Goal: Task Accomplishment & Management: Manage account settings

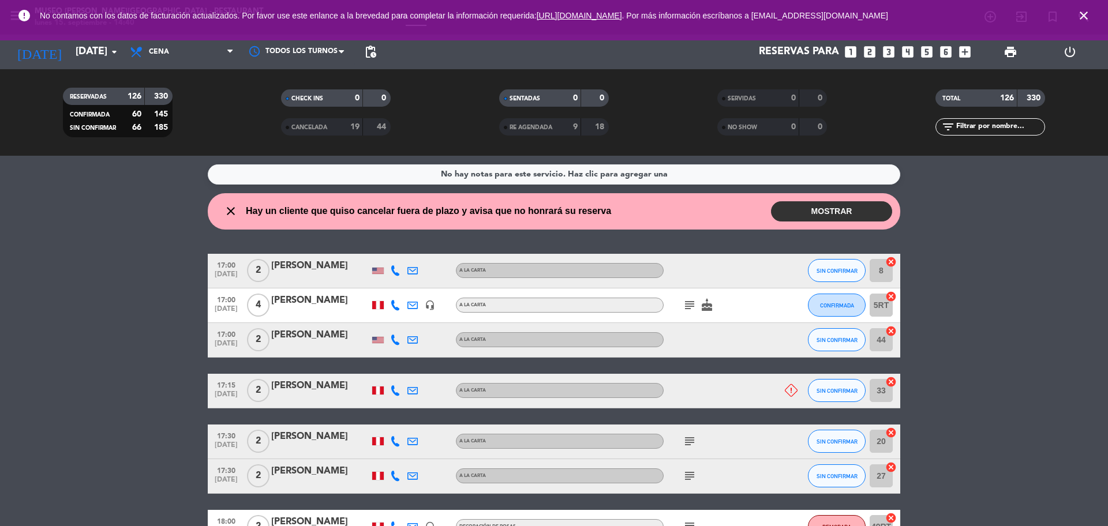
click at [1092, 18] on span "close" at bounding box center [1084, 15] width 31 height 31
click at [1076, 17] on span "close" at bounding box center [1084, 15] width 31 height 31
click at [1089, 16] on icon "close" at bounding box center [1084, 16] width 14 height 14
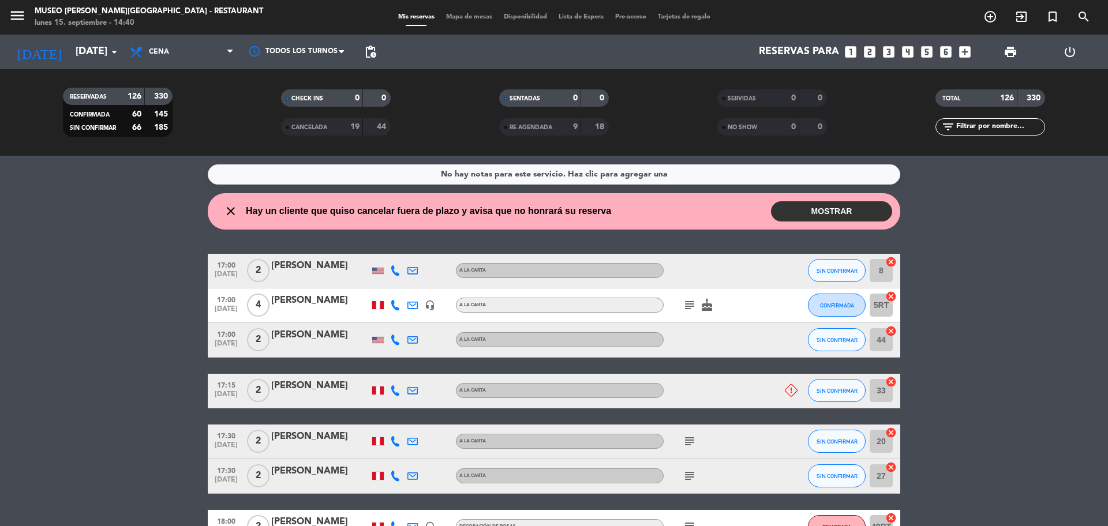
click at [479, 21] on div "Mis reservas Mapa de mesas Disponibilidad Lista de Espera Pre-acceso Tarjetas d…" at bounding box center [555, 17] width 324 height 10
click at [467, 16] on span "Mapa de mesas" at bounding box center [469, 17] width 58 height 6
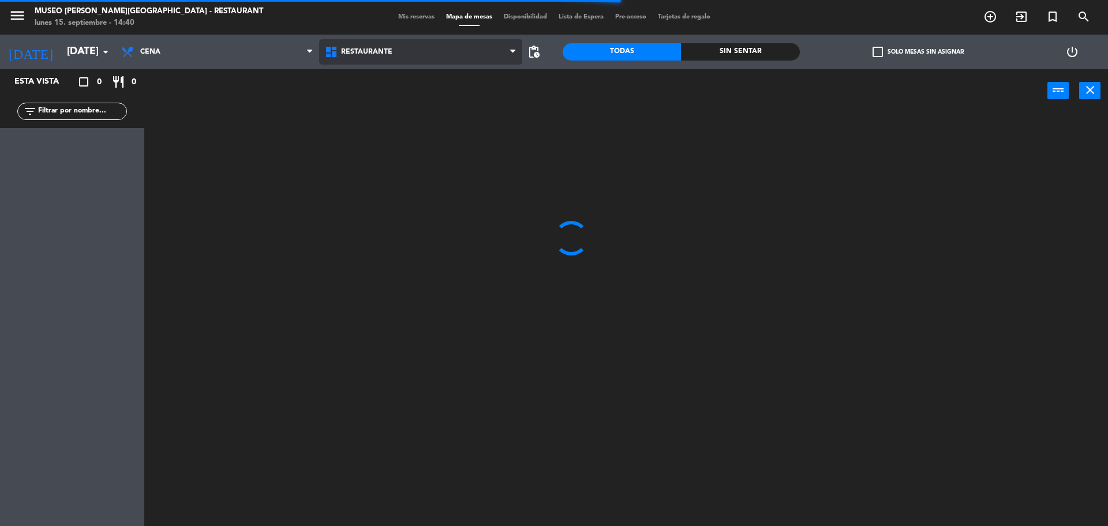
click at [389, 59] on span "Restaurante" at bounding box center [421, 51] width 204 height 25
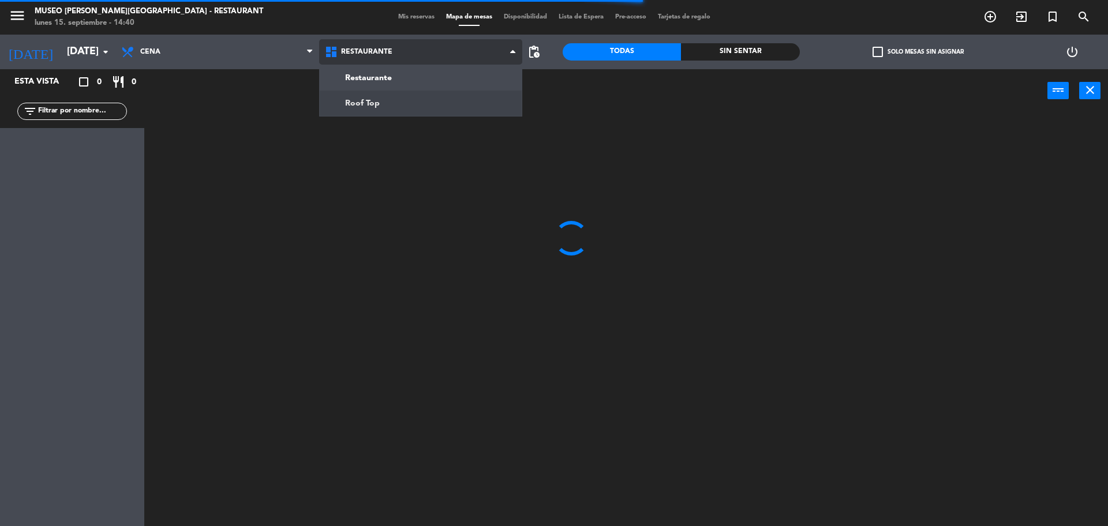
click at [419, 97] on ng-component "menu [GEOGRAPHIC_DATA][PERSON_NAME] - Restaurant [DATE] 15. septiembre - 14:40 …" at bounding box center [554, 264] width 1108 height 529
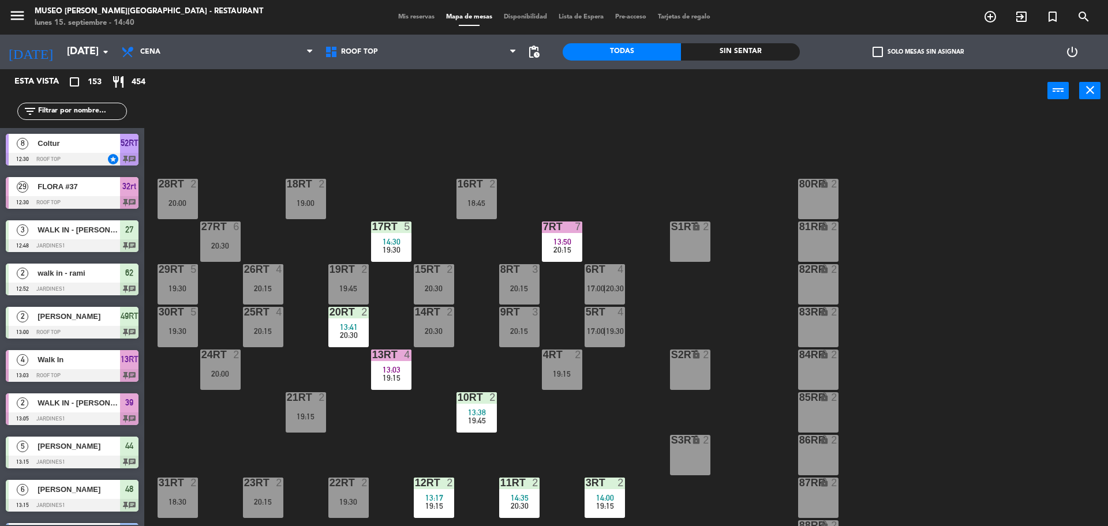
scroll to position [459, 0]
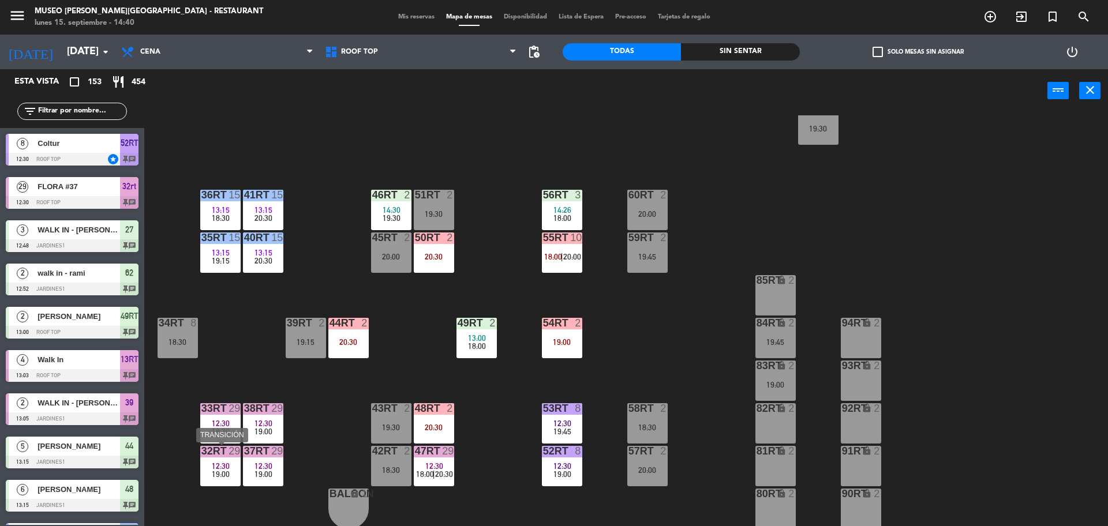
click at [229, 451] on div "29" at bounding box center [235, 451] width 12 height 10
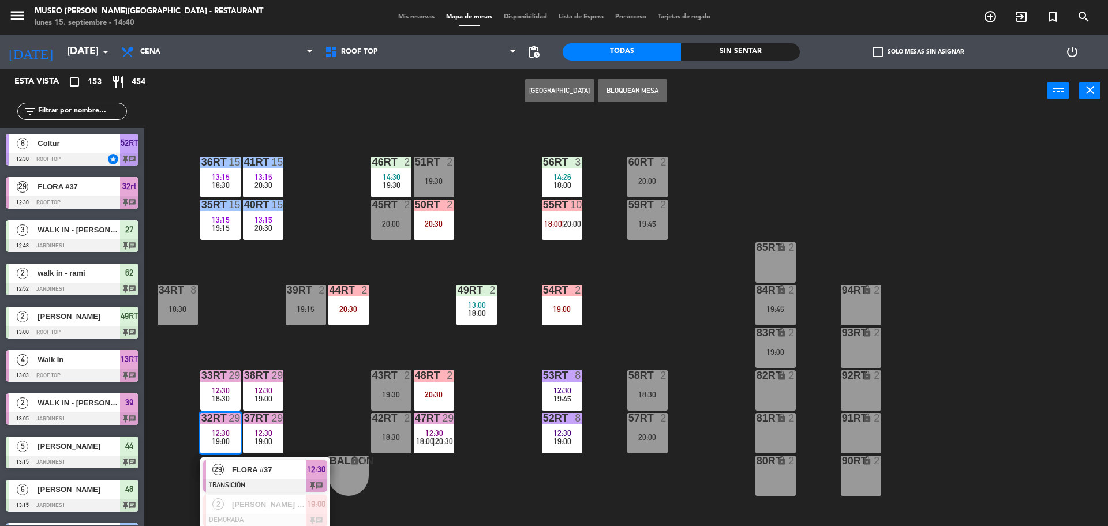
click at [341, 353] on div "18RT 2 19:00 16RT 2 18:45 28RT 2 20:00 80RR lock 2 27RT 6 20:30 7RT 7 13:50 20:…" at bounding box center [631, 322] width 953 height 414
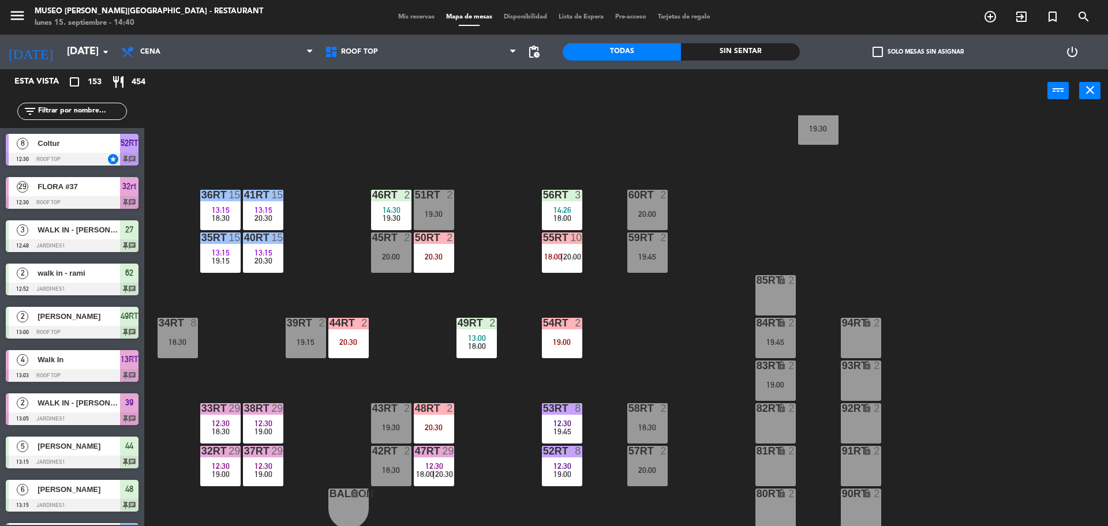
click at [215, 426] on span "12:30" at bounding box center [221, 423] width 18 height 9
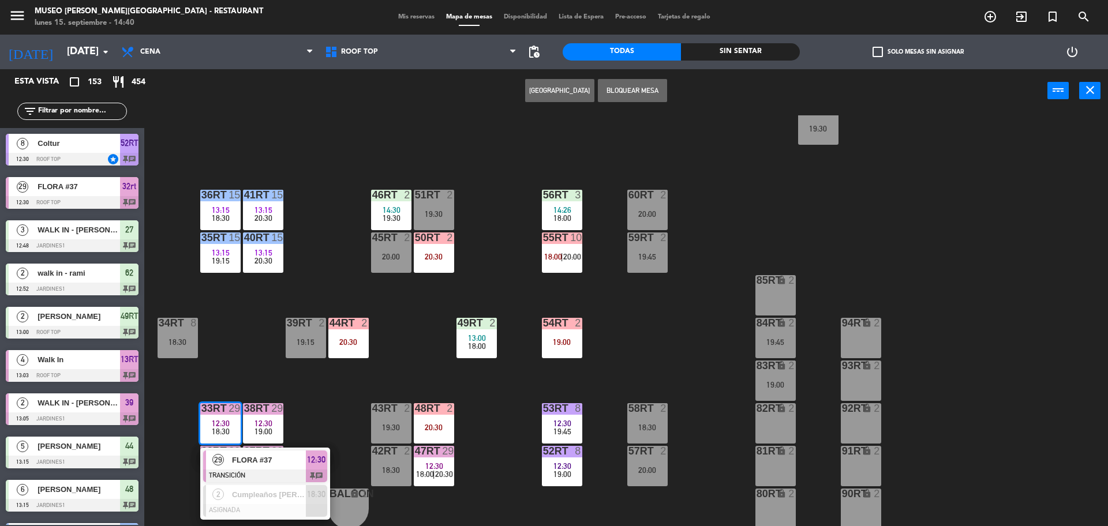
click at [288, 398] on div "18RT 2 19:00 16RT 2 18:45 28RT 2 20:00 80RR lock 2 27RT 6 20:30 7RT 7 13:50 20:…" at bounding box center [631, 322] width 953 height 414
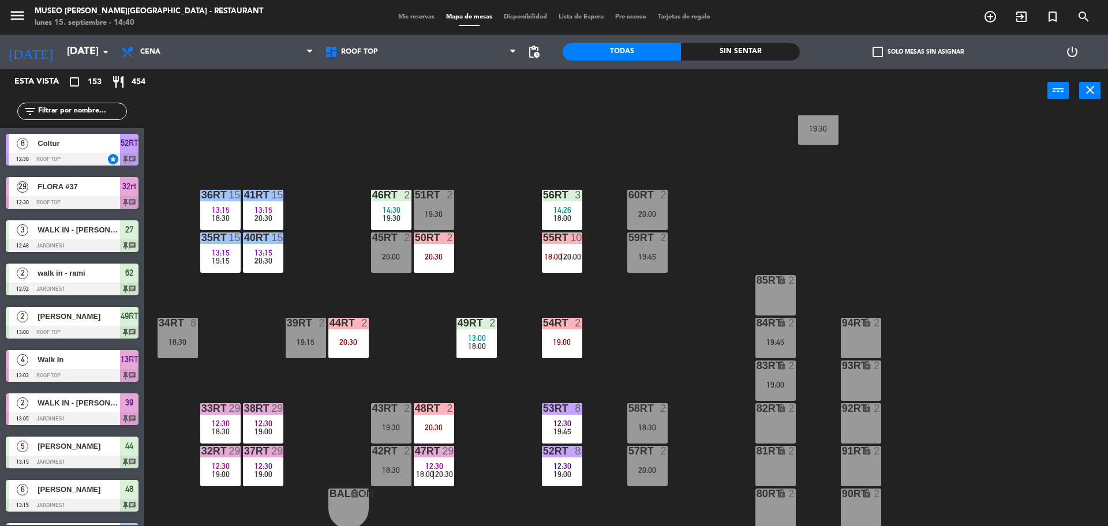
click at [267, 460] on div "37rt 29 12:30 19:00" at bounding box center [263, 466] width 40 height 40
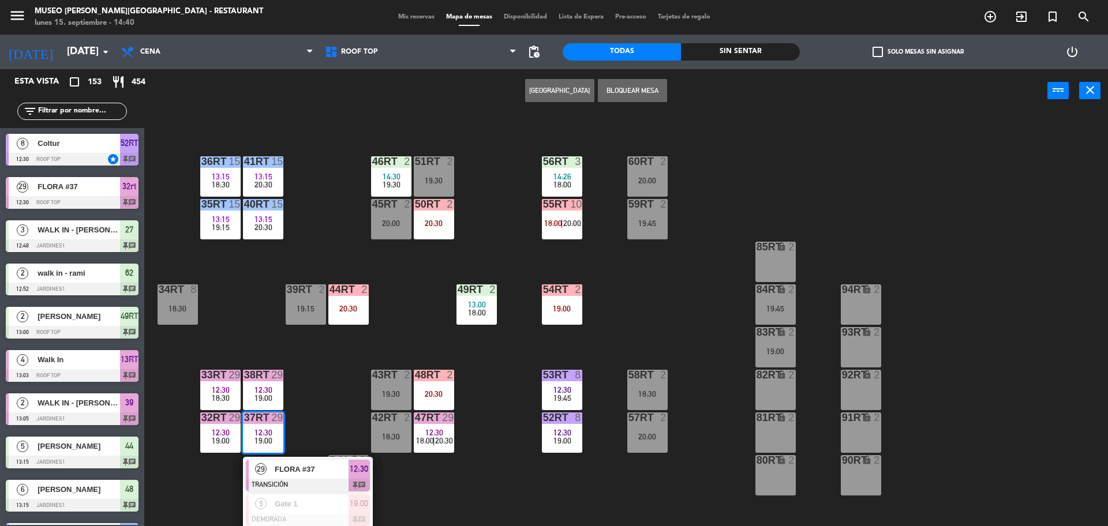
click at [311, 390] on div "18RT 2 19:00 16RT 2 18:45 28RT 2 20:00 80RR lock 2 27RT 6 20:30 7RT 7 13:50 20:…" at bounding box center [631, 322] width 953 height 414
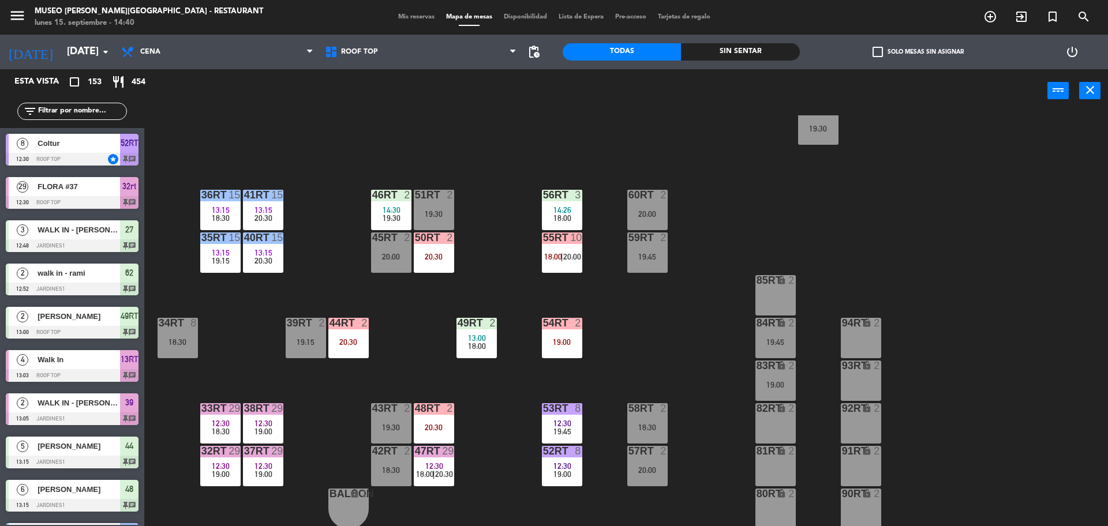
click at [382, 479] on div "42RT 2 18:30" at bounding box center [391, 466] width 40 height 40
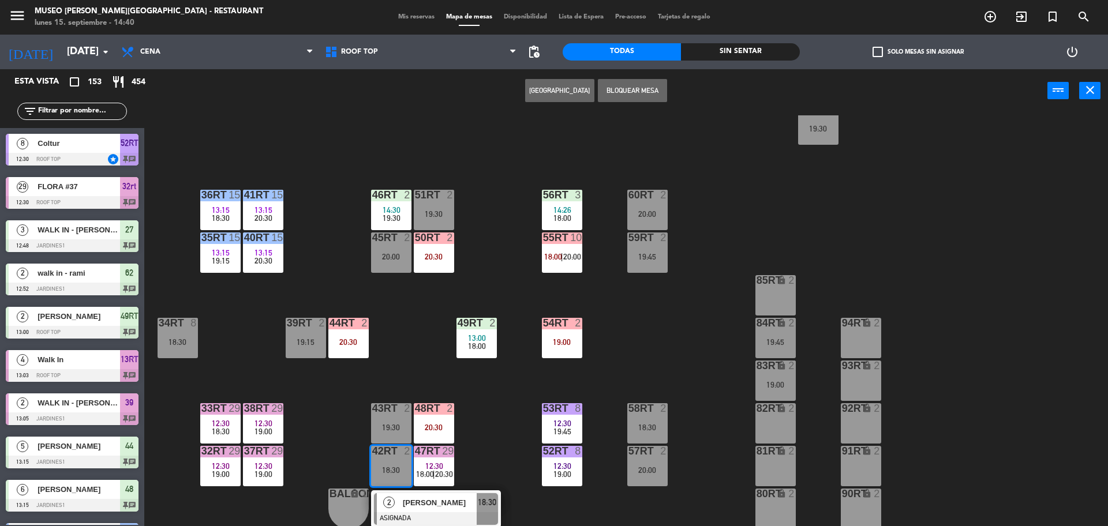
click at [768, 292] on div "85RT lock 2" at bounding box center [776, 295] width 40 height 40
click at [526, 91] on button "Mover" at bounding box center [523, 90] width 69 height 23
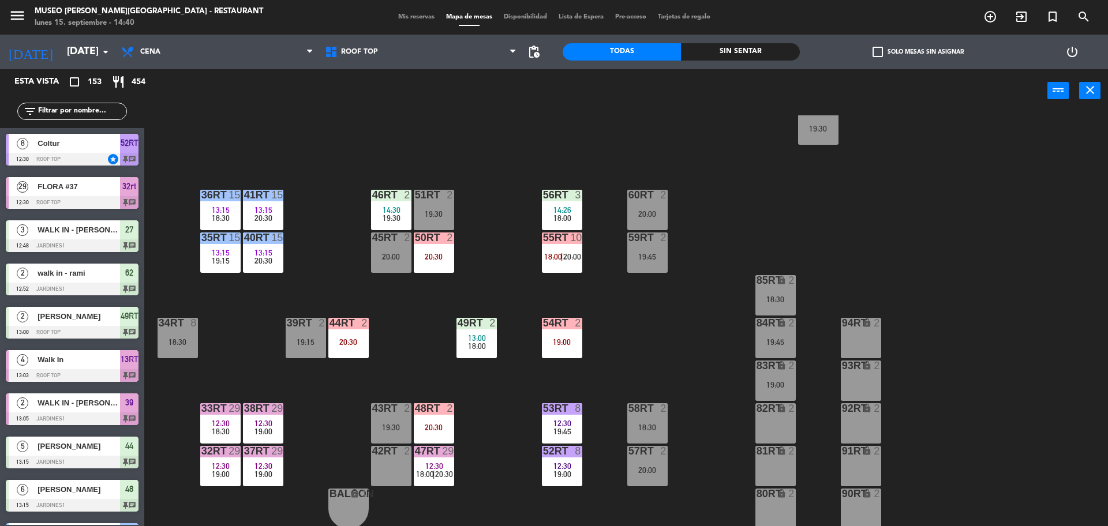
click at [566, 255] on span "20:00" at bounding box center [572, 256] width 18 height 9
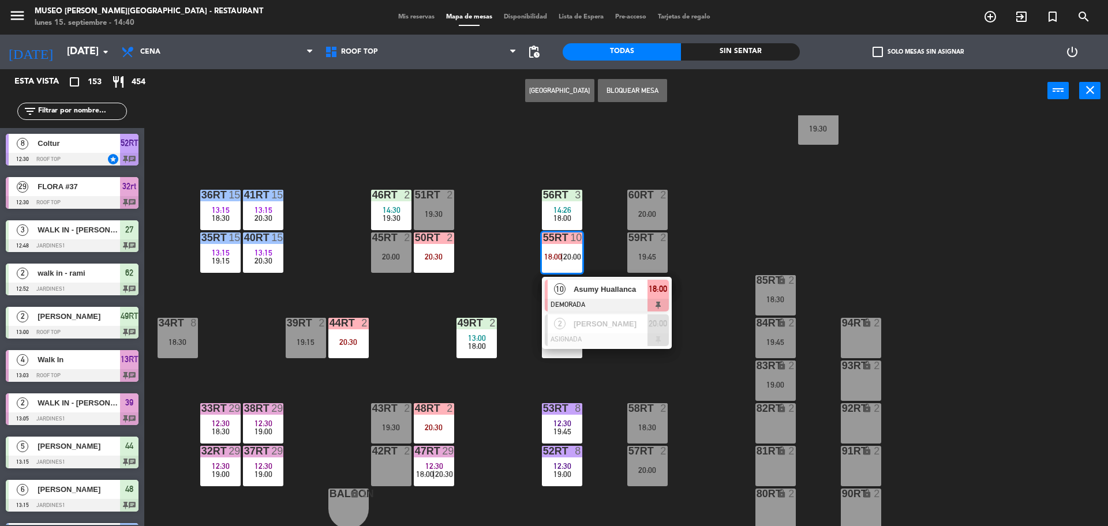
click at [493, 226] on div "18RT 2 19:00 16RT 2 18:45 28RT 2 20:00 80RR lock 2 27RT 6 20:30 7RT 7 13:50 20:…" at bounding box center [631, 322] width 953 height 414
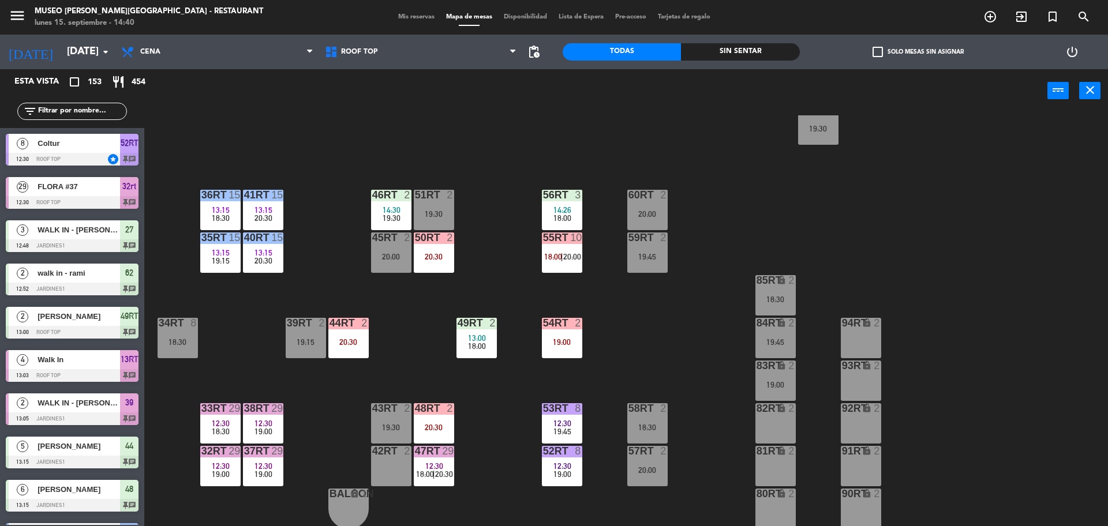
click at [94, 113] on input "text" at bounding box center [81, 111] width 89 height 13
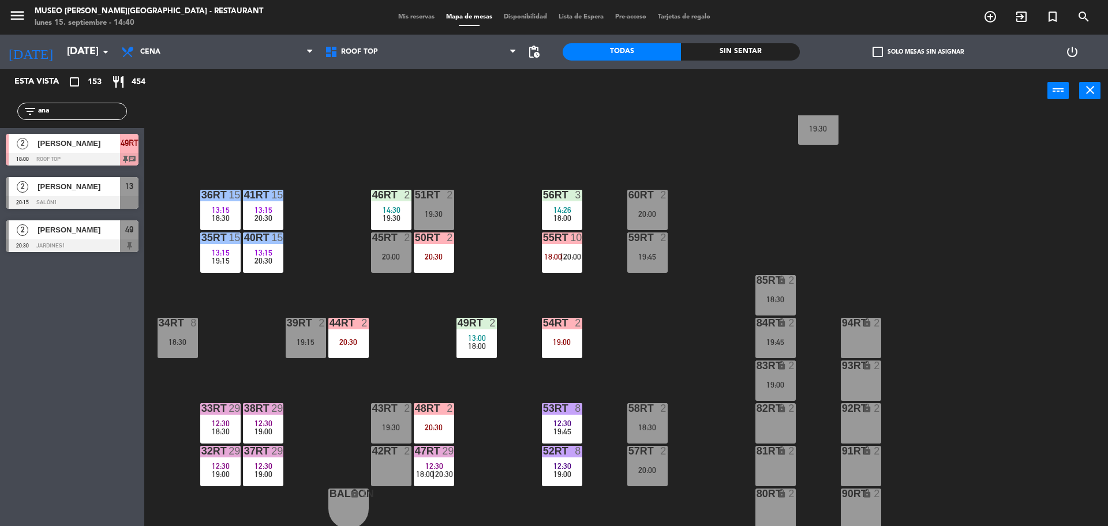
type input "ana"
click at [128, 146] on span "49RT" at bounding box center [130, 143] width 18 height 14
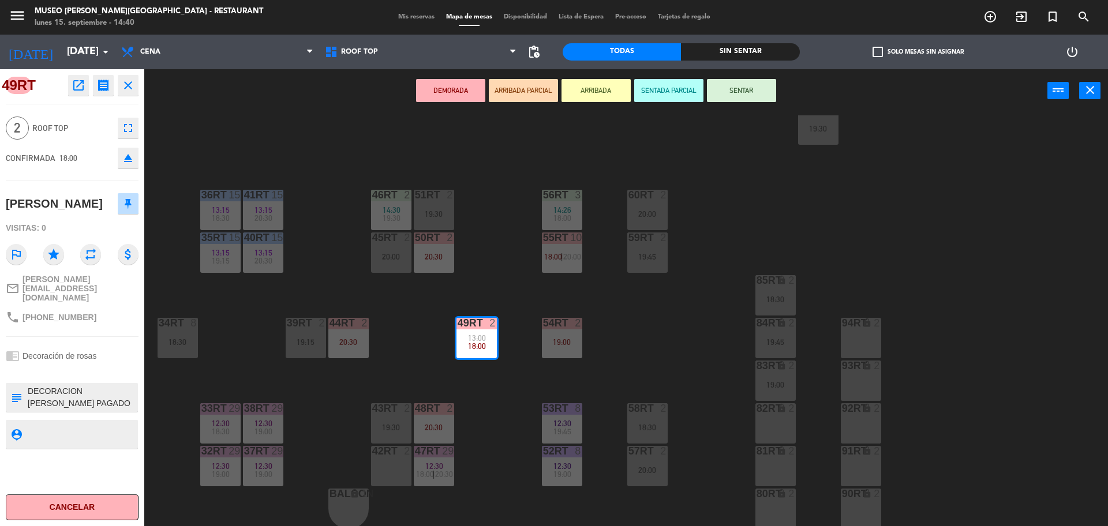
click at [391, 467] on div "42RT 2" at bounding box center [391, 466] width 40 height 40
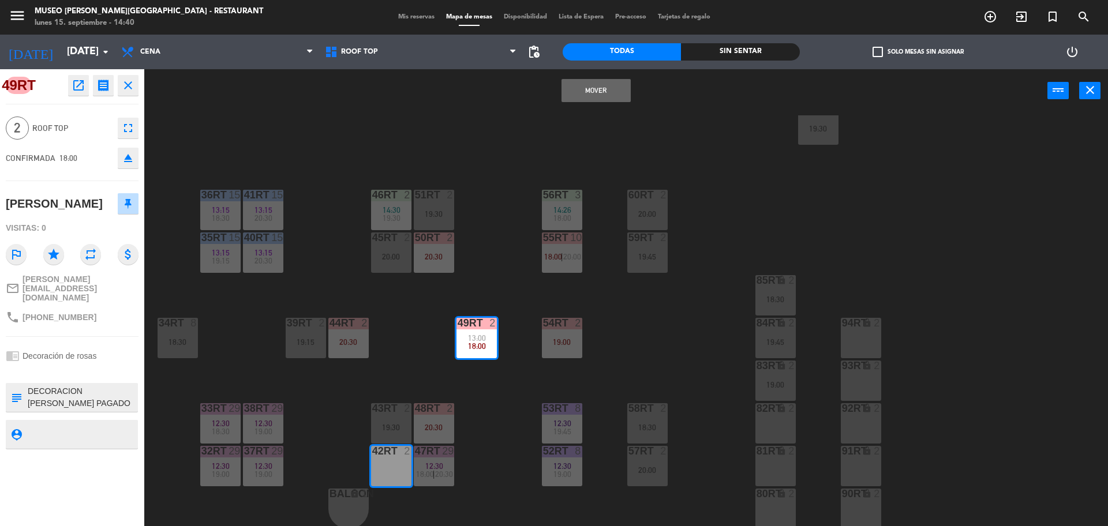
click at [582, 89] on button "Mover" at bounding box center [596, 90] width 69 height 23
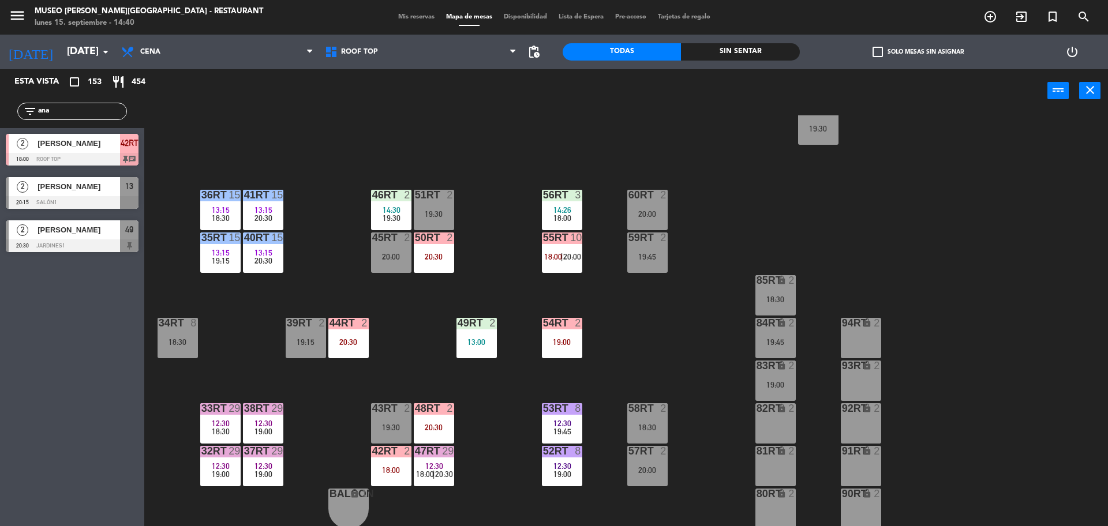
click at [313, 348] on div "39rt 2 19:15" at bounding box center [306, 338] width 40 height 40
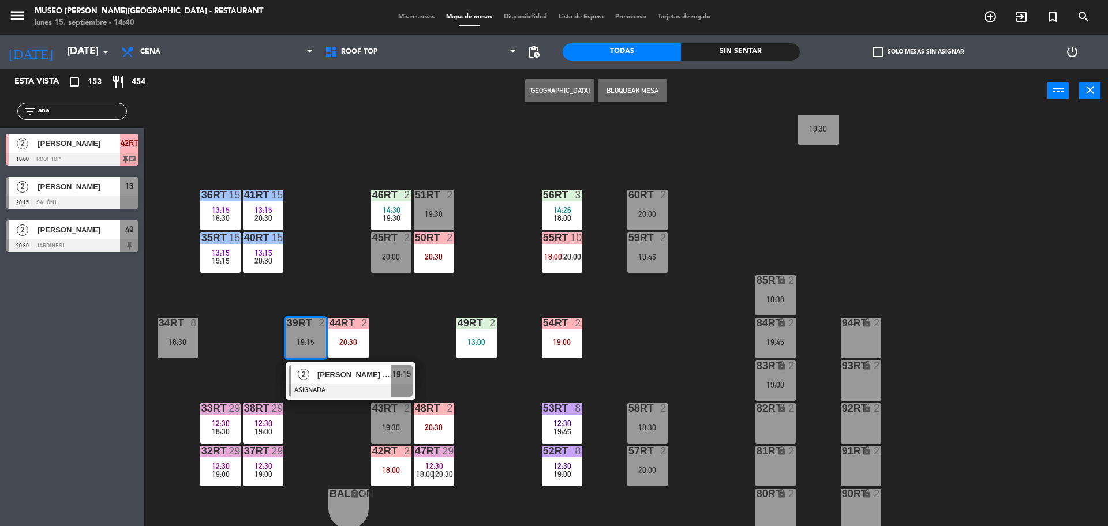
click at [399, 329] on div "18RT 2 19:00 16RT 2 18:45 28RT 2 20:00 80RR lock 2 27RT 6 20:30 7RT 7 13:50 20:…" at bounding box center [631, 322] width 953 height 414
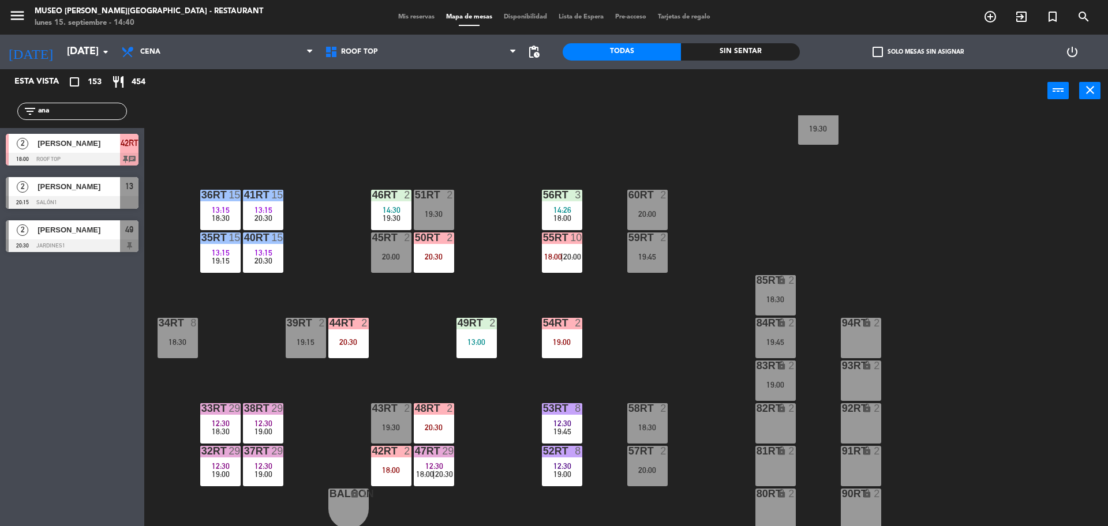
click at [346, 341] on div "20:30" at bounding box center [348, 342] width 40 height 8
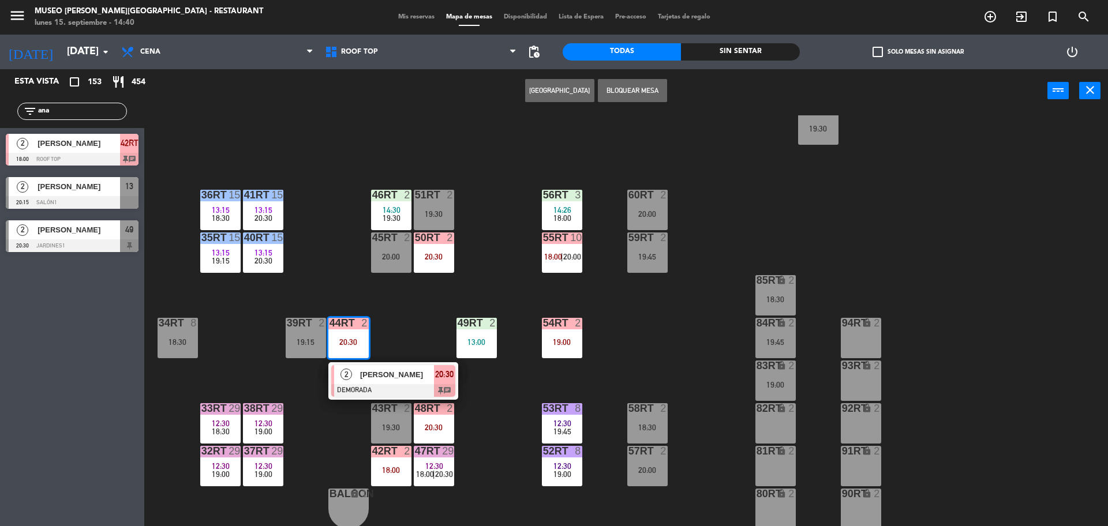
click at [383, 365] on div "[PERSON_NAME]" at bounding box center [396, 374] width 75 height 19
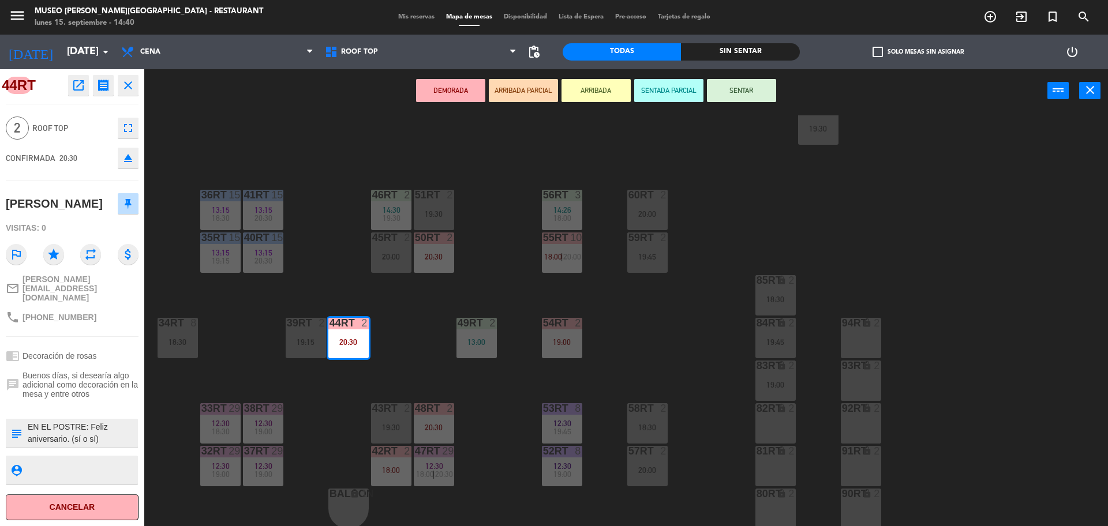
click at [386, 418] on div "43RT 2 19:30" at bounding box center [391, 424] width 40 height 40
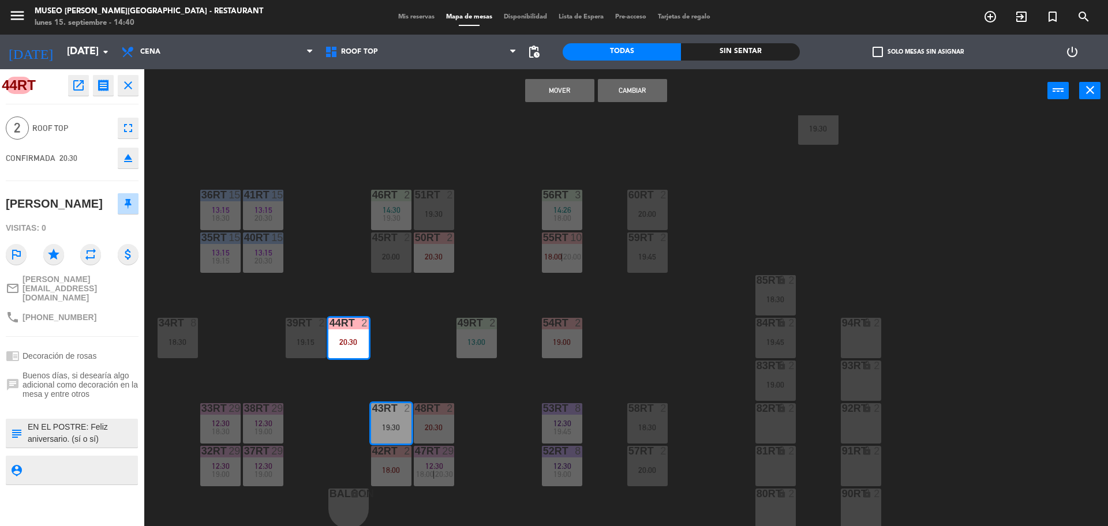
click at [640, 87] on button "Cambiar" at bounding box center [632, 90] width 69 height 23
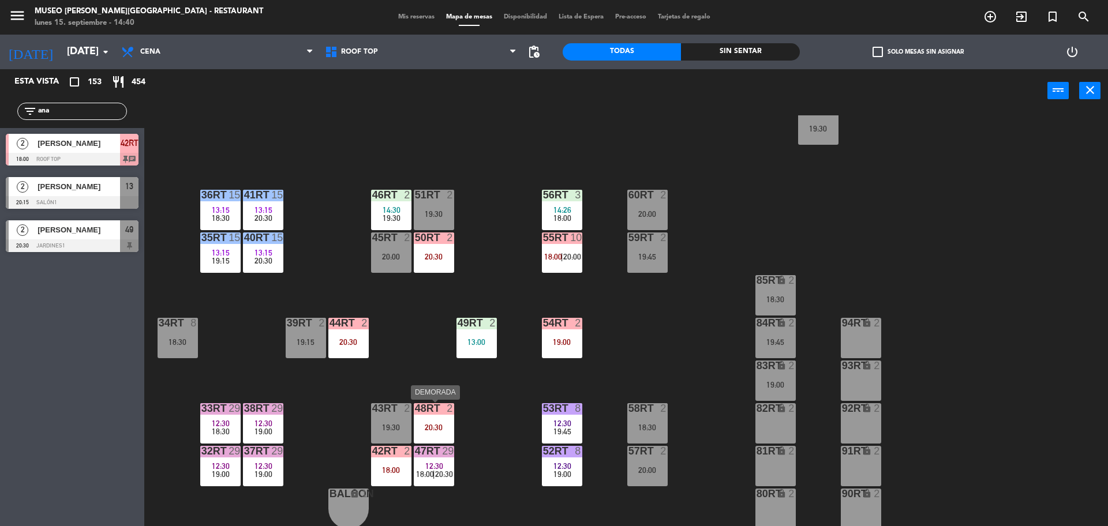
click at [435, 417] on div "48RT 2 20:30" at bounding box center [434, 424] width 40 height 40
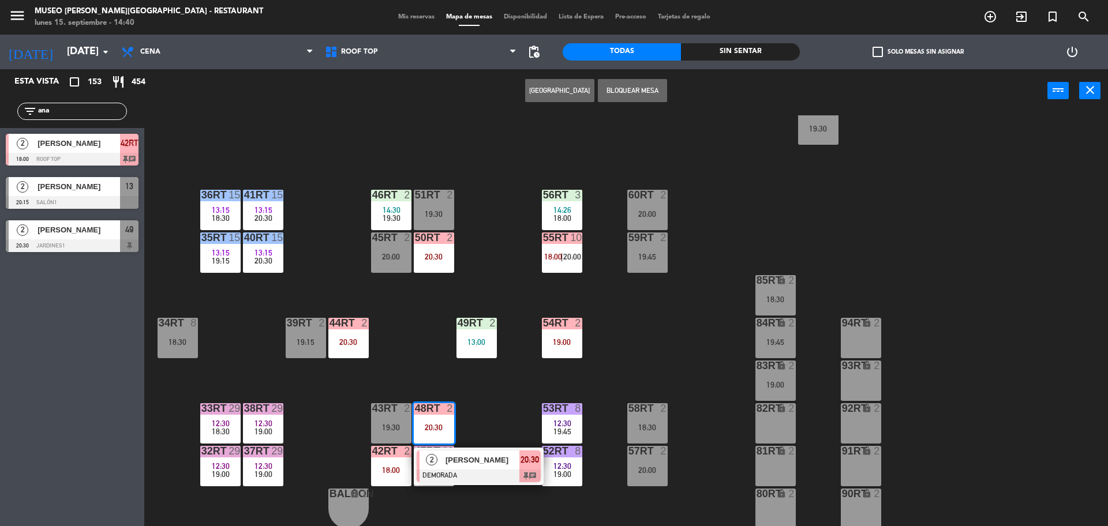
click at [509, 419] on div "18RT 2 19:00 16RT 2 18:45 28RT 2 20:00 80RR lock 2 27RT 6 20:30 7RT 7 13:50 20:…" at bounding box center [631, 322] width 953 height 414
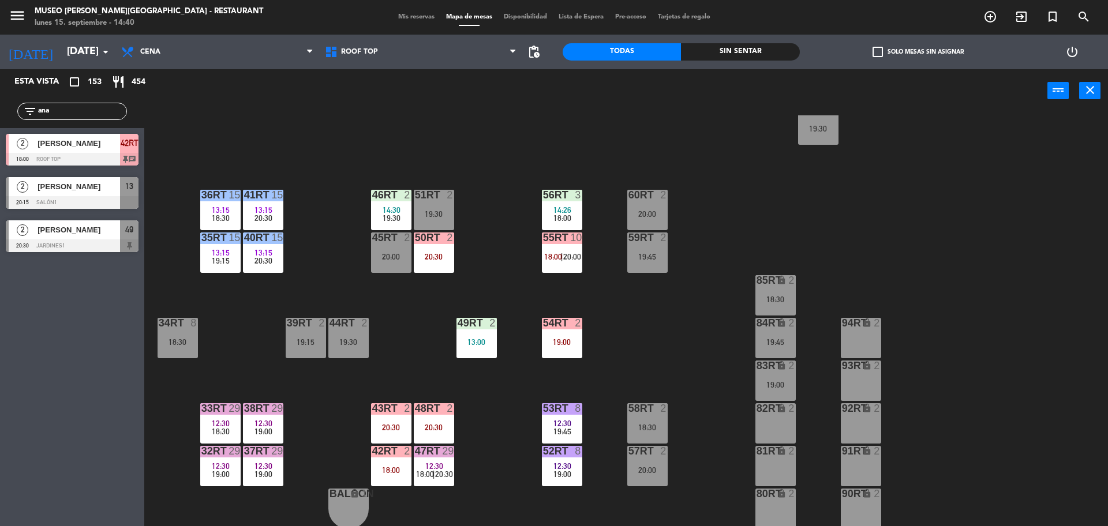
click at [490, 404] on div "18RT 2 19:00 16RT 2 18:45 28RT 2 20:00 80RR lock 2 27RT 6 20:30 7RT 7 13:50 20:…" at bounding box center [631, 322] width 953 height 414
click at [438, 303] on div "18RT 2 19:00 16RT 2 18:45 28RT 2 20:00 80RR lock 2 27RT 6 20:30 7RT 7 13:50 20:…" at bounding box center [631, 322] width 953 height 414
click at [398, 427] on div "20:30" at bounding box center [391, 428] width 40 height 8
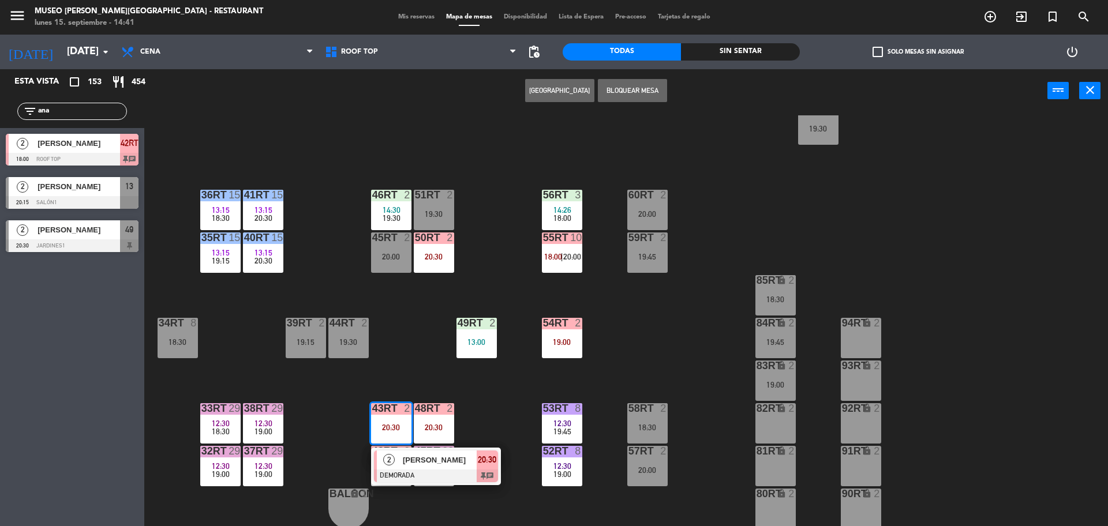
click at [500, 414] on div "18RT 2 19:00 16RT 2 18:45 28RT 2 20:00 80RR lock 2 27RT 6 20:30 7RT 7 13:50 20:…" at bounding box center [631, 322] width 953 height 414
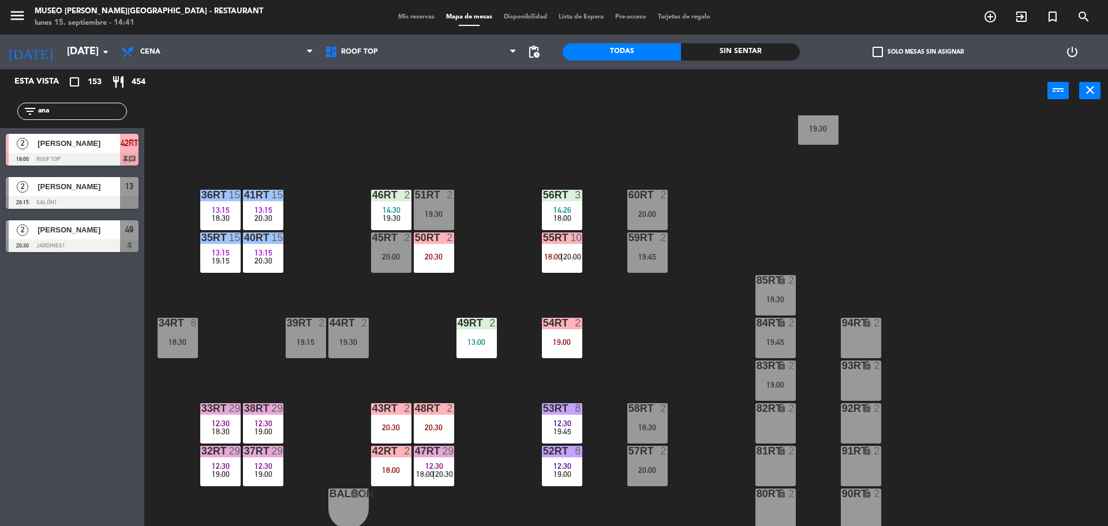
click at [618, 371] on div "18RT 2 19:00 16RT 2 18:45 28RT 2 20:00 80RR lock 2 27RT 6 20:30 7RT 7 13:50 20:…" at bounding box center [631, 322] width 953 height 414
click at [748, 518] on div "18RT 2 19:00 16RT 2 18:45 28RT 2 20:00 80RR lock 2 27RT 6 20:30 7RT 7 13:50 20:…" at bounding box center [631, 322] width 953 height 414
click at [604, 341] on div "18RT 2 19:00 16RT 2 18:45 28RT 2 20:00 80RR lock 2 27RT 6 20:30 7RT 7 13:50 20:…" at bounding box center [631, 322] width 953 height 414
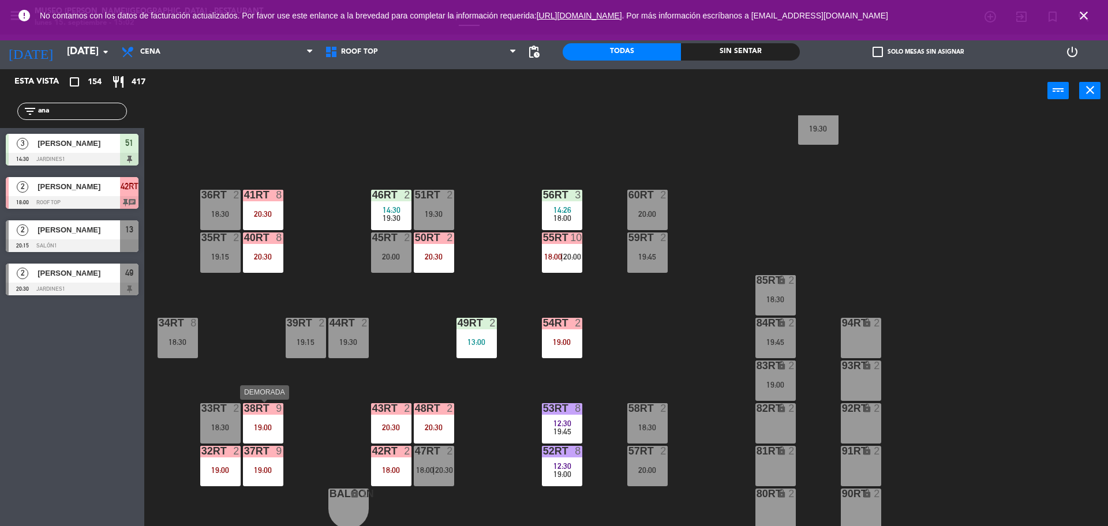
click at [260, 415] on div "38rt 9 19:00" at bounding box center [263, 424] width 40 height 40
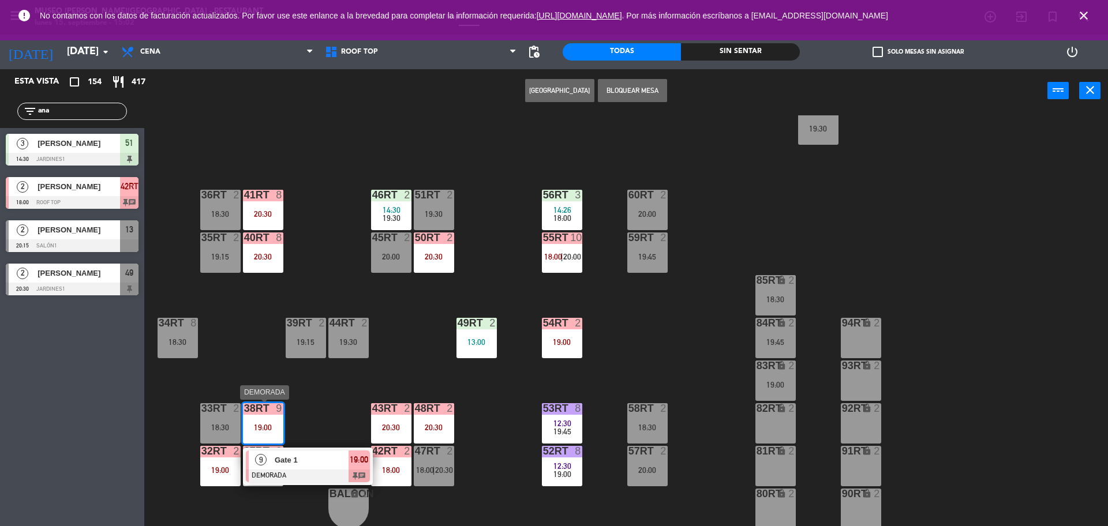
click at [318, 451] on div "Gate 1" at bounding box center [311, 460] width 75 height 19
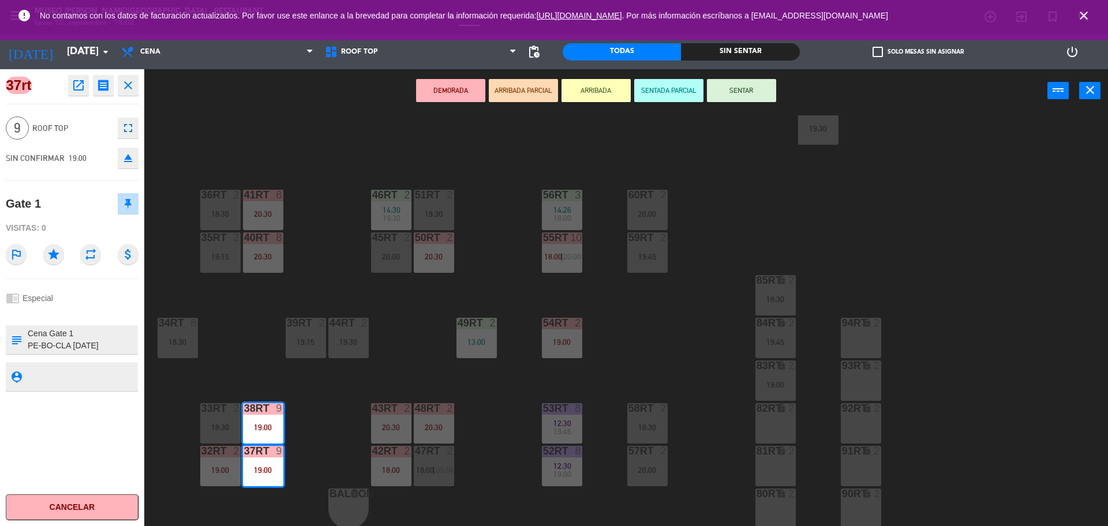
click at [325, 402] on div "18RT 2 19:00 16RT 2 18:45 28RT 2 20:00 80RR lock 2 27RT 6 20:30 7RT 7 13:50 20:…" at bounding box center [631, 322] width 953 height 414
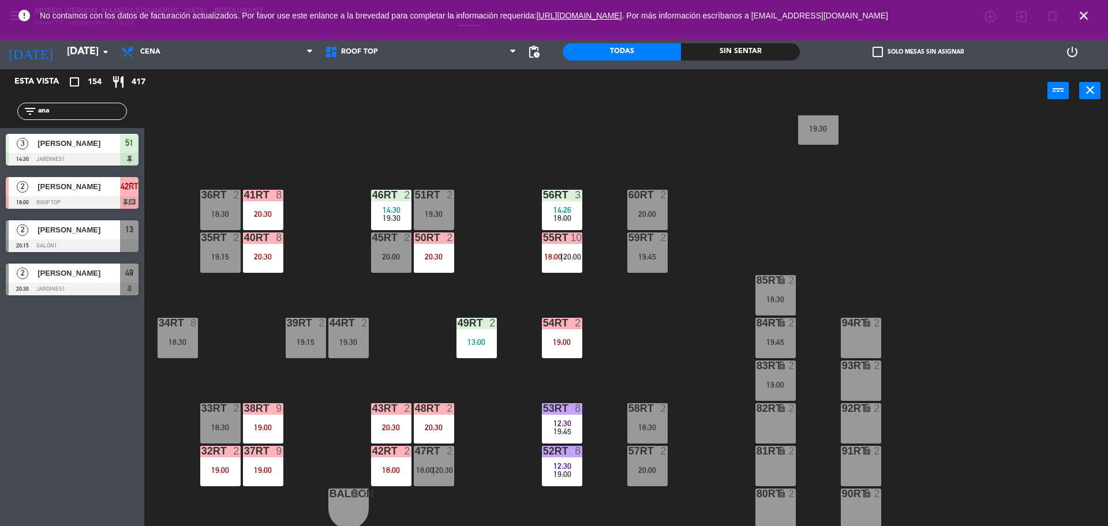
click at [416, 414] on div "48RT" at bounding box center [415, 409] width 1 height 10
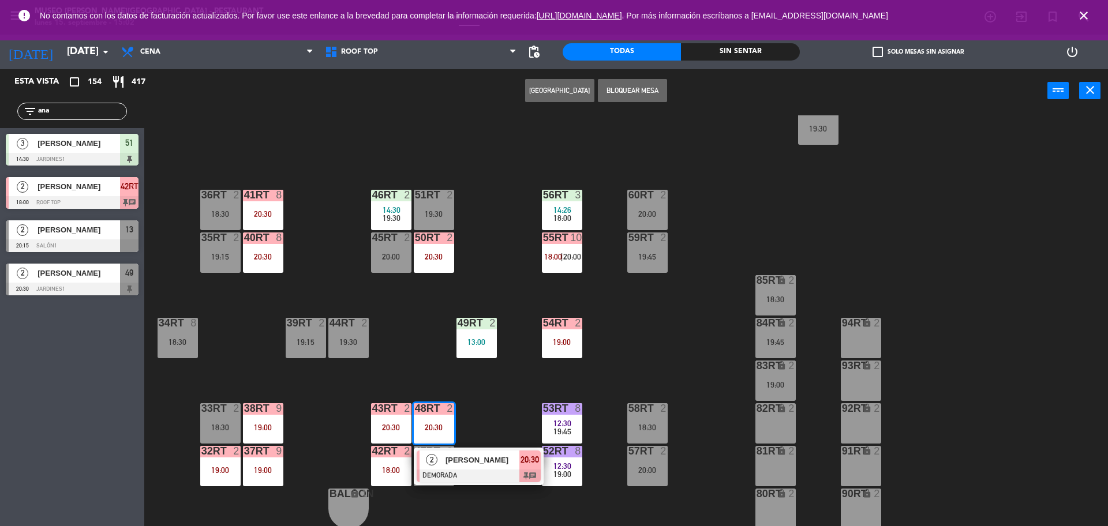
click at [486, 450] on div "2 [PERSON_NAME] DEMORADA 20:30 chat" at bounding box center [479, 467] width 130 height 38
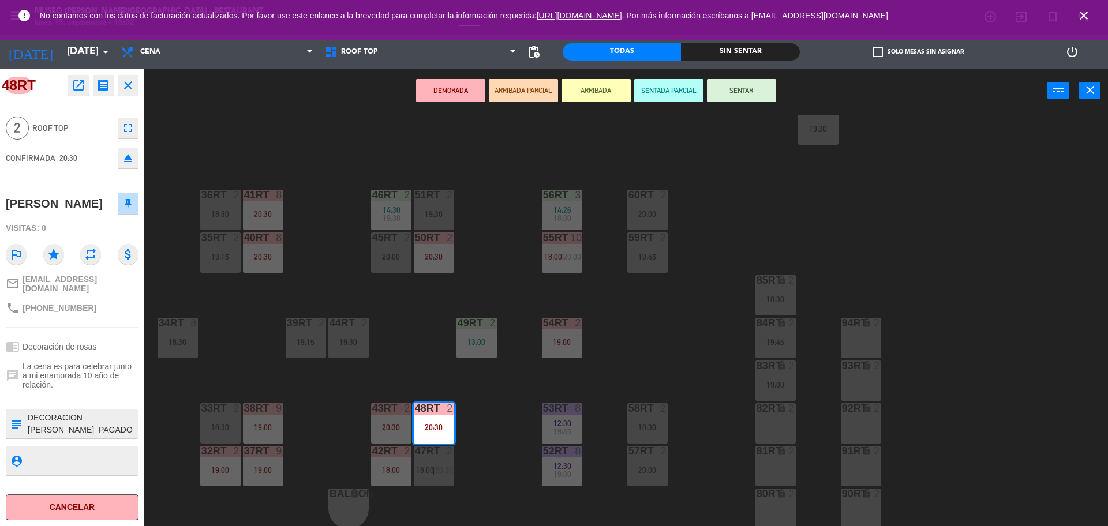
click at [486, 450] on div "18RT 2 19:00 16RT 2 18:45 28RT 2 20:00 80RR lock 2 27RT 6 20:30 7RT 7 13:50 20:…" at bounding box center [631, 322] width 953 height 414
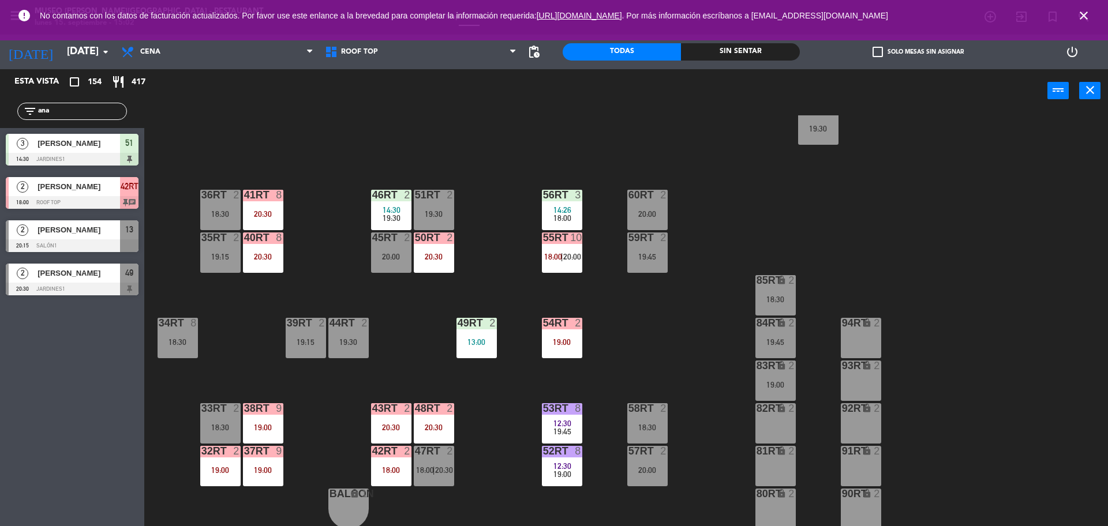
click at [574, 342] on div "19:00" at bounding box center [562, 342] width 40 height 8
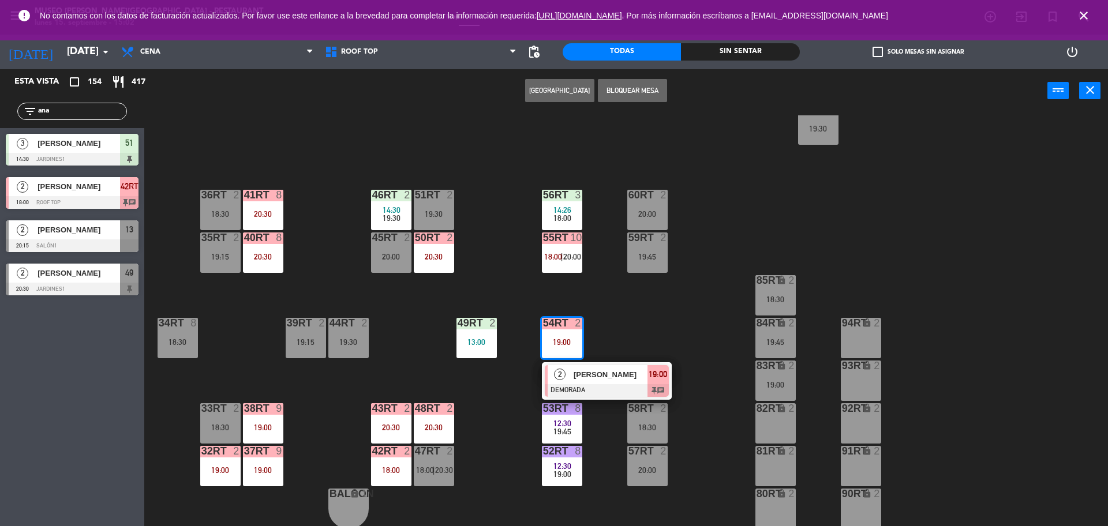
click at [608, 391] on div at bounding box center [607, 390] width 124 height 13
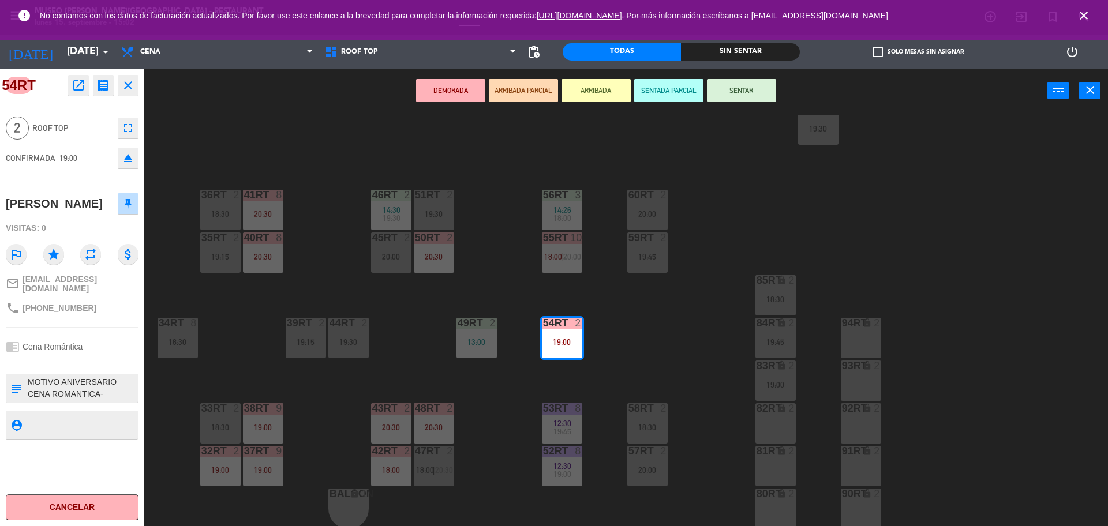
click at [474, 404] on div "18RT 2 19:00 16RT 2 18:45 28RT 2 20:00 80RR lock 2 27RT 6 20:30 7RT 7 13:50 20:…" at bounding box center [631, 322] width 953 height 414
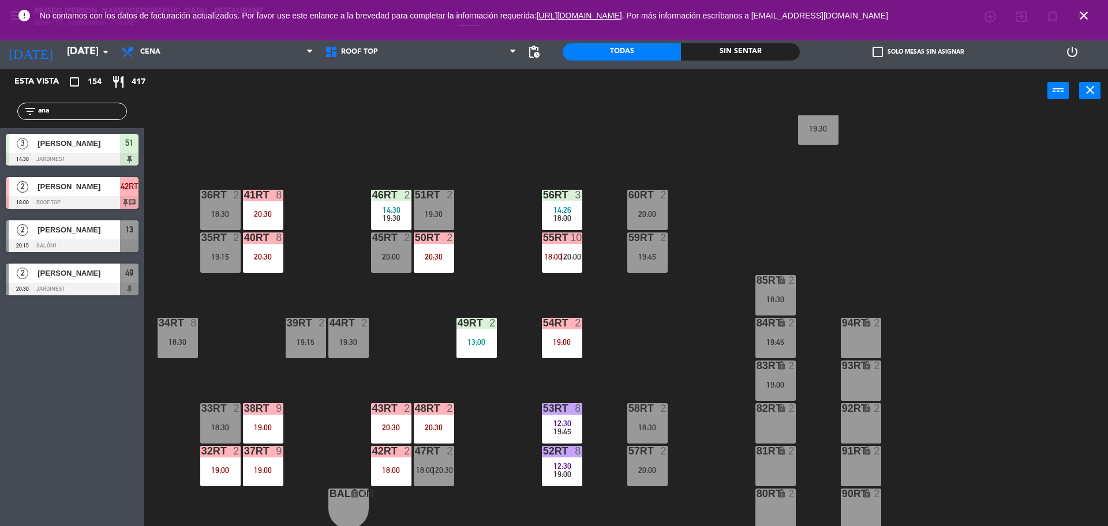
click at [217, 471] on div "19:00" at bounding box center [220, 470] width 40 height 8
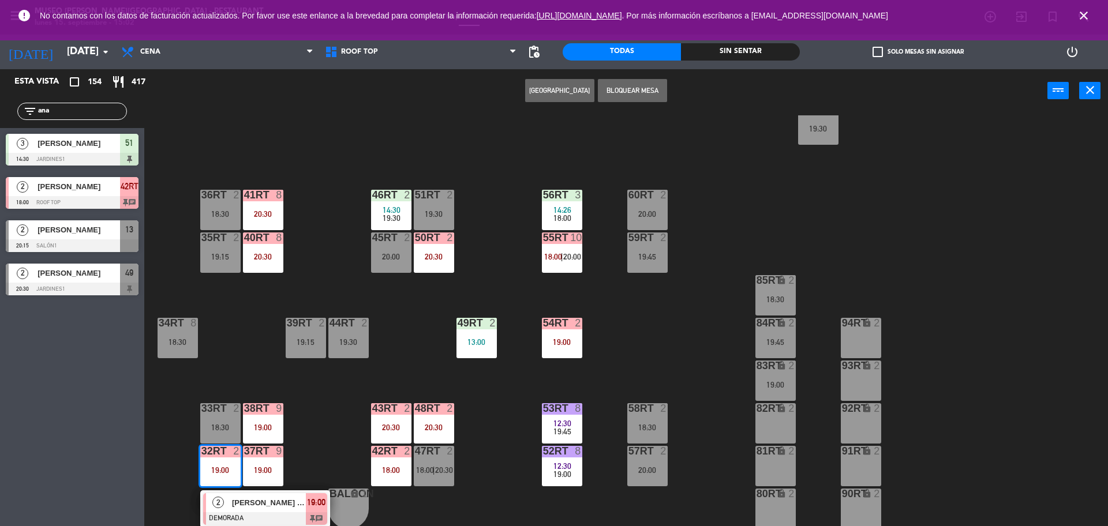
click at [252, 503] on span "[PERSON_NAME] proncipe" at bounding box center [269, 503] width 74 height 12
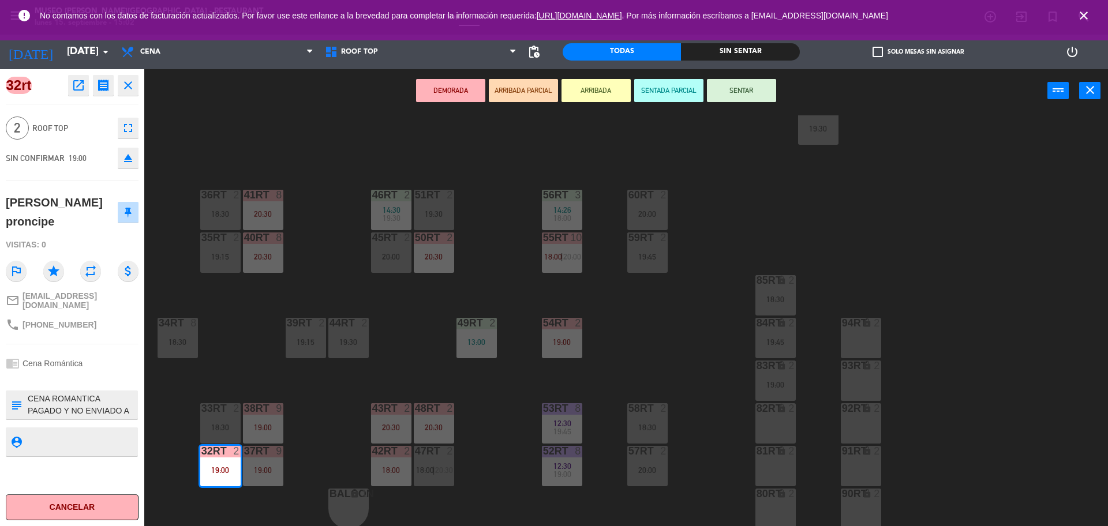
click at [483, 330] on div "49RT 2 13:00" at bounding box center [477, 338] width 40 height 40
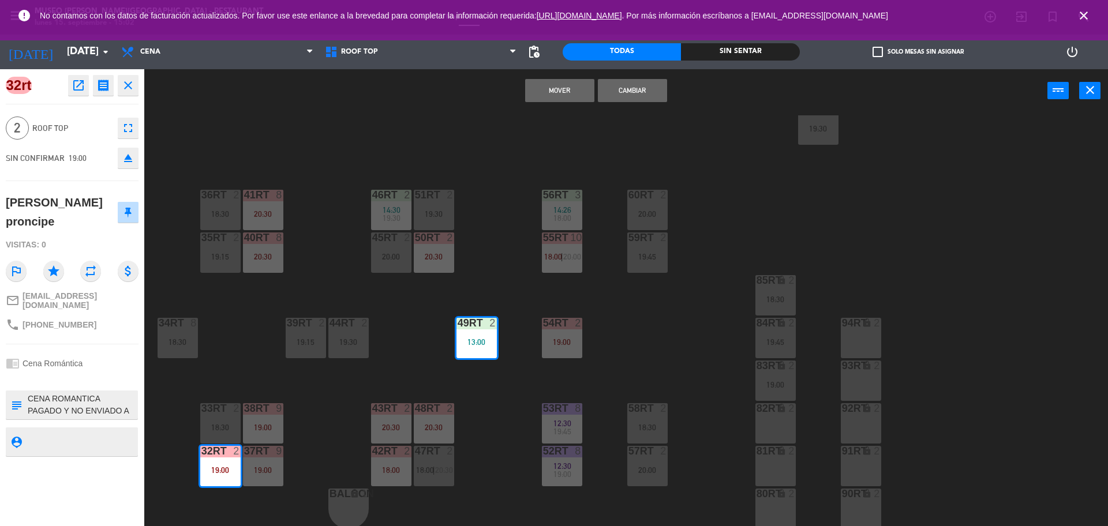
click at [551, 96] on button "Mover" at bounding box center [559, 90] width 69 height 23
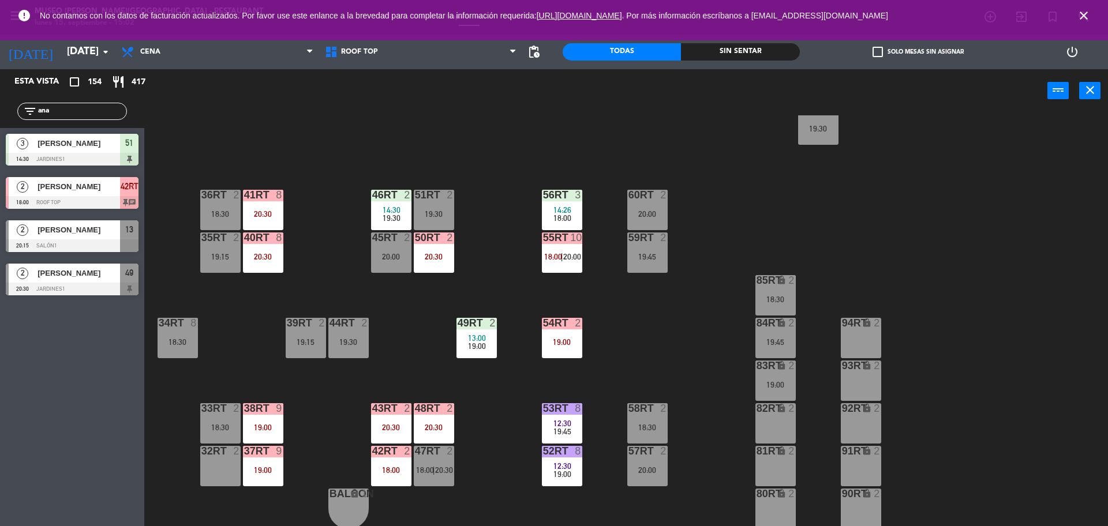
click at [471, 334] on span "13:00" at bounding box center [477, 338] width 18 height 9
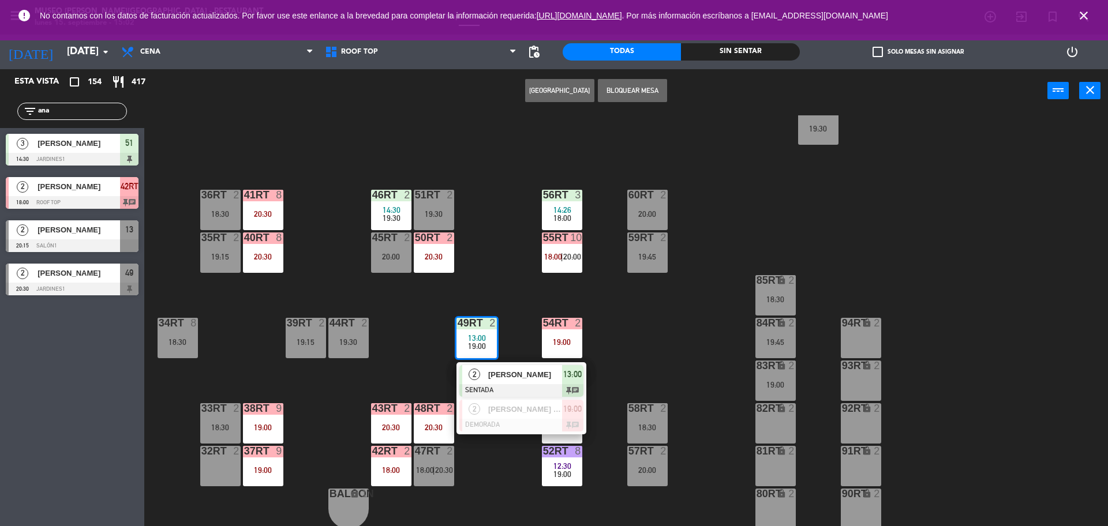
click at [518, 372] on span "[PERSON_NAME]" at bounding box center [525, 375] width 74 height 12
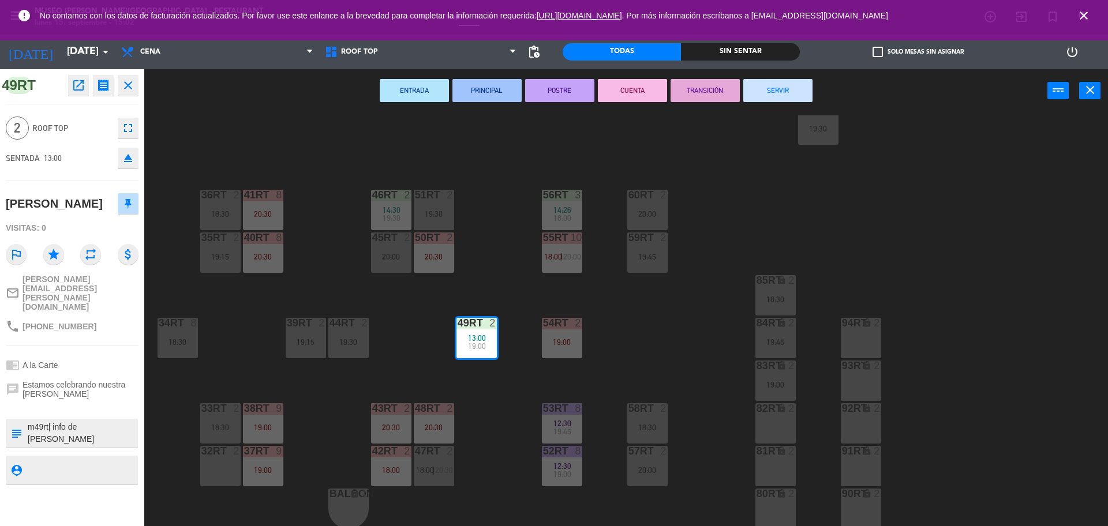
click at [760, 88] on button "SERVIR" at bounding box center [778, 90] width 69 height 23
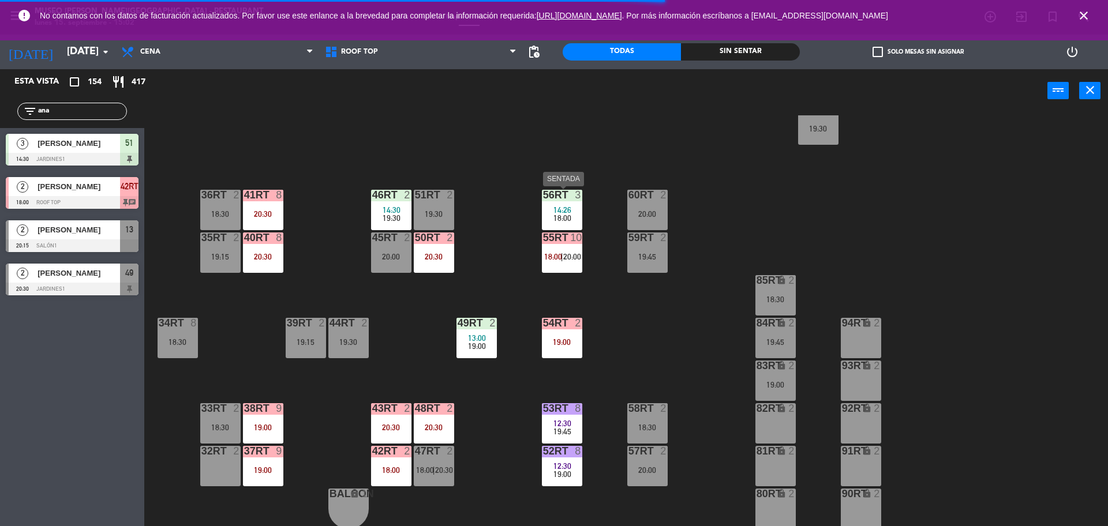
click at [555, 229] on div "56RT 3 14:26 18:00" at bounding box center [562, 210] width 40 height 40
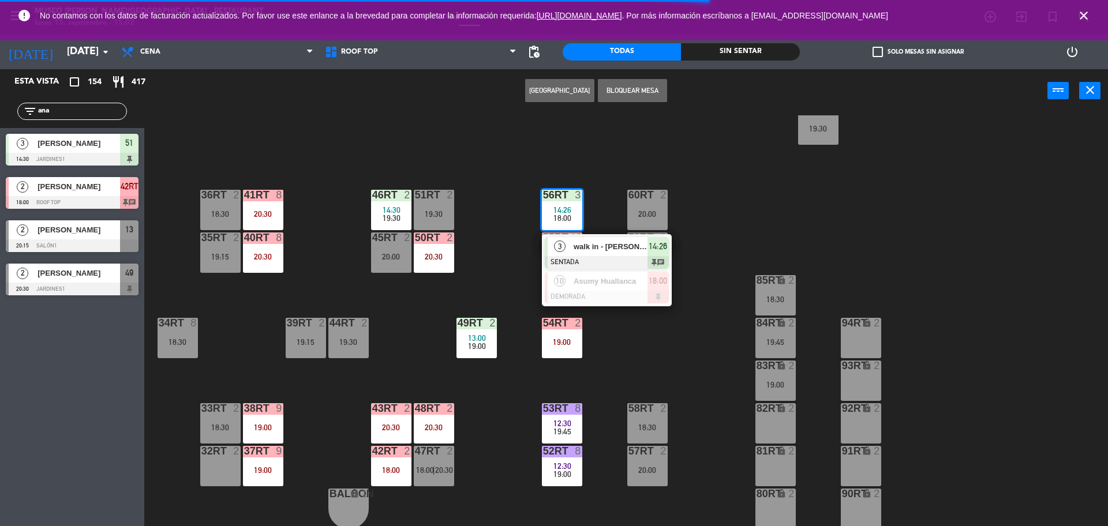
click at [599, 256] on div at bounding box center [607, 262] width 124 height 13
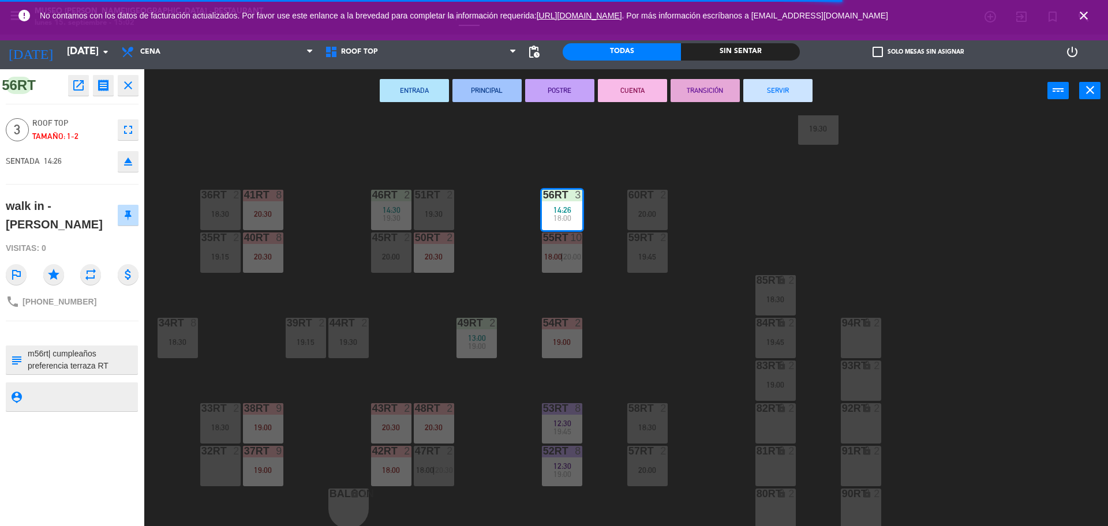
click at [603, 360] on div "18RT 2 19:00 16RT 2 18:45 28RT 2 20:00 80RR lock 2 27RT 6 20:30 7RT 7 13:50 20:…" at bounding box center [631, 322] width 953 height 414
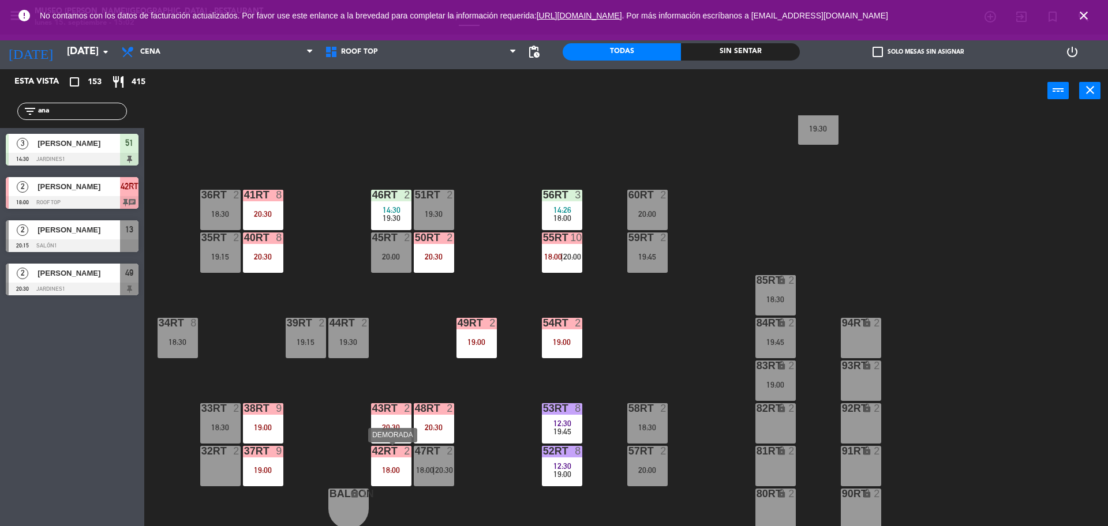
click at [391, 463] on div "42RT 2 18:00" at bounding box center [391, 466] width 40 height 40
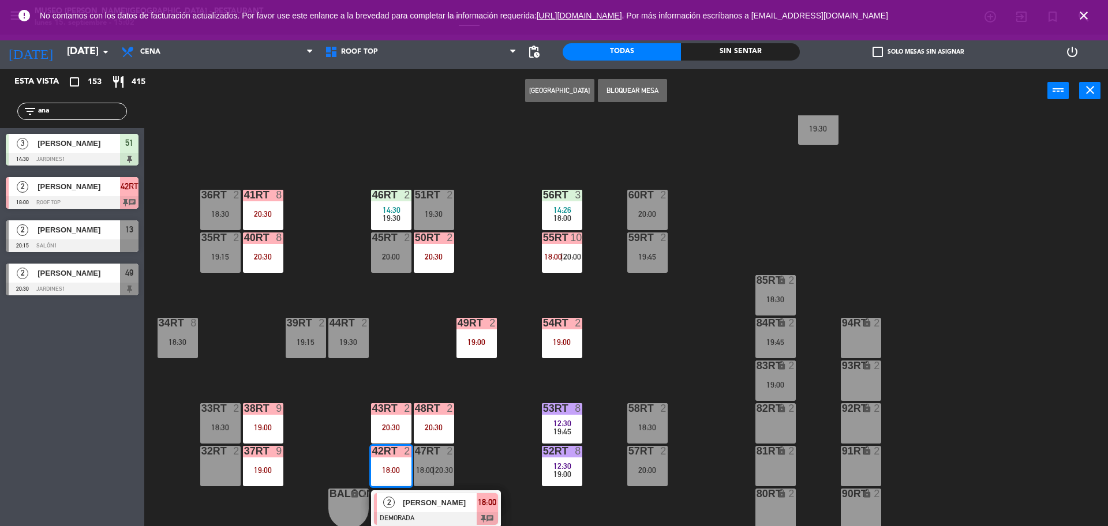
click at [419, 488] on div "18RT 2 19:00 16RT 2 18:45 28RT 2 20:00 80RR lock 2 27RT 6 20:30 7RT 7 13:50 20:…" at bounding box center [631, 322] width 953 height 414
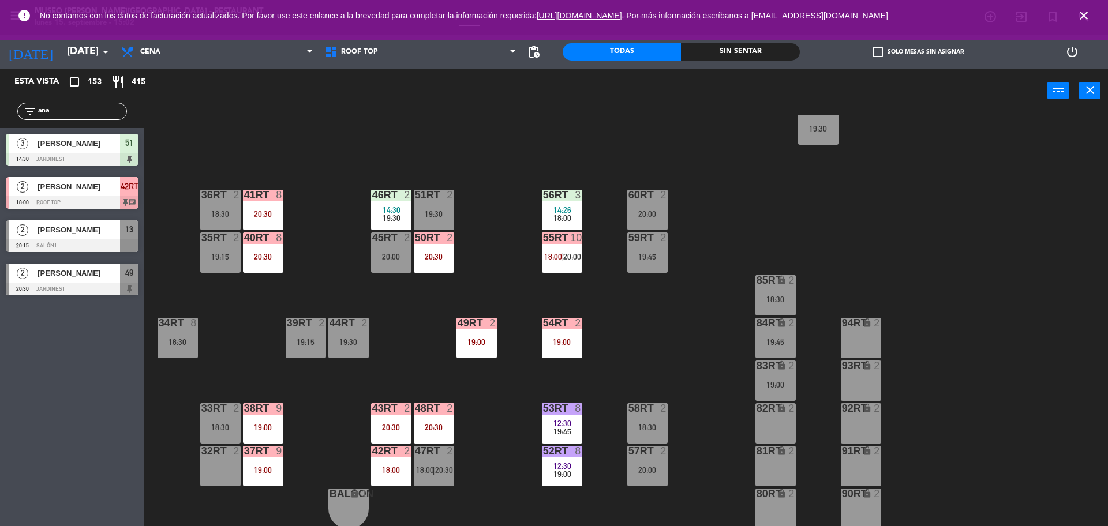
click at [504, 429] on div "18RT 2 19:00 16RT 2 18:45 28RT 2 20:00 80RR lock 2 27RT 6 20:30 7RT 7 13:50 20:…" at bounding box center [631, 322] width 953 height 414
click at [473, 346] on div "19:00" at bounding box center [477, 342] width 40 height 8
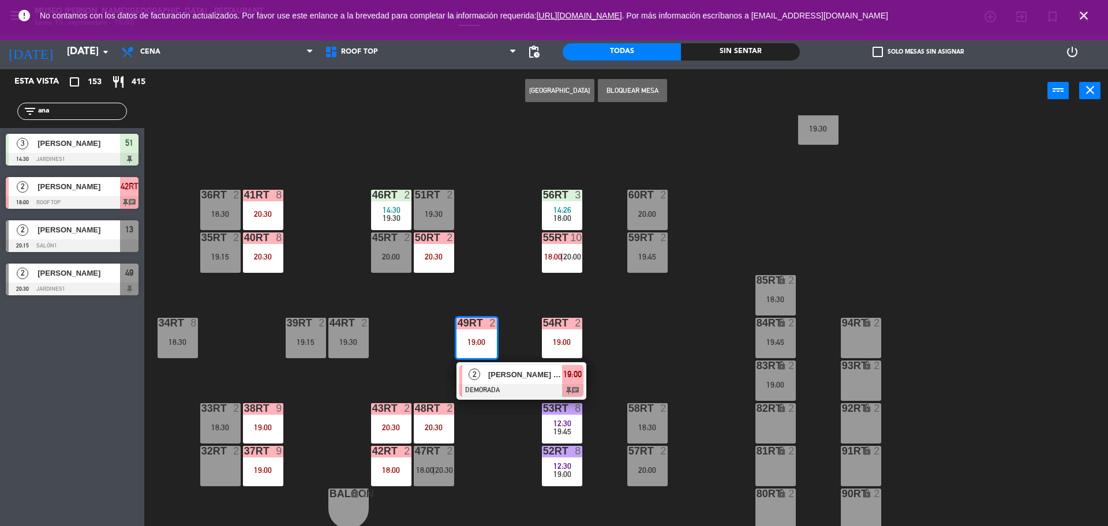
click at [603, 333] on div "18RT 2 19:00 16RT 2 18:45 28RT 2 20:00 80RR lock 2 27RT 6 20:30 7RT 7 13:50 20:…" at bounding box center [631, 322] width 953 height 414
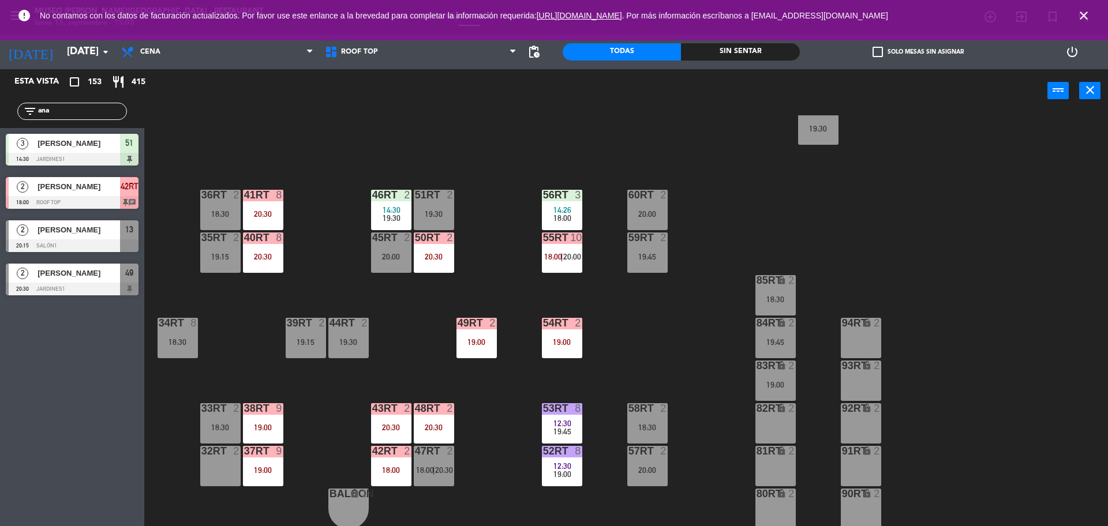
click at [573, 333] on div "54RT 2 19:00" at bounding box center [562, 338] width 40 height 40
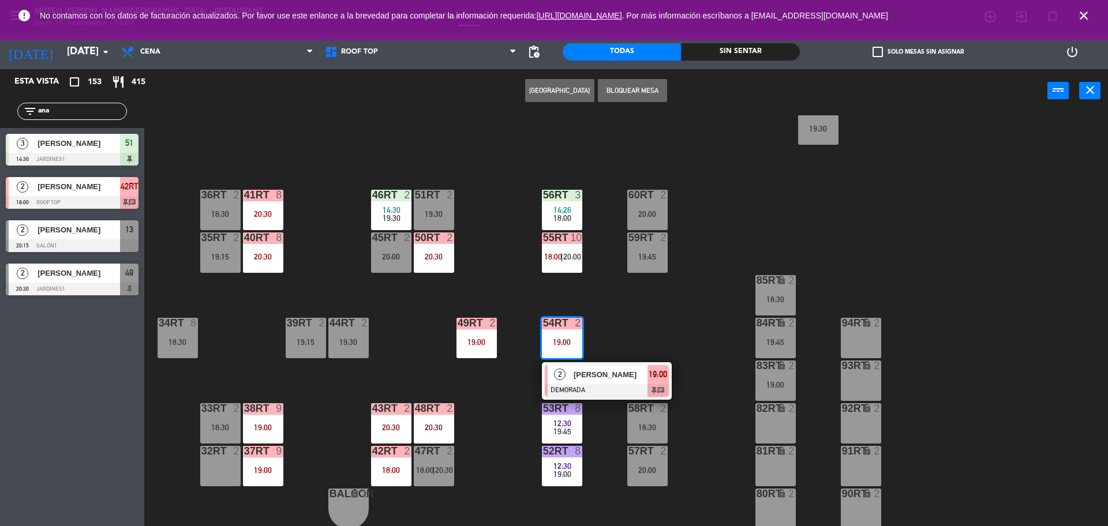
click at [651, 331] on div "18RT 2 19:00 16RT 2 18:45 28RT 2 20:00 80RR lock 2 27RT 6 20:30 7RT 7 13:50 20:…" at bounding box center [631, 322] width 953 height 414
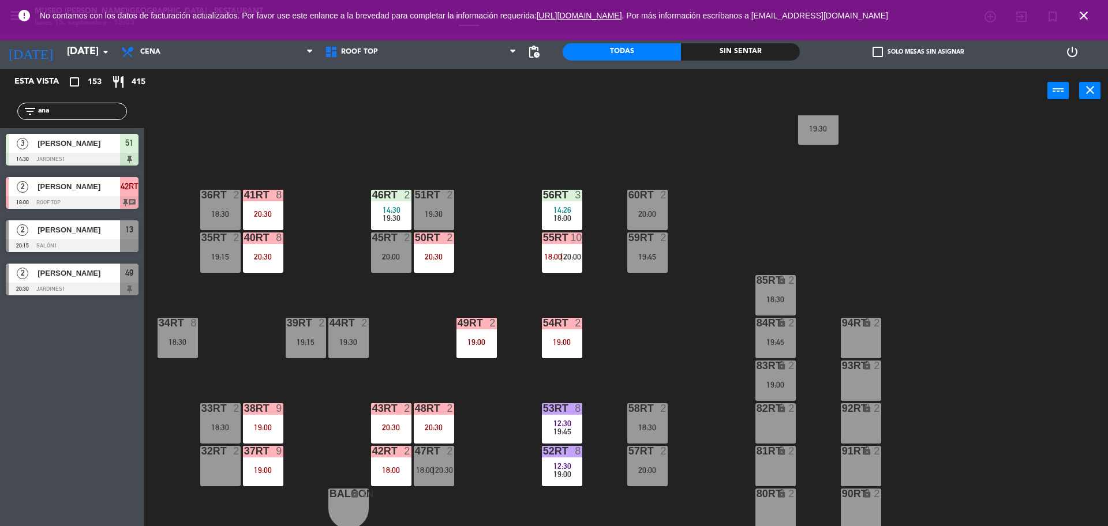
click at [496, 328] on div "2" at bounding box center [493, 323] width 7 height 10
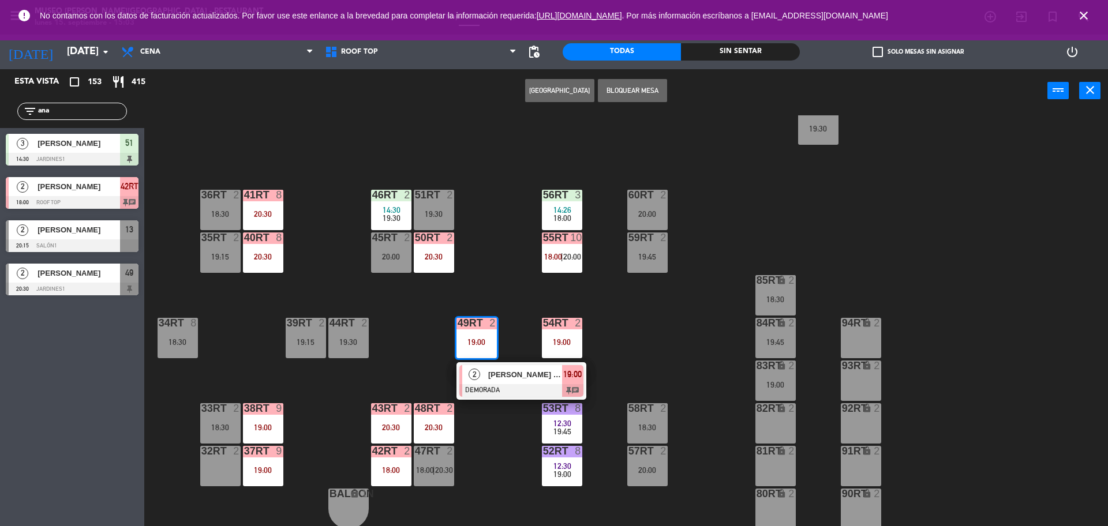
click at [618, 363] on div "18RT 2 19:00 16RT 2 18:45 28RT 2 20:00 80RR lock 2 27RT 6 20:30 7RT 7 13:50 20:…" at bounding box center [631, 322] width 953 height 414
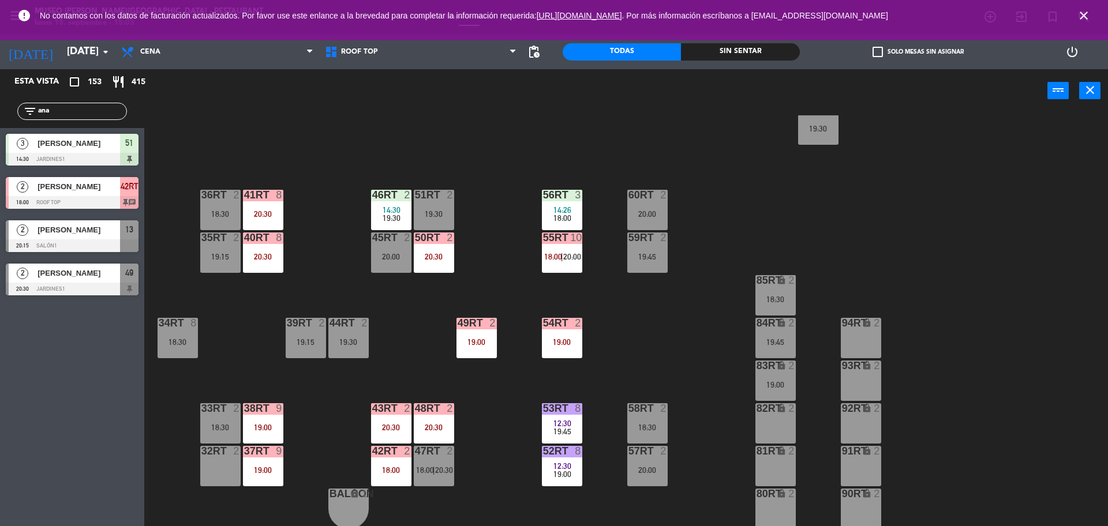
click at [550, 143] on div "18RT 2 19:00 16RT 2 18:45 28RT 2 20:00 80RR lock 2 27RT 6 20:30 7RT 7 13:50 20:…" at bounding box center [631, 322] width 953 height 414
click at [458, 340] on div "19:00" at bounding box center [477, 342] width 40 height 8
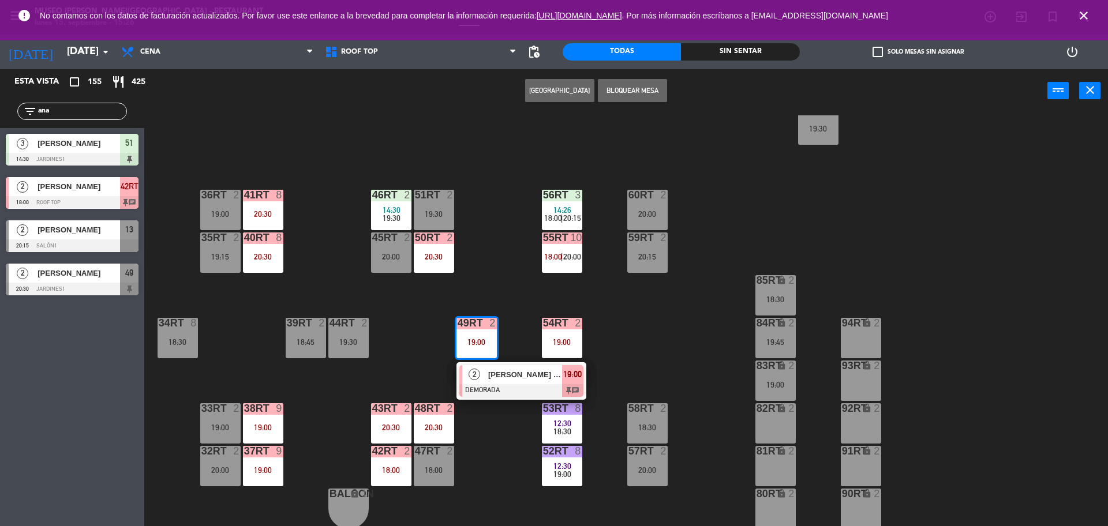
click at [501, 382] on div "[PERSON_NAME] proncipe" at bounding box center [524, 374] width 75 height 19
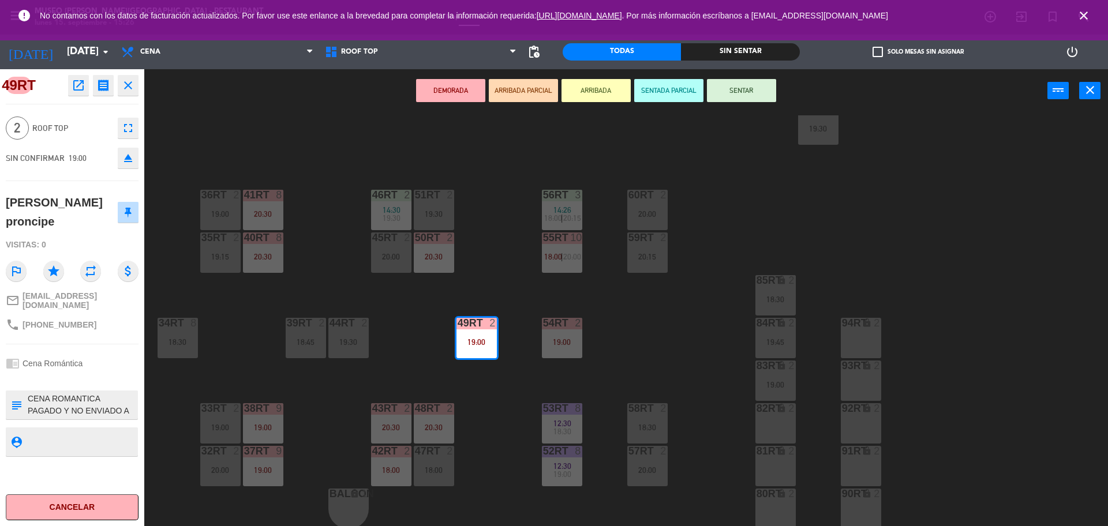
click at [26, 393] on div "subject" at bounding box center [16, 405] width 21 height 29
click at [27, 394] on textarea at bounding box center [82, 405] width 110 height 24
type textarea "m49rt| CENA ROMANTICA PAGADO Y NO ENVIADO A CAJA"
click at [89, 346] on div "49RT open_in_new receipt 7:00 PM [DATE] 2 personas [PERSON_NAME] proncipe Mesa …" at bounding box center [72, 297] width 144 height 457
click at [94, 356] on div "chrome_reader_mode Cena Romántica" at bounding box center [72, 364] width 133 height 22
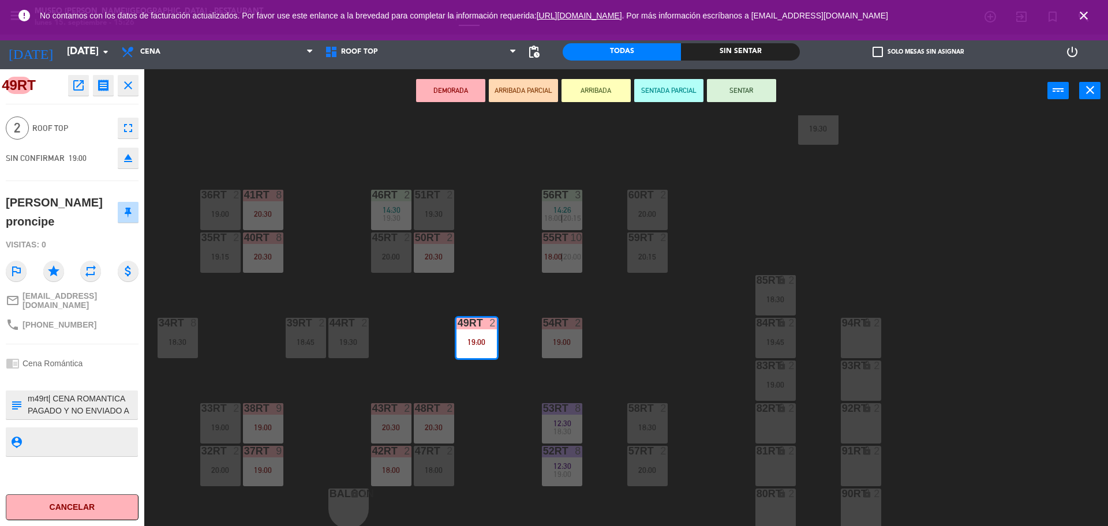
click at [697, 287] on div "18RT 2 19:30 16RT 2 19:15 28RT 2 20:00 80RR lock 2 27RT 6 20:30 7RT 7 13:50 20:…" at bounding box center [631, 322] width 953 height 414
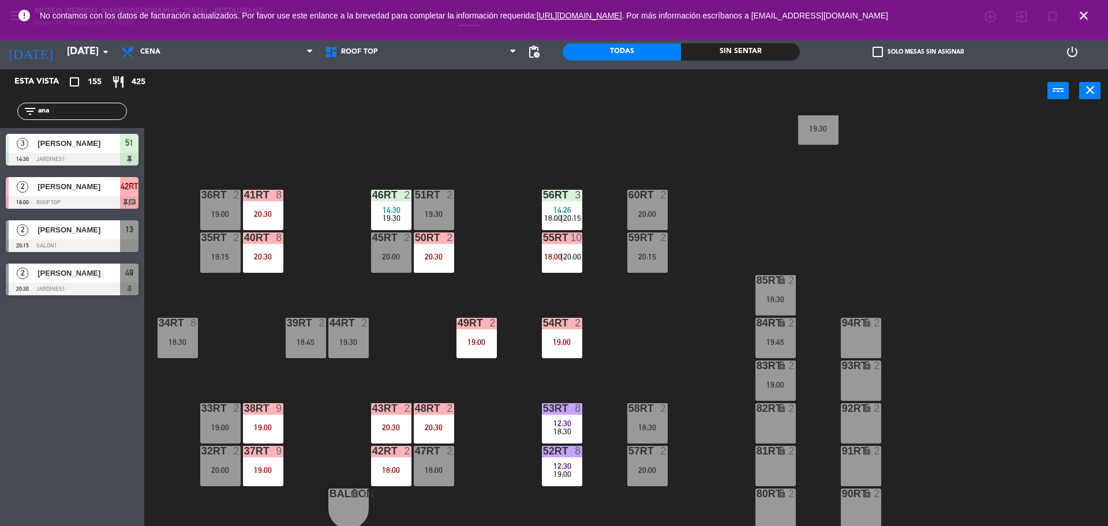
click at [528, 356] on div "18RT 2 19:30 16RT 2 19:15 28RT 2 20:00 80RR lock 2 27RT 6 20:30 7RT 7 13:50 20:…" at bounding box center [631, 322] width 953 height 414
click at [538, 352] on div "18RT 2 19:30 16RT 2 19:15 28RT 2 20:00 80RR lock 2 27RT 6 20:30 7RT 7 13:50 20:…" at bounding box center [631, 322] width 953 height 414
click at [553, 353] on div "54RT 2 19:00" at bounding box center [562, 338] width 40 height 40
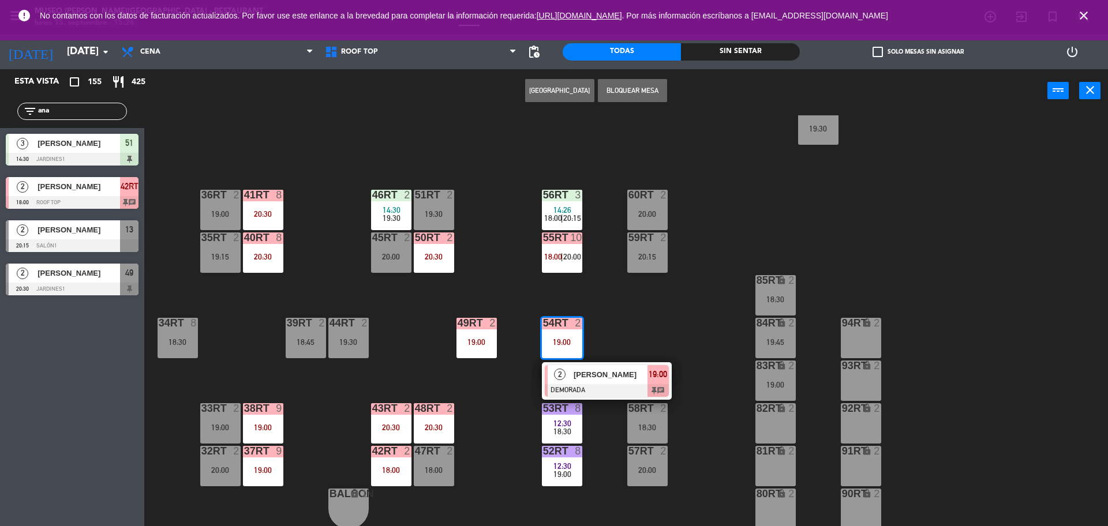
click at [582, 375] on span "[PERSON_NAME]" at bounding box center [611, 375] width 74 height 12
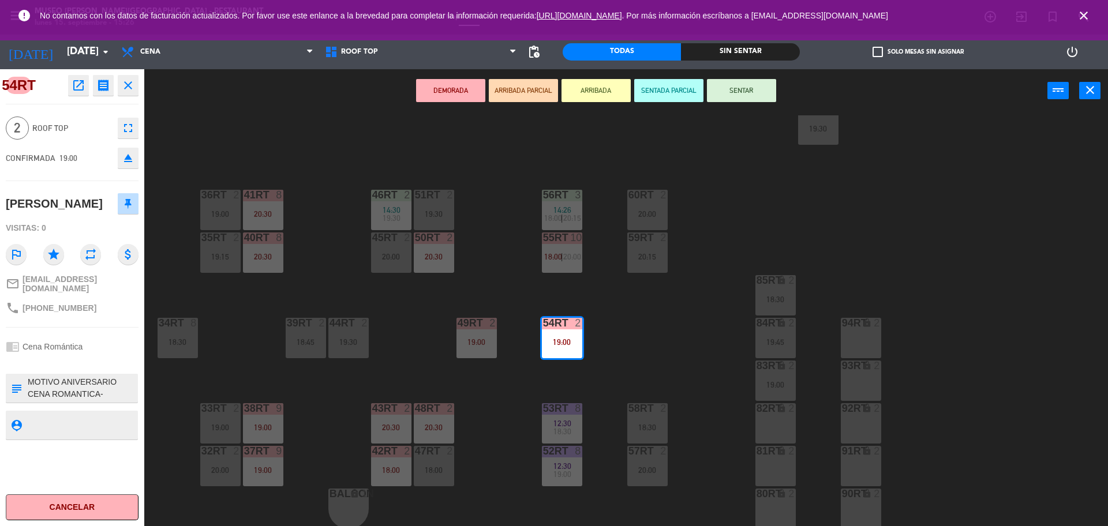
click at [30, 395] on textarea at bounding box center [82, 388] width 110 height 24
type textarea "m54rt| MOTIVO ANIVERSARIO CENA ROMANTICA- PAGADO y ENVIADO A CAJA 6/9"
click at [91, 354] on div "chrome_reader_mode Cena Romántica" at bounding box center [72, 347] width 133 height 22
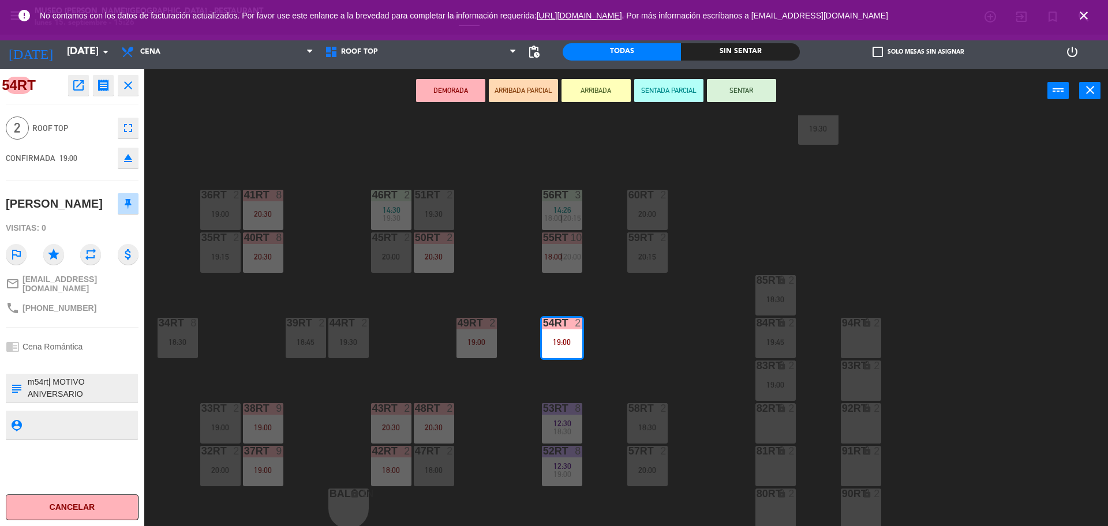
click at [408, 348] on div "18RT 2 19:30 16RT 2 19:15 28RT 2 20:00 80RR lock 2 27RT 6 20:30 7RT 7 13:50 20:…" at bounding box center [631, 322] width 953 height 414
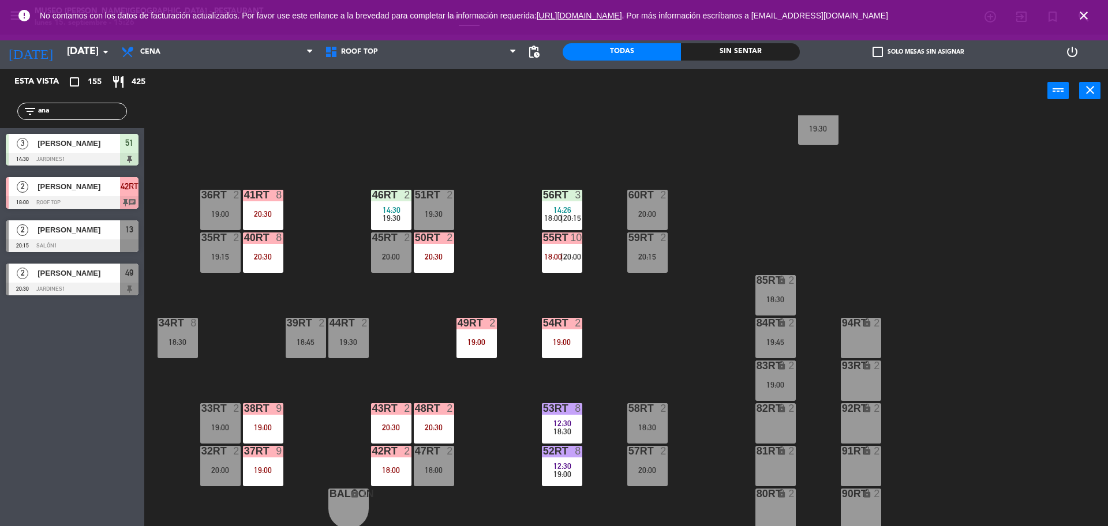
click at [435, 267] on div "50RT 2 20:30" at bounding box center [434, 253] width 40 height 40
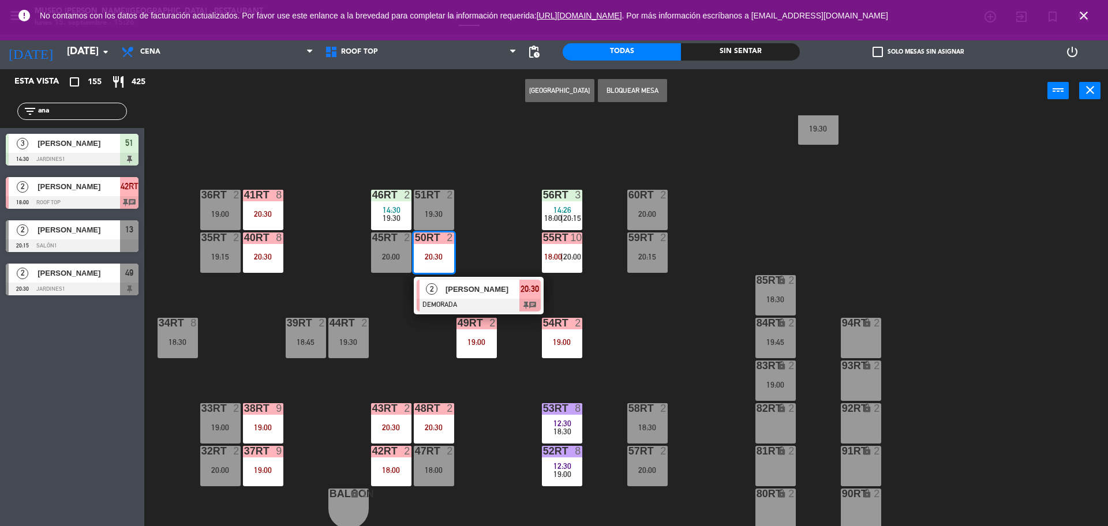
click at [458, 292] on span "[PERSON_NAME]" at bounding box center [483, 289] width 74 height 12
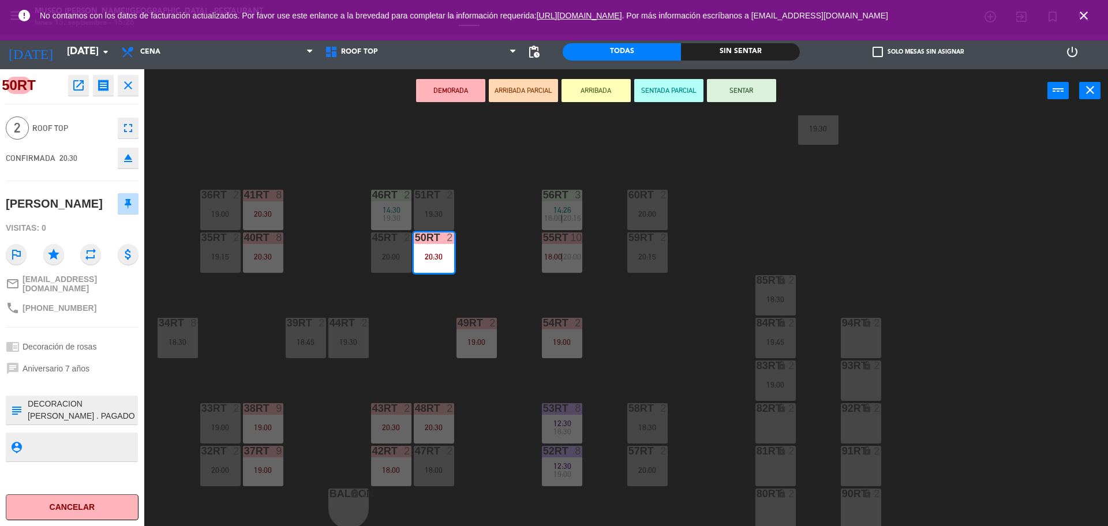
click at [307, 338] on div "18:45" at bounding box center [306, 342] width 40 height 8
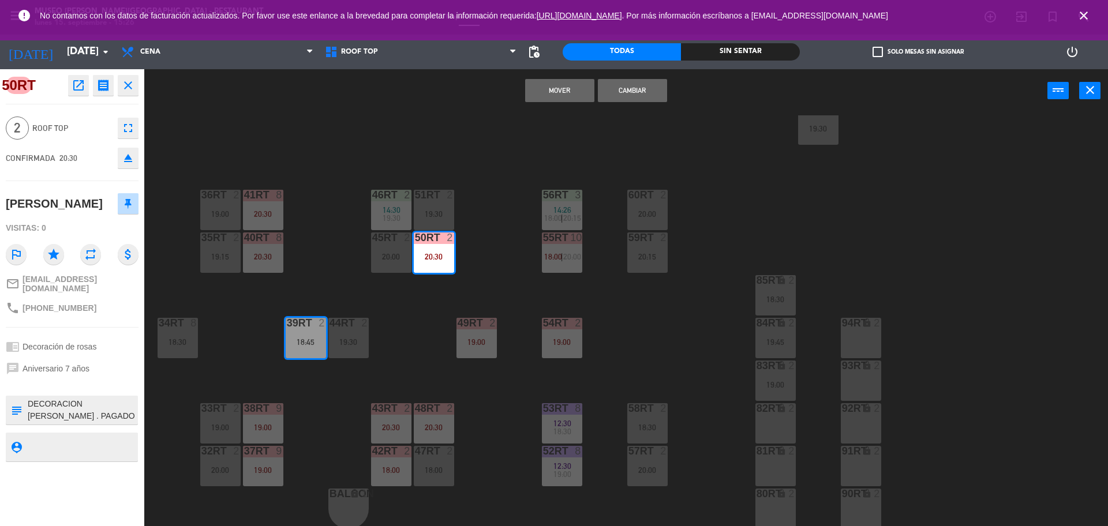
click at [627, 86] on button "Cambiar" at bounding box center [632, 90] width 69 height 23
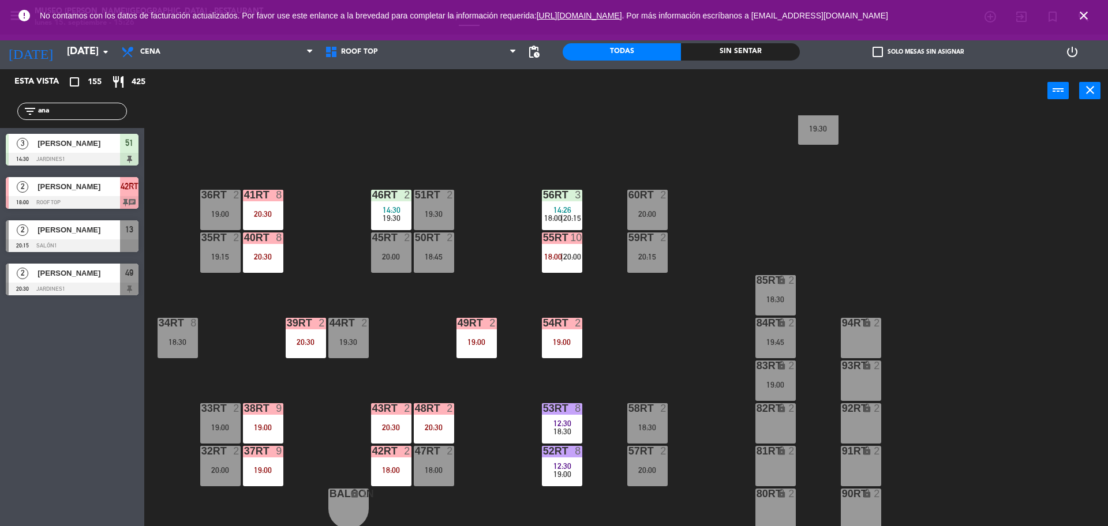
click at [445, 252] on div "18:45" at bounding box center [434, 256] width 40 height 9
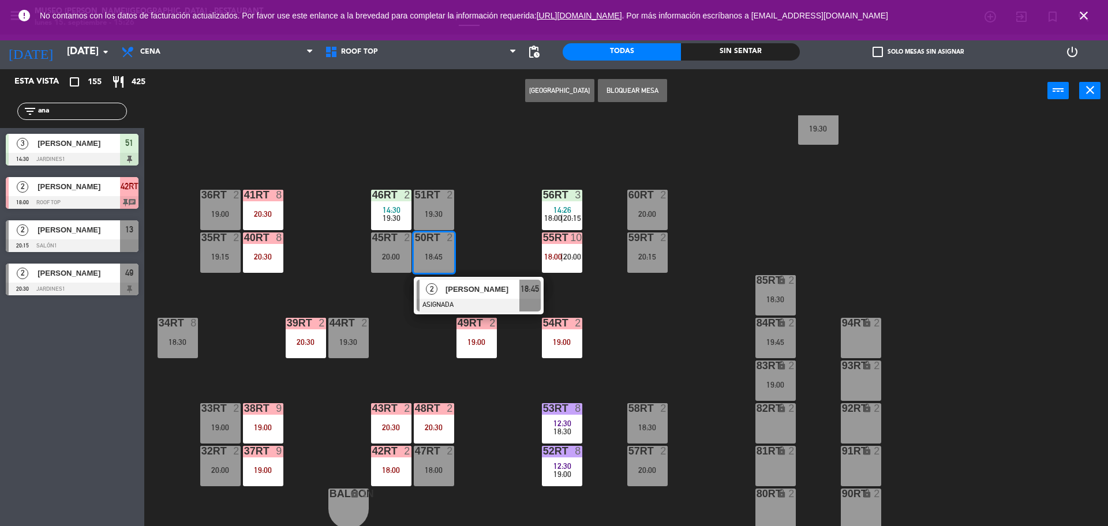
click at [866, 327] on icon "lock" at bounding box center [867, 323] width 10 height 10
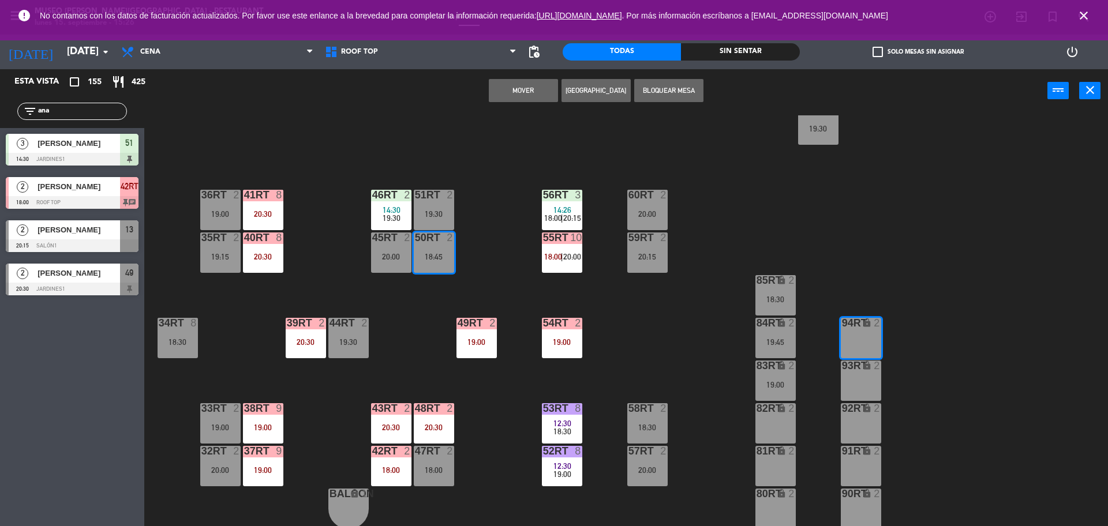
click at [516, 80] on button "Mover" at bounding box center [523, 90] width 69 height 23
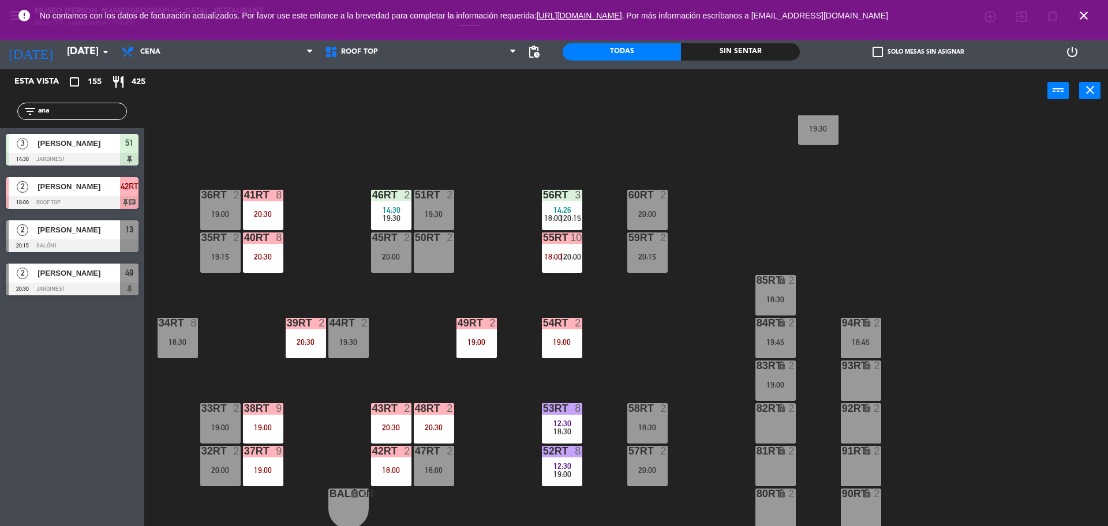
drag, startPoint x: 46, startPoint y: 111, endPoint x: 0, endPoint y: 104, distance: 46.7
click at [0, 104] on div "filter_list [PERSON_NAME]" at bounding box center [72, 111] width 144 height 33
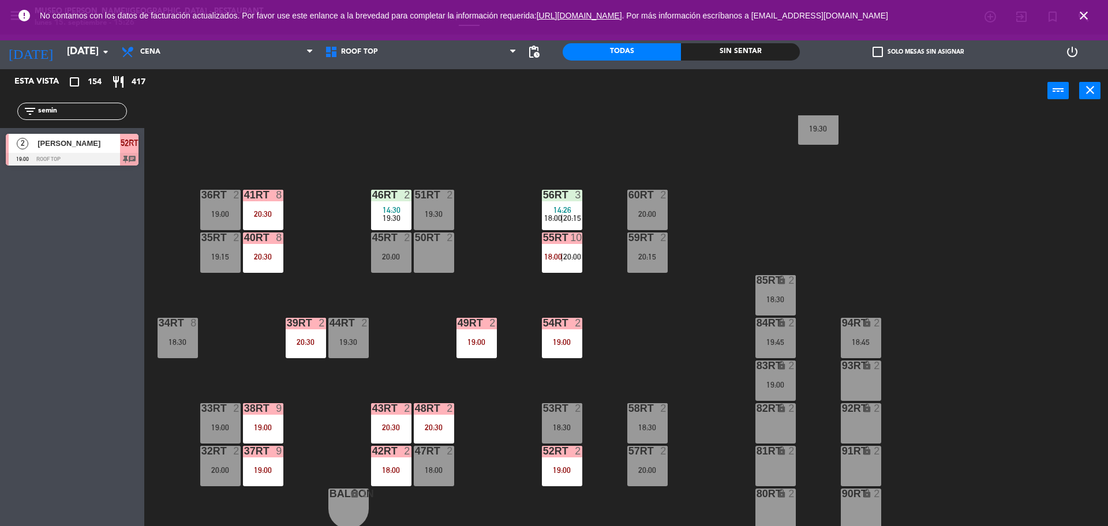
type input "semin"
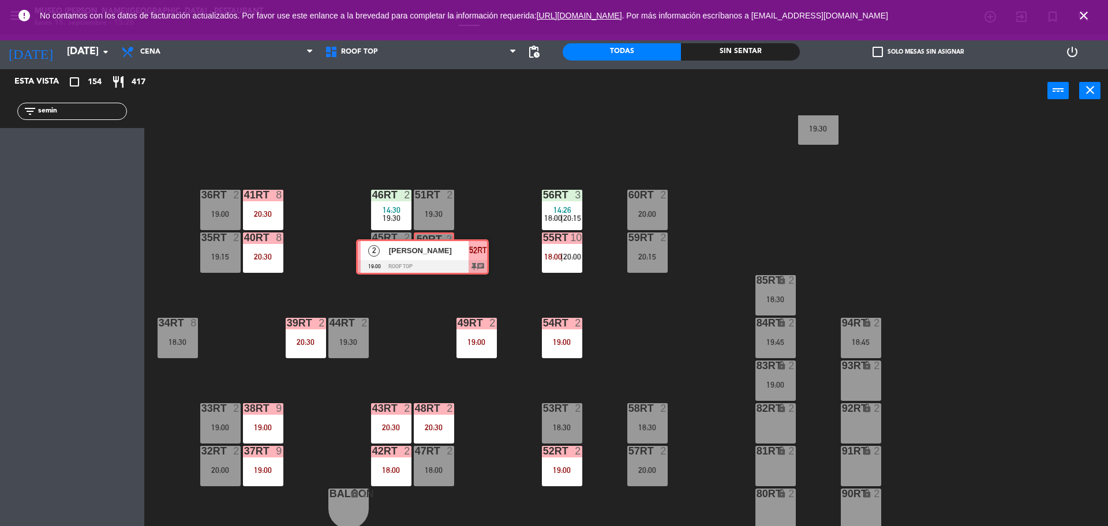
drag, startPoint x: 92, startPoint y: 155, endPoint x: 443, endPoint y: 261, distance: 366.0
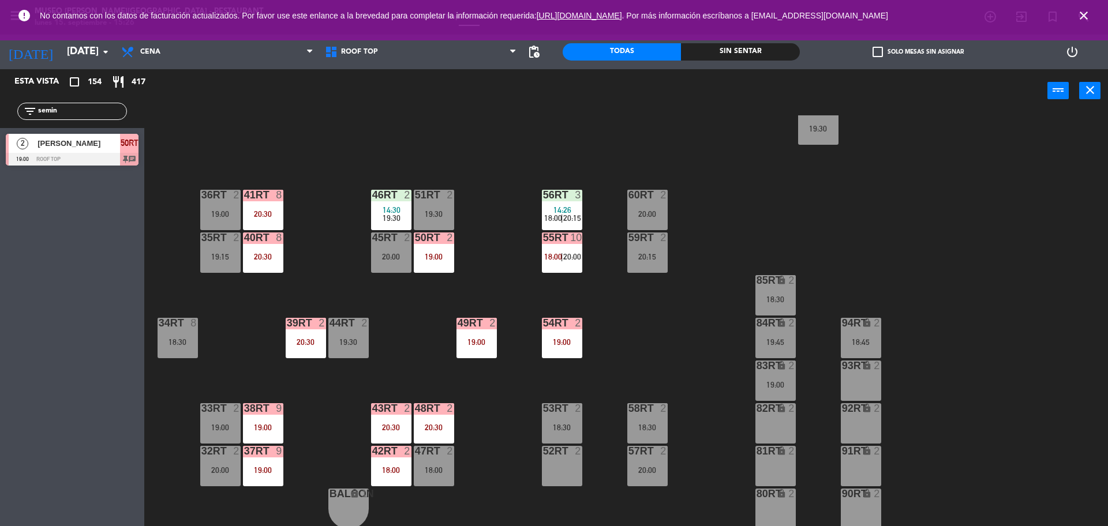
drag, startPoint x: 443, startPoint y: 261, endPoint x: 423, endPoint y: 292, distance: 37.1
click at [423, 292] on div "18RT 2 19:30 16RT 2 19:15 28RT 2 20:00 80RR lock 2 27RT 6 20:30 7RT 7 13:50 20:…" at bounding box center [631, 322] width 953 height 414
click at [426, 247] on div "50RT 2 19:00" at bounding box center [434, 253] width 40 height 40
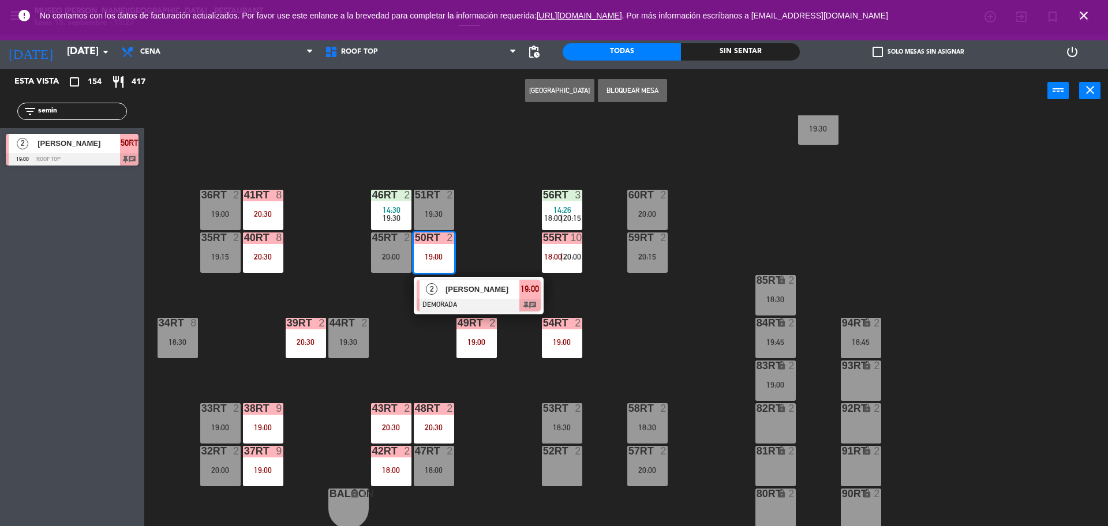
click at [458, 293] on span "[PERSON_NAME]" at bounding box center [483, 289] width 74 height 12
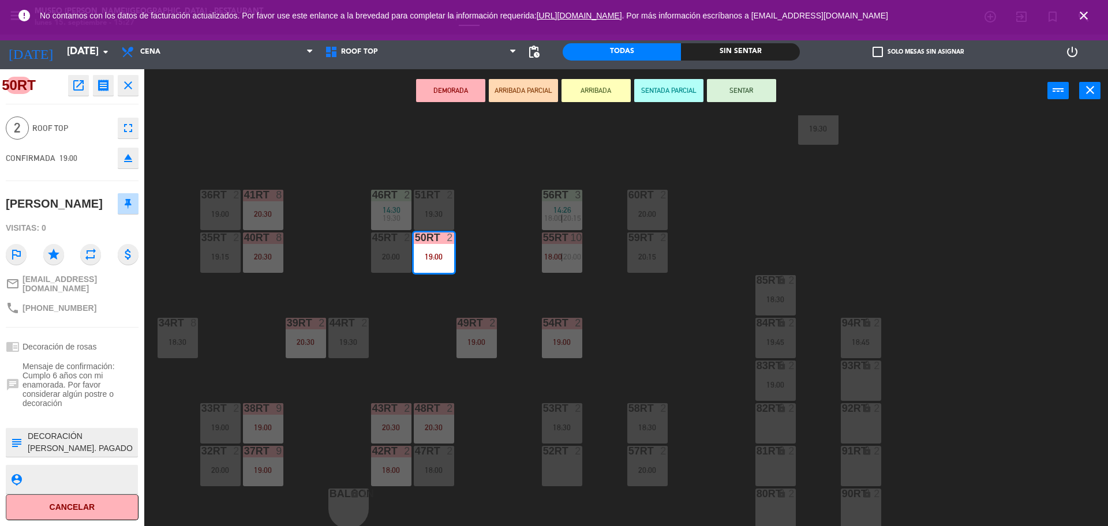
click at [28, 434] on textarea at bounding box center [82, 443] width 110 height 24
type textarea "m50rt| DECORACIÓN [PERSON_NAME]. PAGADO Y NO ENVIADO A CAJA 15/09 [PERSON_NAME]…"
click at [100, 380] on span "Mensaje de confirmación: Cumplo 6 años con mi enamorada. Por favor considerar a…" at bounding box center [81, 385] width 116 height 46
click at [100, 379] on span "Mensaje de confirmación: Cumplo 6 años con mi enamorada. Por favor considerar a…" at bounding box center [81, 385] width 116 height 46
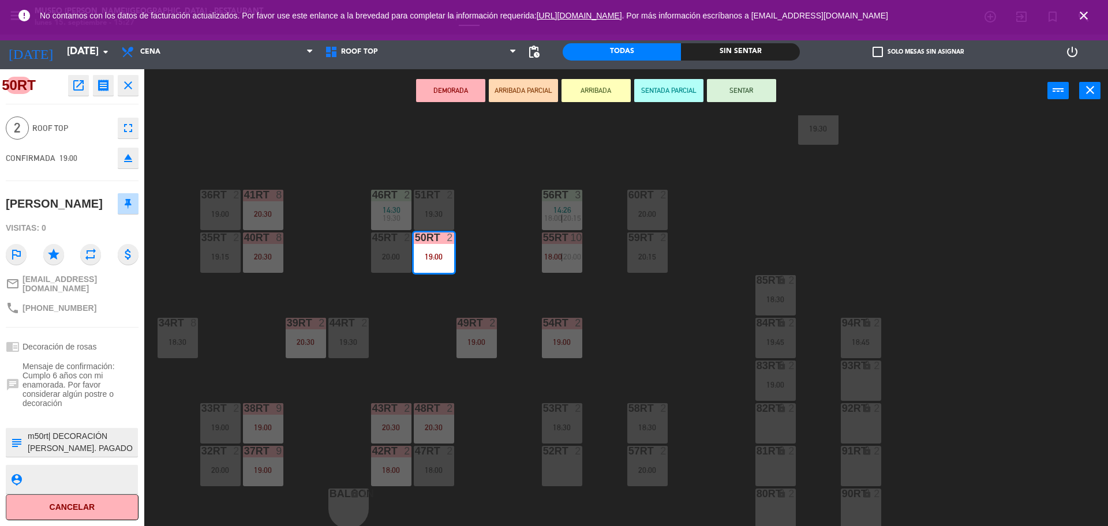
click at [398, 334] on div "18RT 2 19:30 16RT 2 19:15 28RT 2 20:00 80RR lock 2 27RT 6 20:30 7RT 7 13:50 20:…" at bounding box center [631, 322] width 953 height 414
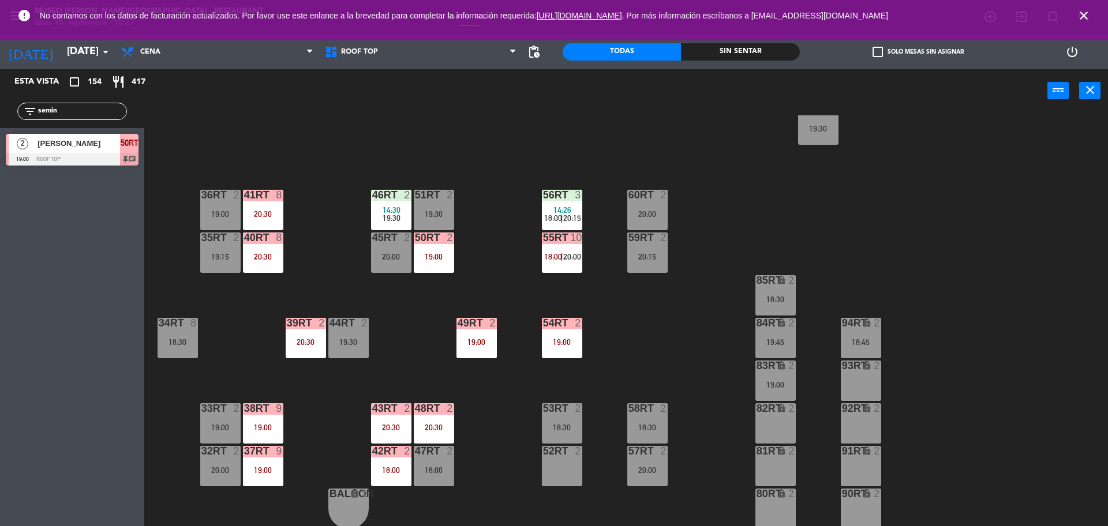
click at [442, 267] on div "50RT 2 19:00" at bounding box center [434, 253] width 40 height 40
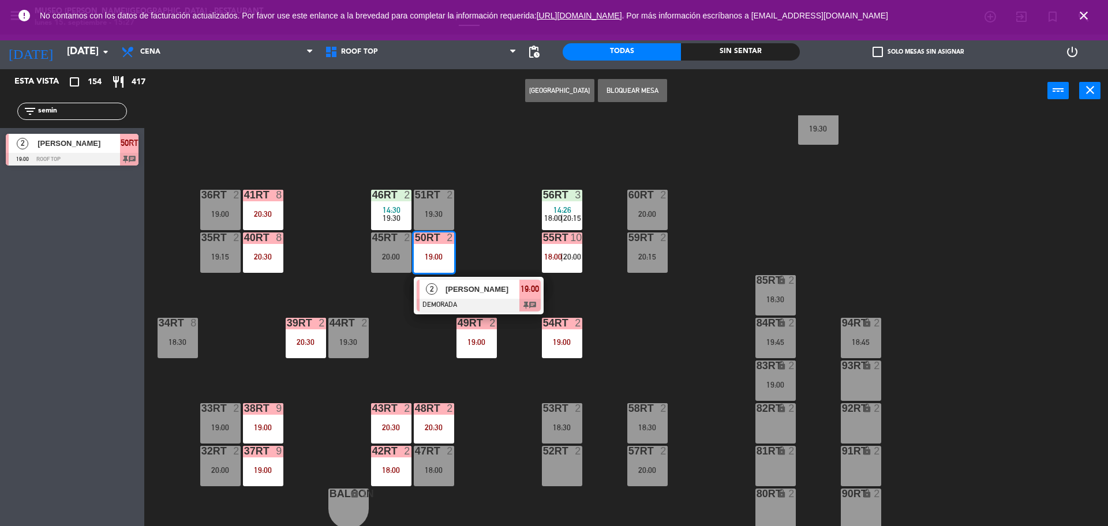
click at [464, 290] on span "[PERSON_NAME]" at bounding box center [483, 289] width 74 height 12
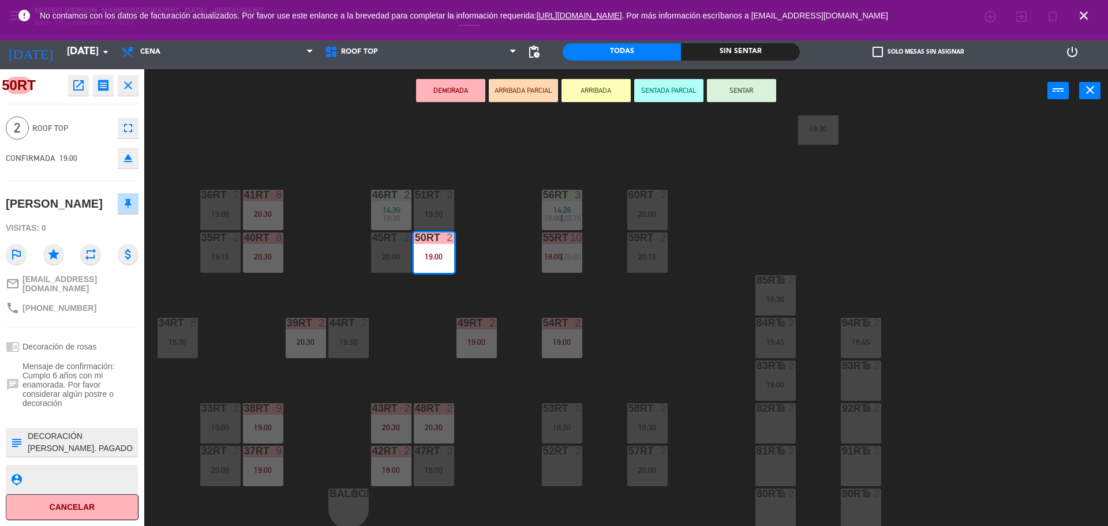
click at [28, 432] on textarea at bounding box center [82, 443] width 110 height 24
type textarea "m50rt| DECORACIÓN [PERSON_NAME]. PAGADO Y NO ENVIADO A CAJA 15/09 [PERSON_NAME]…"
click at [96, 367] on span "Mensaje de confirmación: Cumplo 6 años con mi enamorada. Por favor considerar a…" at bounding box center [81, 385] width 116 height 46
click at [511, 295] on div "18RT 2 19:30 16RT 2 19:15 28RT 2 20:00 80RR lock 2 27RT 6 20:30 7RT 7 13:50 20:…" at bounding box center [631, 322] width 953 height 414
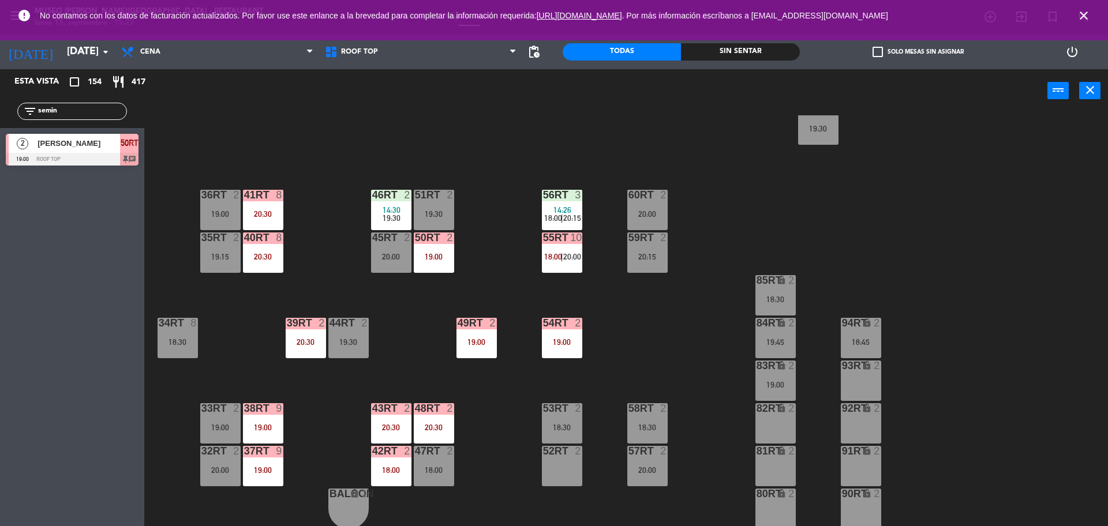
click at [428, 257] on div "19:00" at bounding box center [434, 257] width 40 height 8
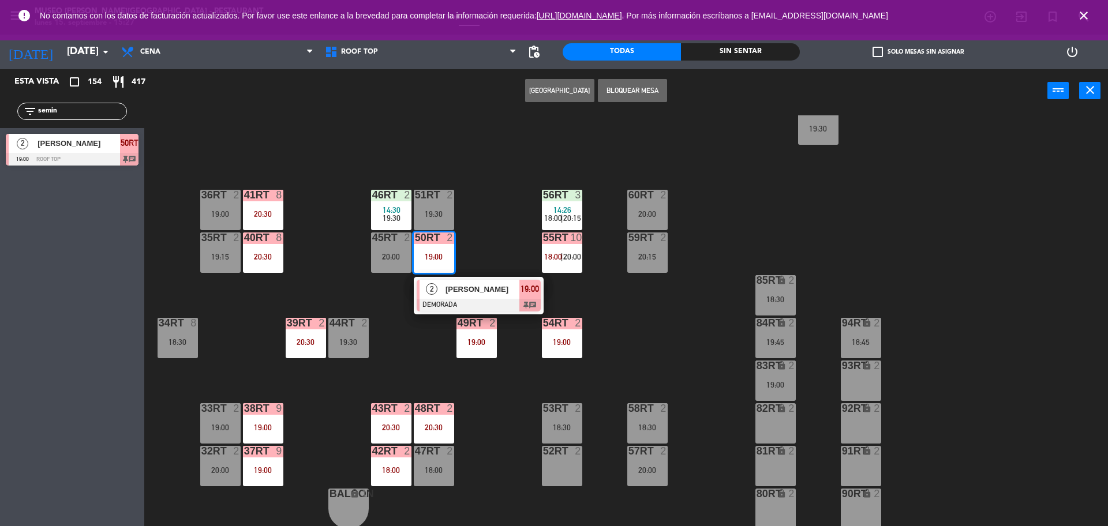
click at [647, 95] on button "Bloquear Mesa" at bounding box center [632, 90] width 69 height 23
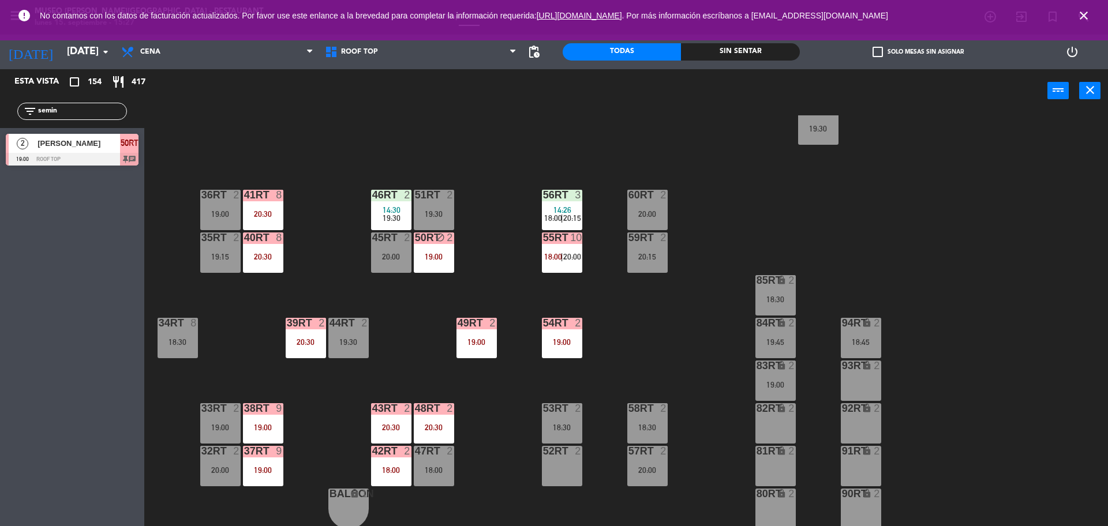
click at [490, 340] on div "19:00" at bounding box center [477, 342] width 40 height 8
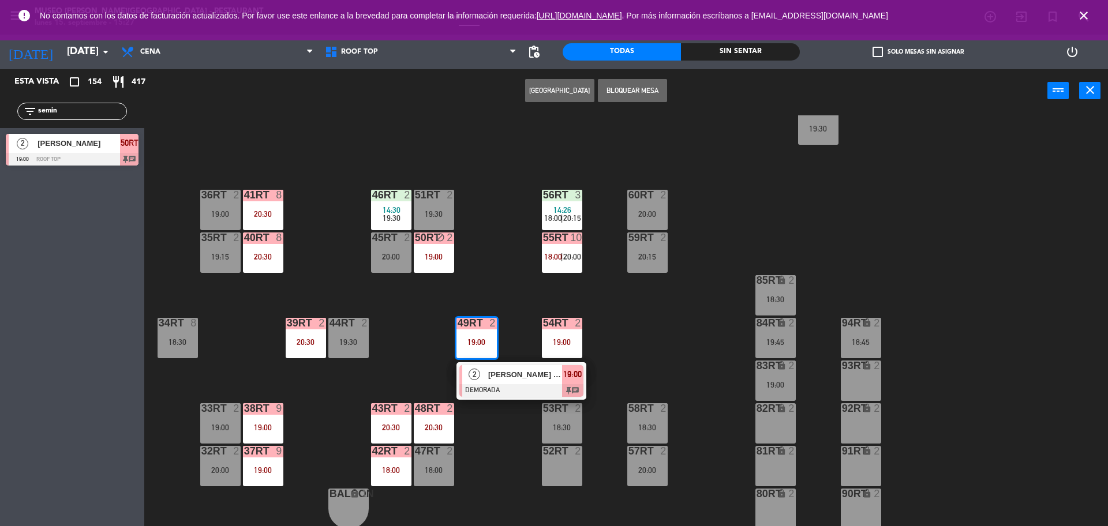
click at [651, 88] on button "Bloquear Mesa" at bounding box center [632, 90] width 69 height 23
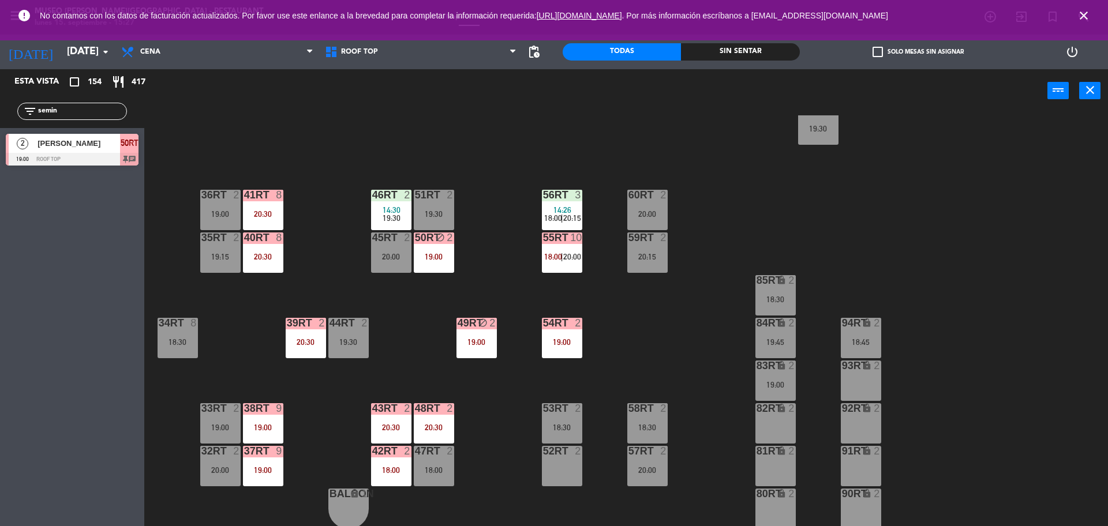
click at [570, 337] on div "54RT 2 19:00" at bounding box center [562, 338] width 40 height 40
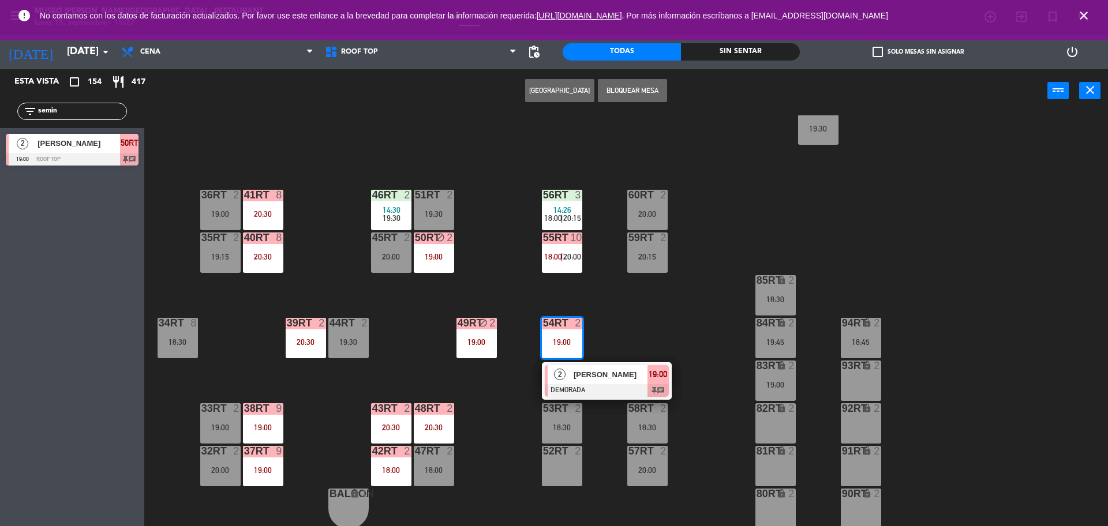
click at [645, 96] on button "Bloquear Mesa" at bounding box center [632, 90] width 69 height 23
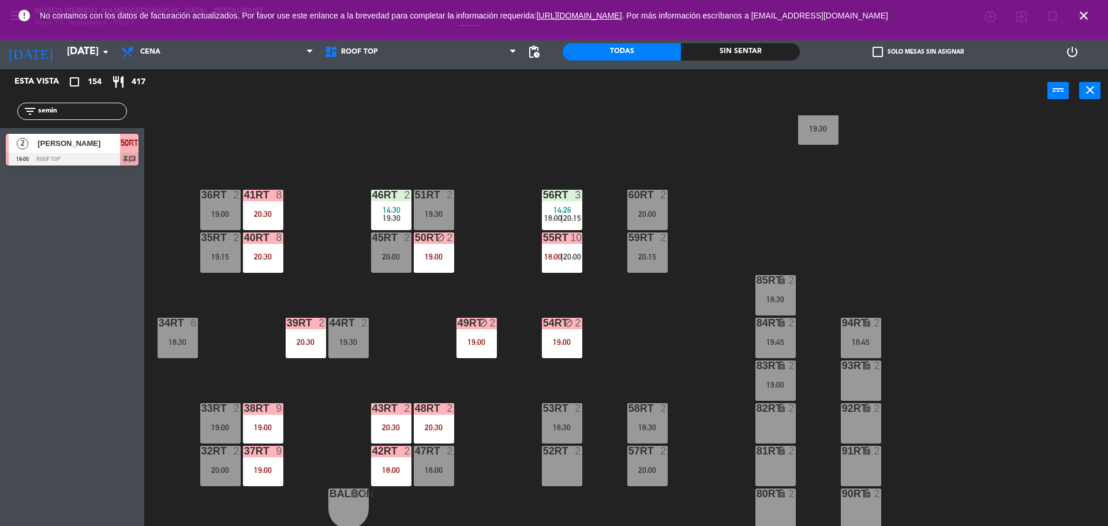
click at [394, 475] on div "18:00" at bounding box center [391, 470] width 40 height 8
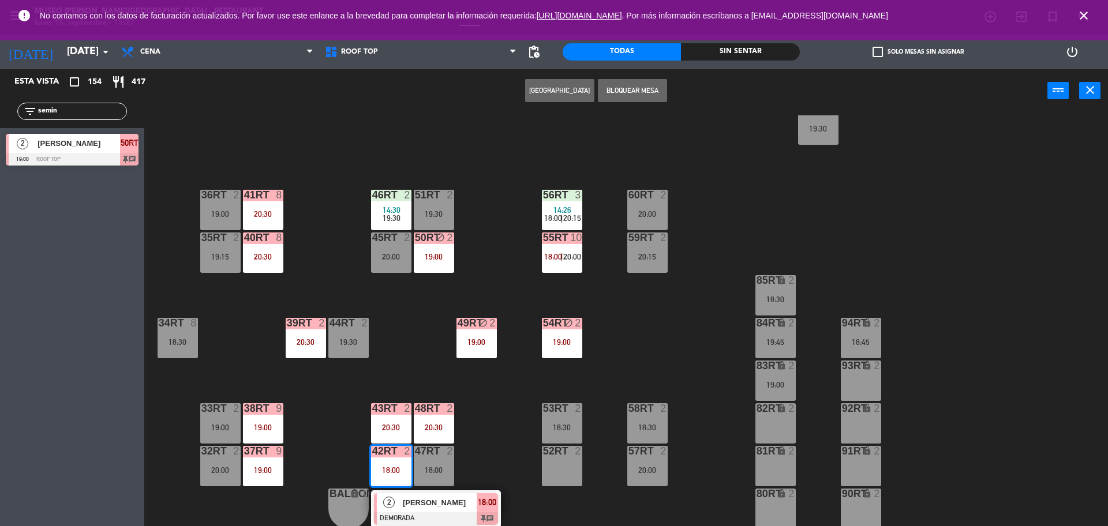
click at [609, 95] on button "Bloquear Mesa" at bounding box center [632, 90] width 69 height 23
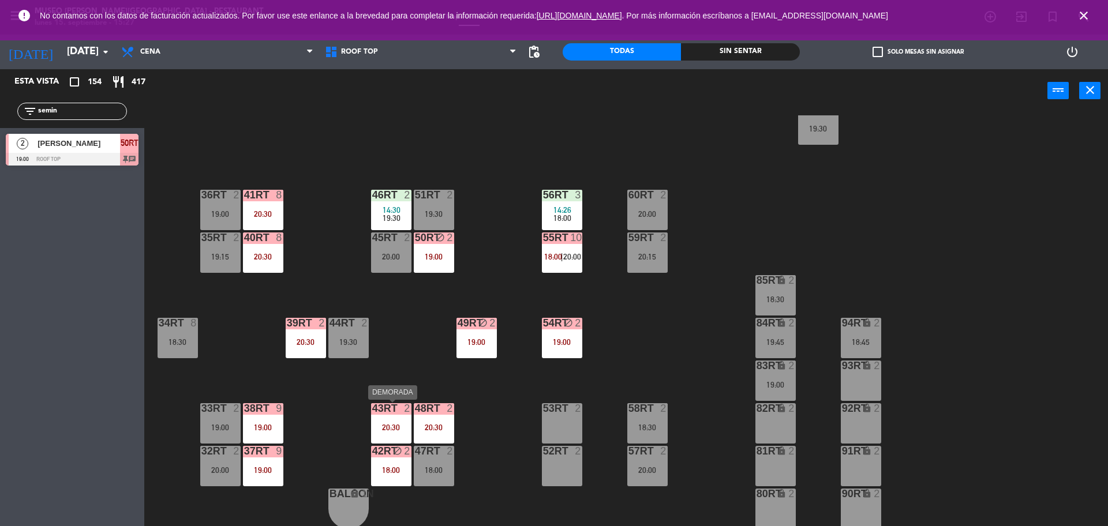
click at [400, 429] on div "20:30" at bounding box center [391, 428] width 40 height 8
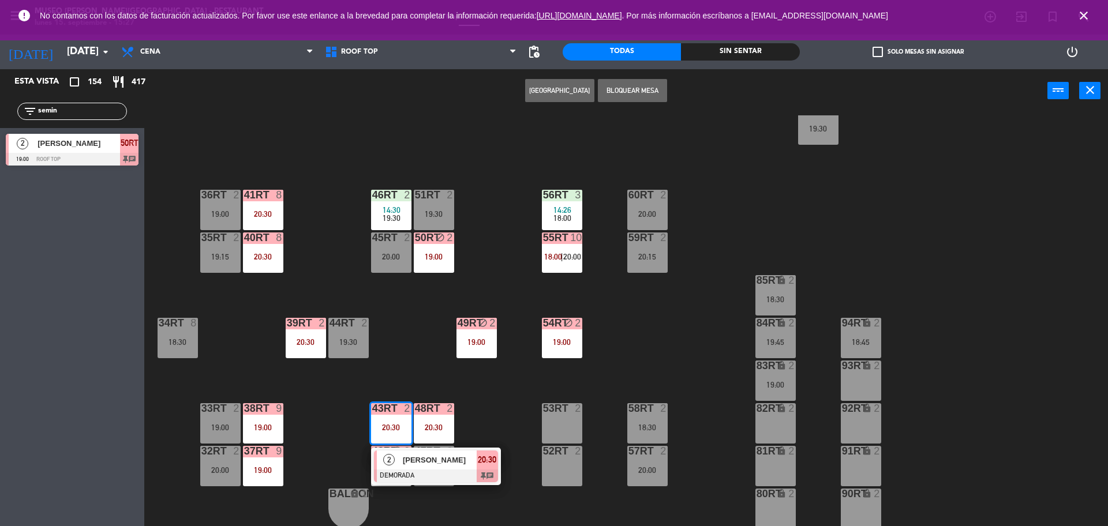
click at [627, 89] on button "Bloquear Mesa" at bounding box center [632, 90] width 69 height 23
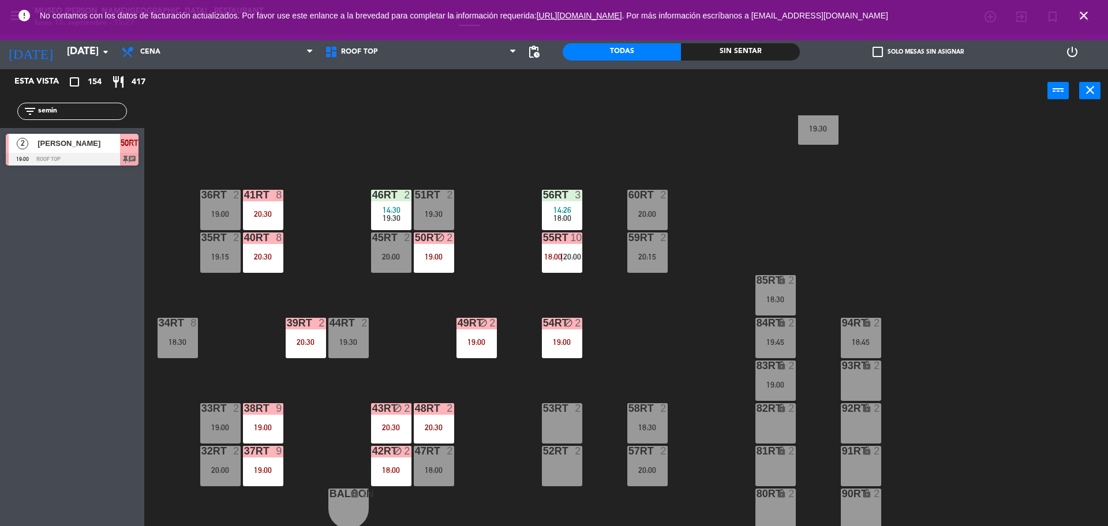
drag, startPoint x: 69, startPoint y: 115, endPoint x: 0, endPoint y: 111, distance: 68.8
click at [0, 111] on div "filter_list semin" at bounding box center [72, 111] width 144 height 33
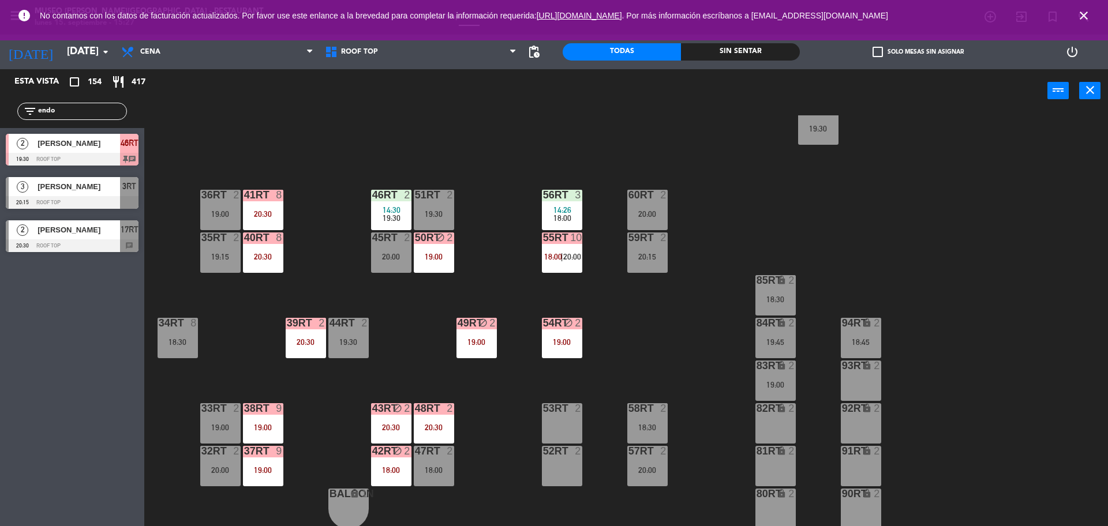
type input "endo"
click at [118, 154] on div at bounding box center [72, 159] width 133 height 13
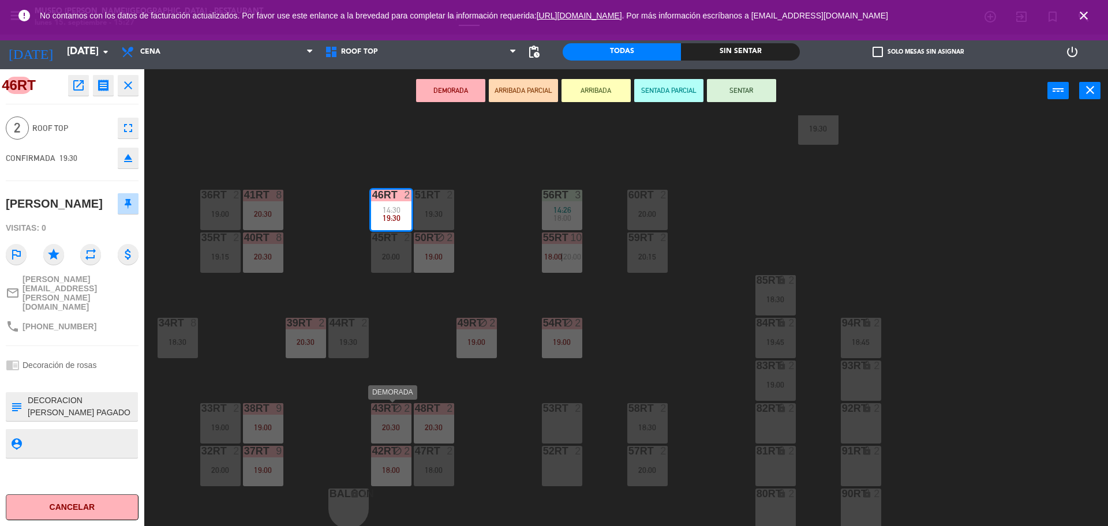
click at [382, 434] on div "43RT block 2 20:30" at bounding box center [391, 424] width 40 height 40
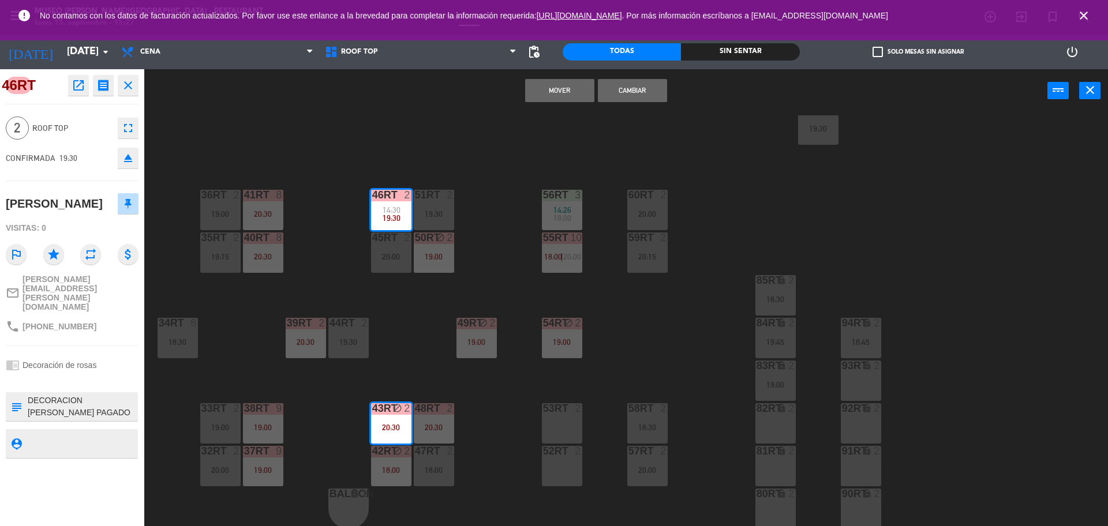
click at [630, 93] on button "Cambiar" at bounding box center [632, 90] width 69 height 23
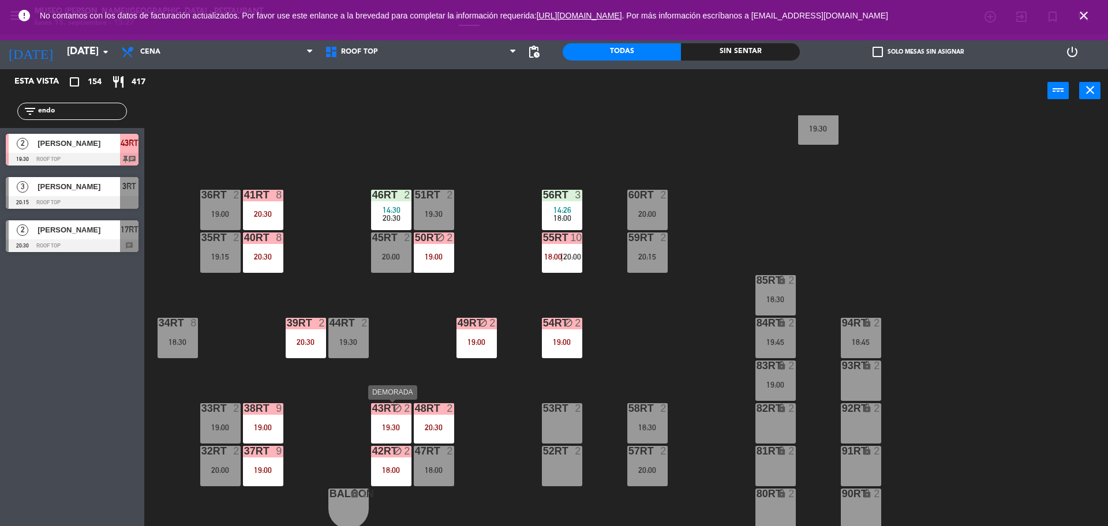
click at [383, 424] on div "19:30" at bounding box center [391, 428] width 40 height 8
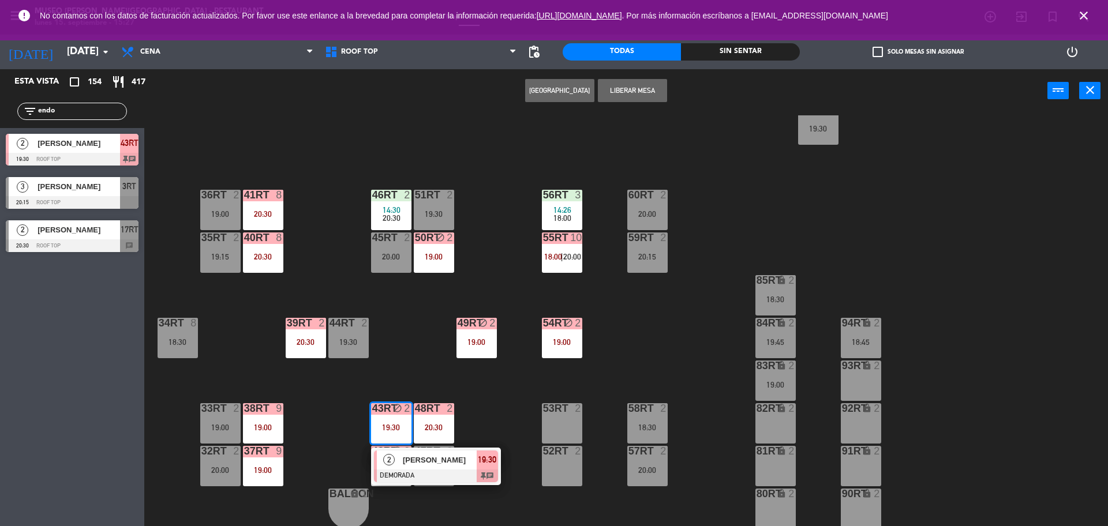
click at [418, 460] on span "[PERSON_NAME]" at bounding box center [440, 460] width 74 height 12
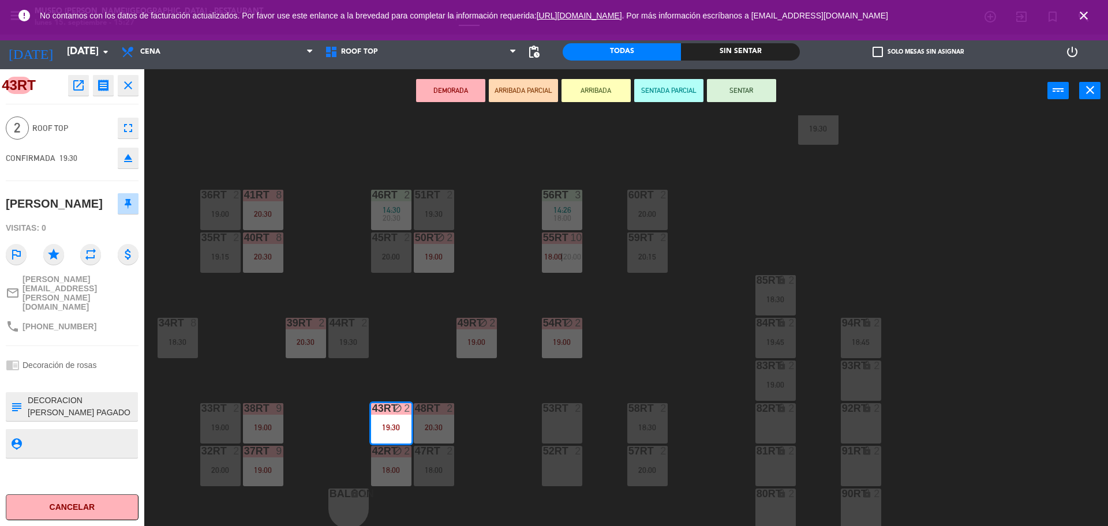
click at [387, 239] on div at bounding box center [391, 238] width 19 height 10
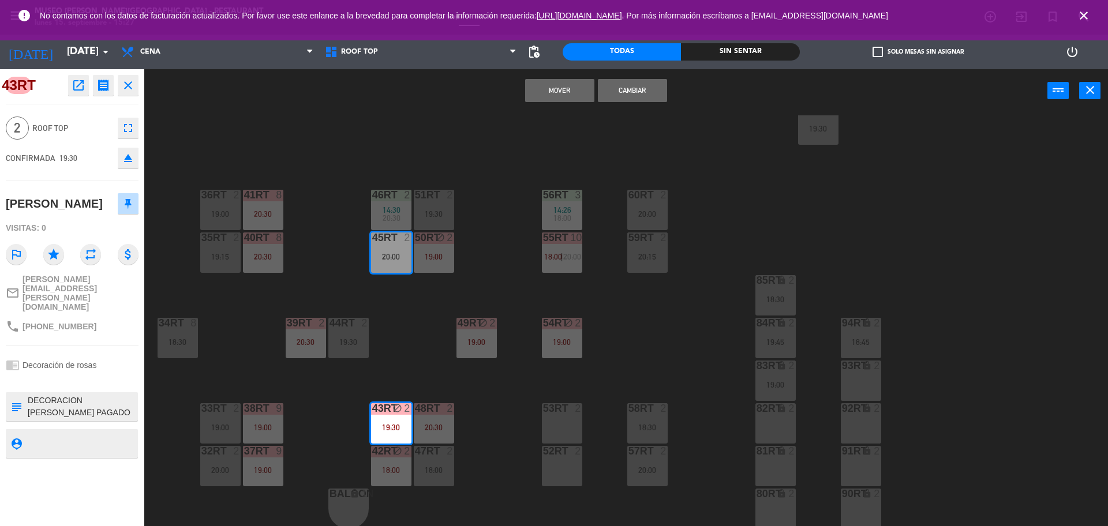
click at [339, 233] on div "18RT 2 19:30 16RT 2 19:15 28RT 2 20:00 80RR lock 2 27RT 6 20:30 7RT 7 13:50 20:…" at bounding box center [631, 322] width 953 height 414
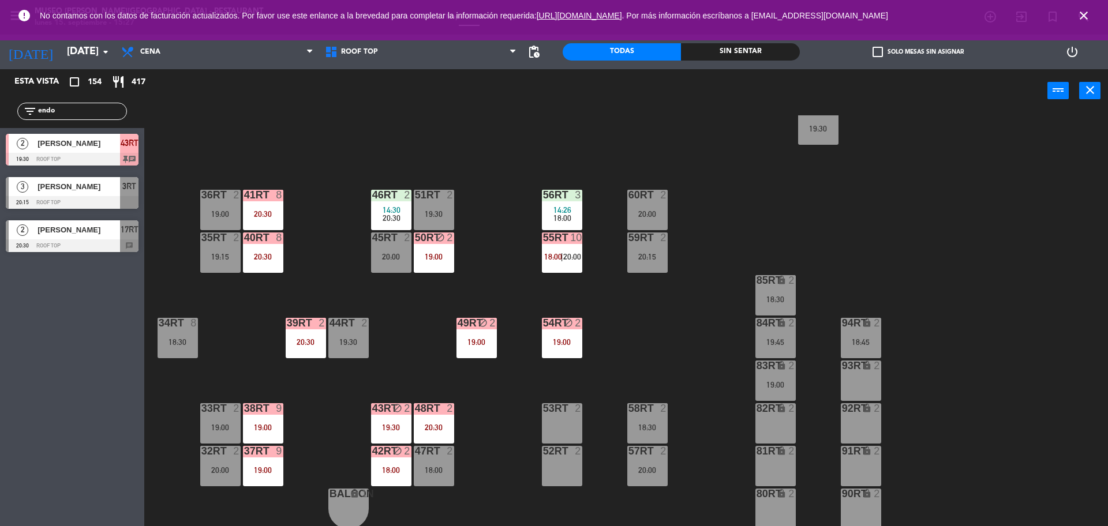
click at [390, 212] on span "14:30" at bounding box center [392, 210] width 18 height 9
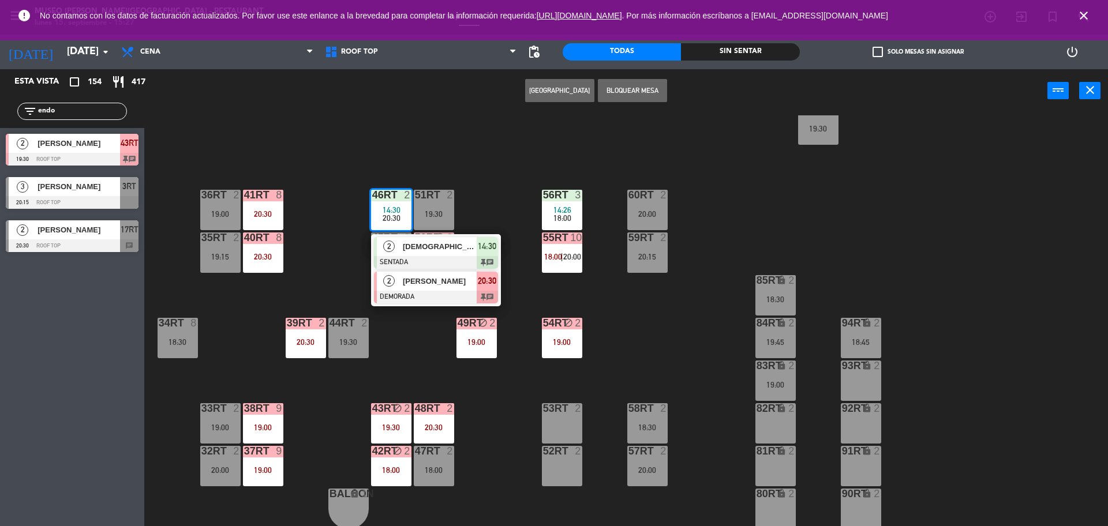
click at [415, 295] on div at bounding box center [436, 297] width 124 height 13
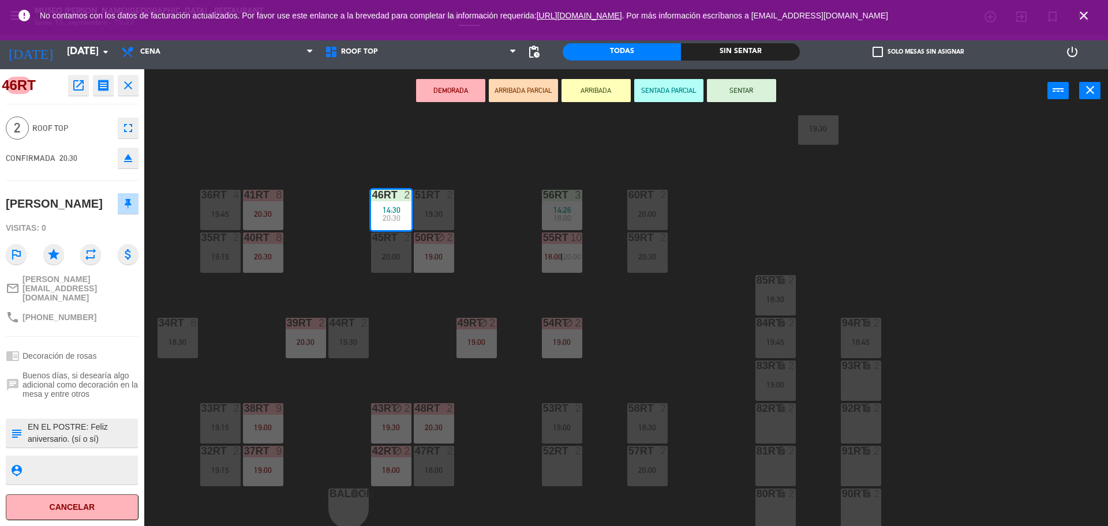
click at [406, 343] on div "18RT 2 19:45 16RT 4 28RT 2 18:30 80RR lock 2 27RT 6 20:30 7RT 7 13:50 20:15 S1R…" at bounding box center [631, 322] width 953 height 414
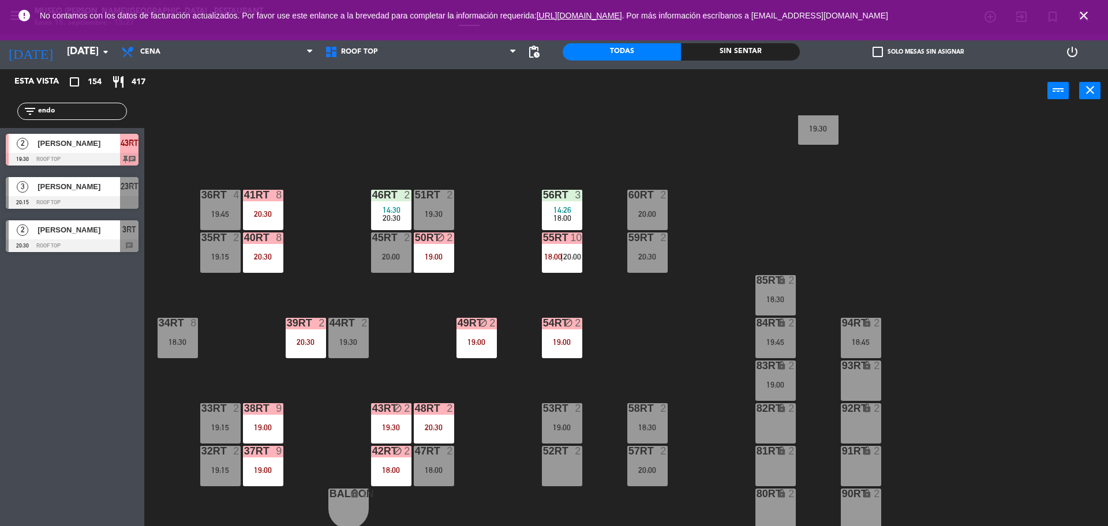
click at [397, 410] on icon "block" at bounding box center [398, 409] width 10 height 10
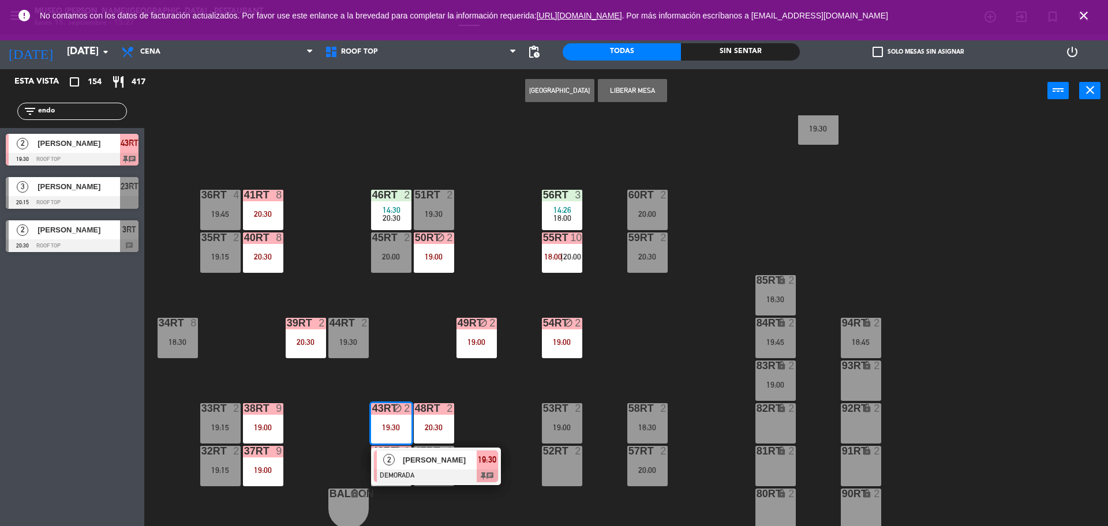
click at [457, 468] on div "[PERSON_NAME]" at bounding box center [439, 460] width 75 height 19
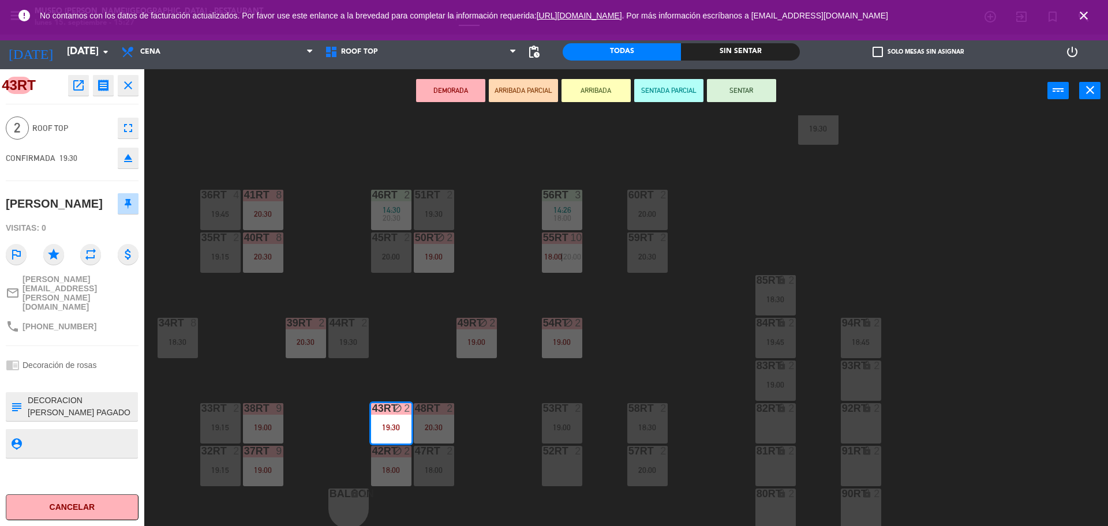
click at [27, 395] on textarea at bounding box center [82, 407] width 110 height 24
type textarea "m43rt| DECORACION [PERSON_NAME] PAGADO Y NO ENVIADO A CAJA"
click at [84, 361] on span "Decoración de rosas" at bounding box center [60, 365] width 74 height 9
click at [457, 293] on div "18RT 2 19:45 16RT 4 28RT 2 18:30 80RR lock 2 27RT 6 20:30 7RT 7 13:50 20:15 S1R…" at bounding box center [631, 322] width 953 height 414
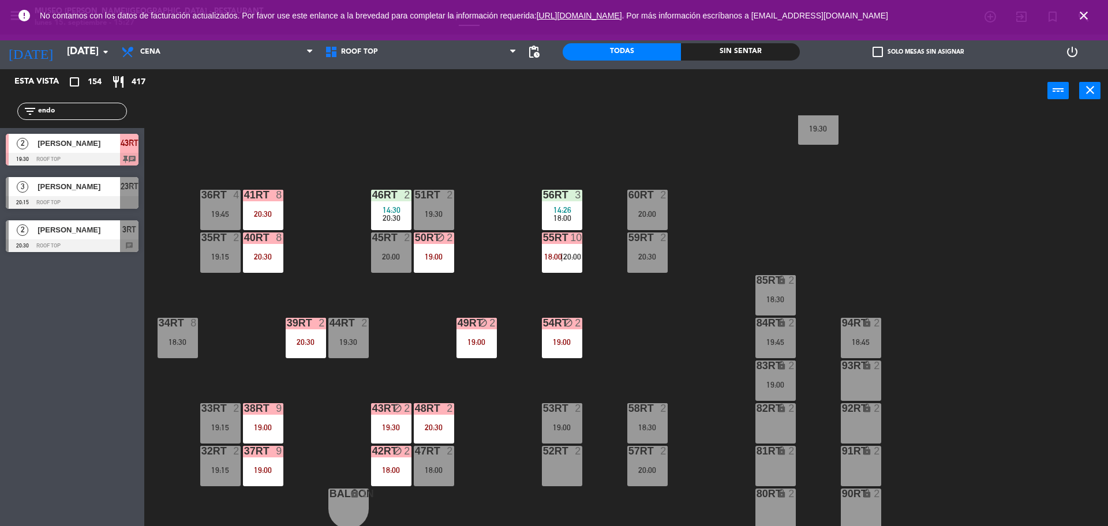
click at [397, 212] on span "14:30" at bounding box center [392, 210] width 18 height 9
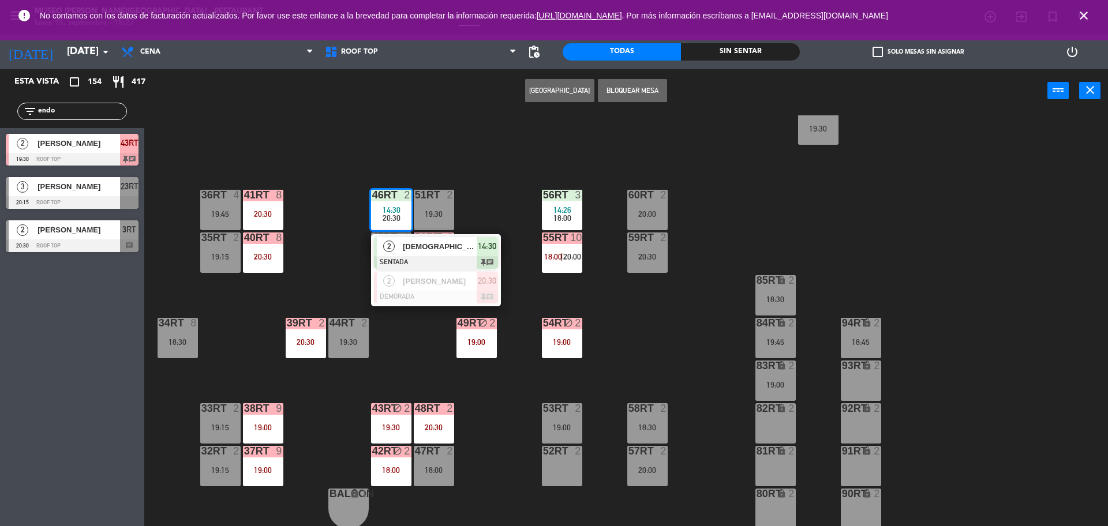
click at [438, 249] on span "[DEMOGRAPHIC_DATA][PERSON_NAME]" at bounding box center [440, 247] width 74 height 12
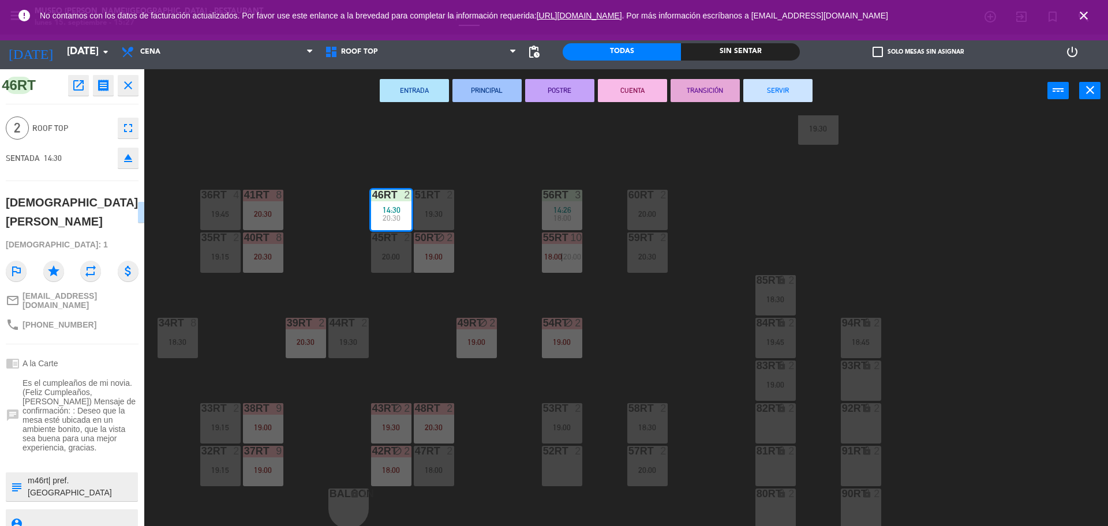
click at [785, 91] on button "SERVIR" at bounding box center [778, 90] width 69 height 23
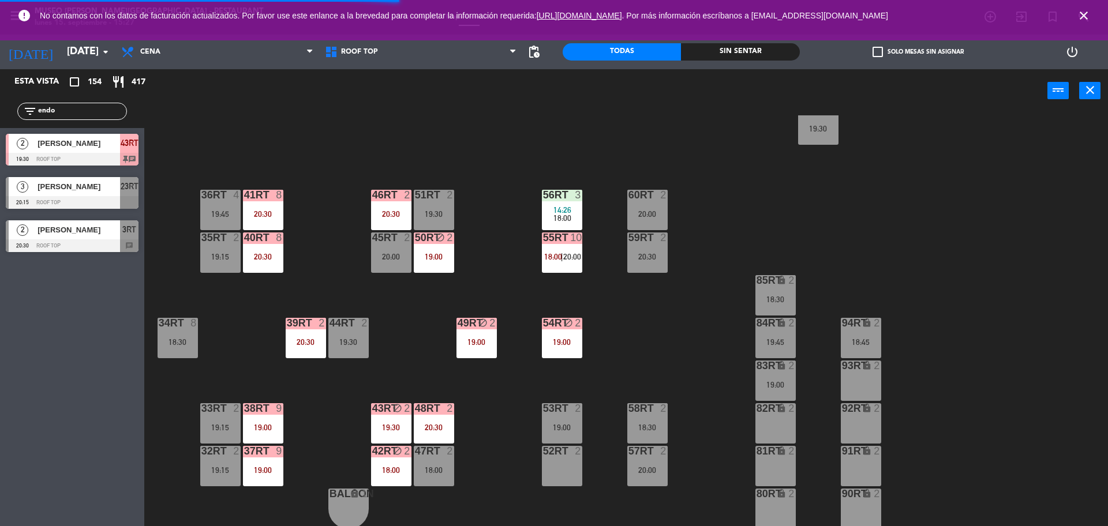
click at [555, 212] on span "14:26" at bounding box center [563, 210] width 18 height 9
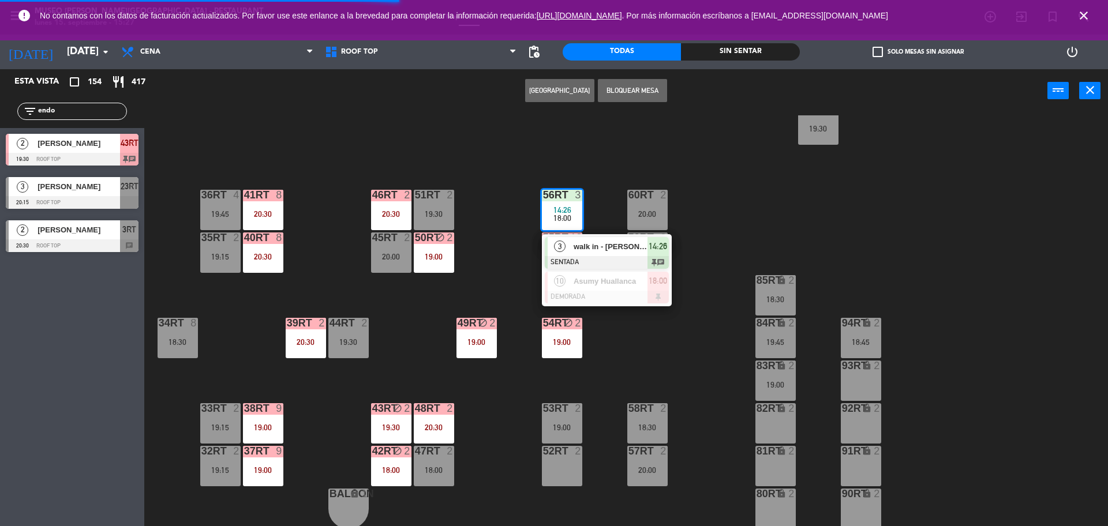
click at [623, 252] on span "walk in - [PERSON_NAME]" at bounding box center [611, 247] width 74 height 12
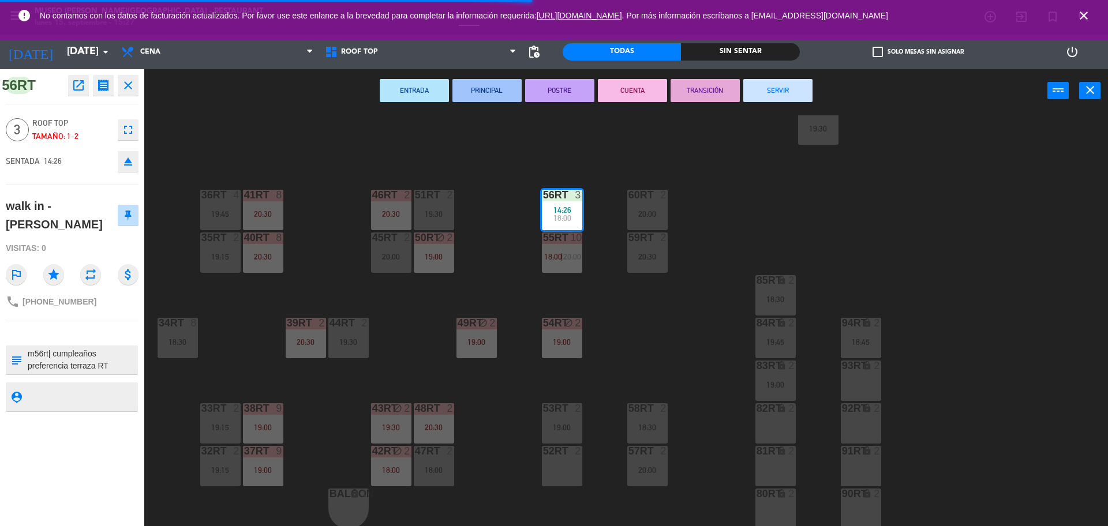
click at [793, 92] on button "SERVIR" at bounding box center [778, 90] width 69 height 23
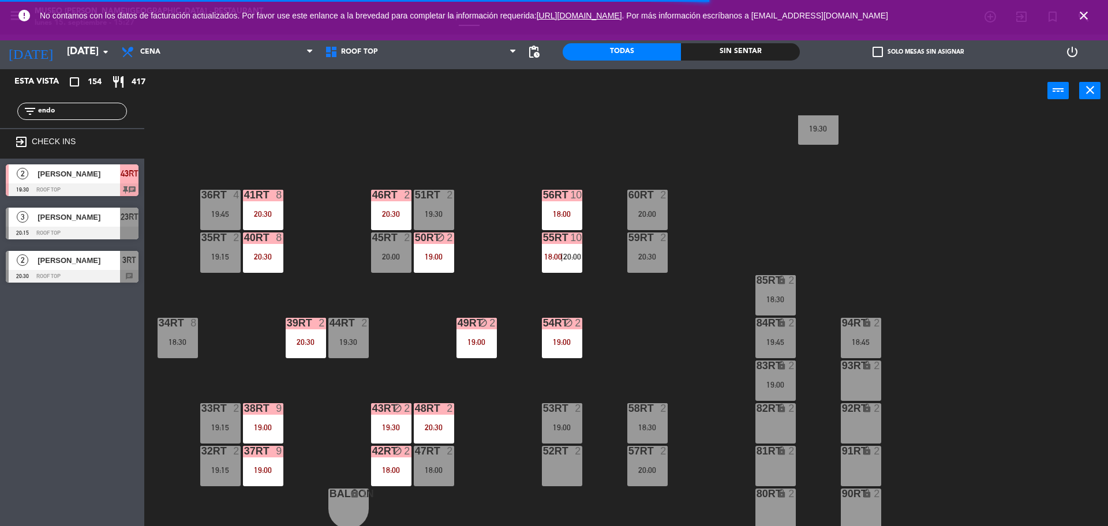
click at [454, 424] on div "20:30" at bounding box center [434, 428] width 40 height 8
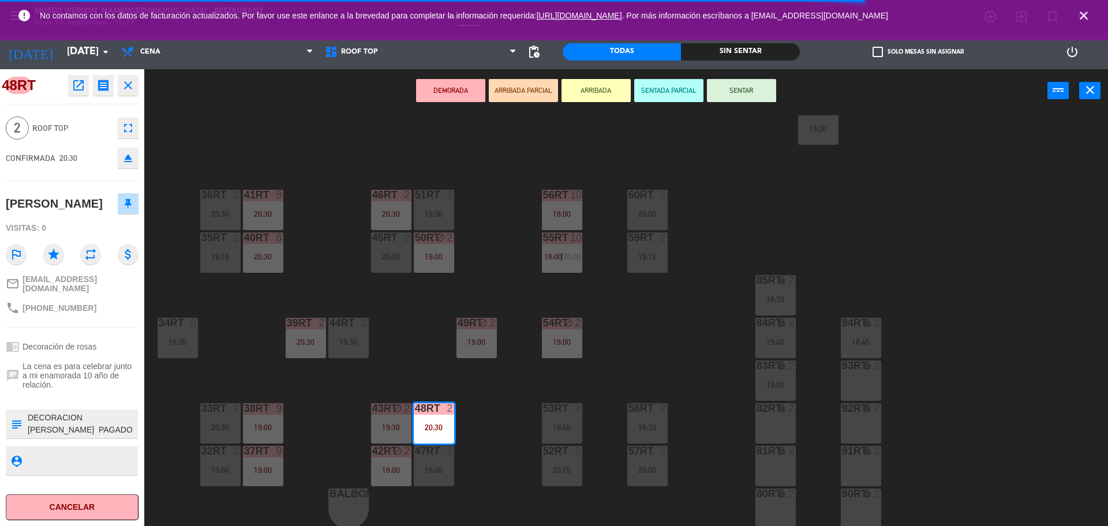
click at [496, 458] on div "18RT 2 19:15 16RT 2 19:15 28RT 2 18:30 80RR lock 2 27RT 6 20:30 7RT 7 13:50 19:…" at bounding box center [631, 322] width 953 height 414
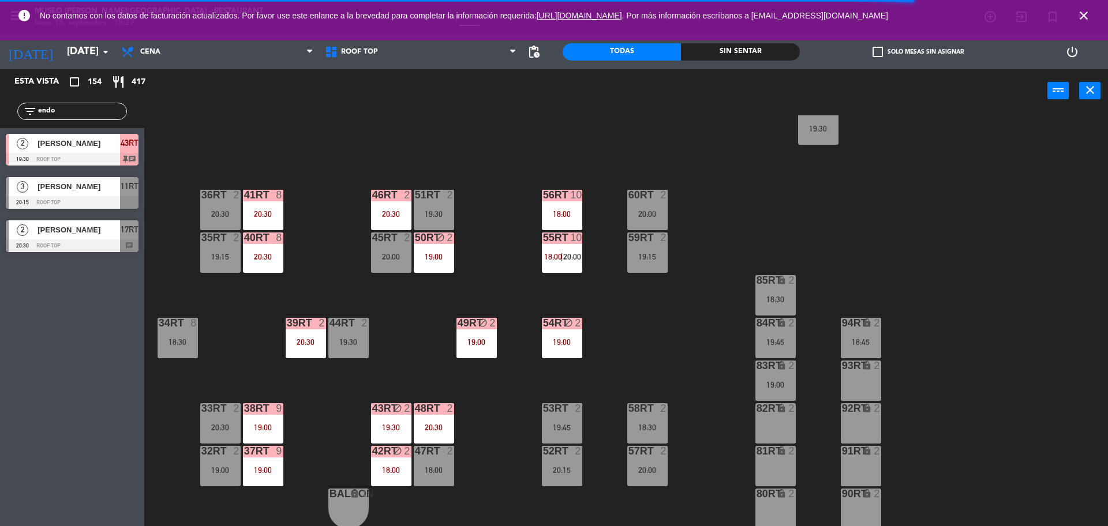
click at [302, 338] on div "20:30" at bounding box center [306, 342] width 40 height 8
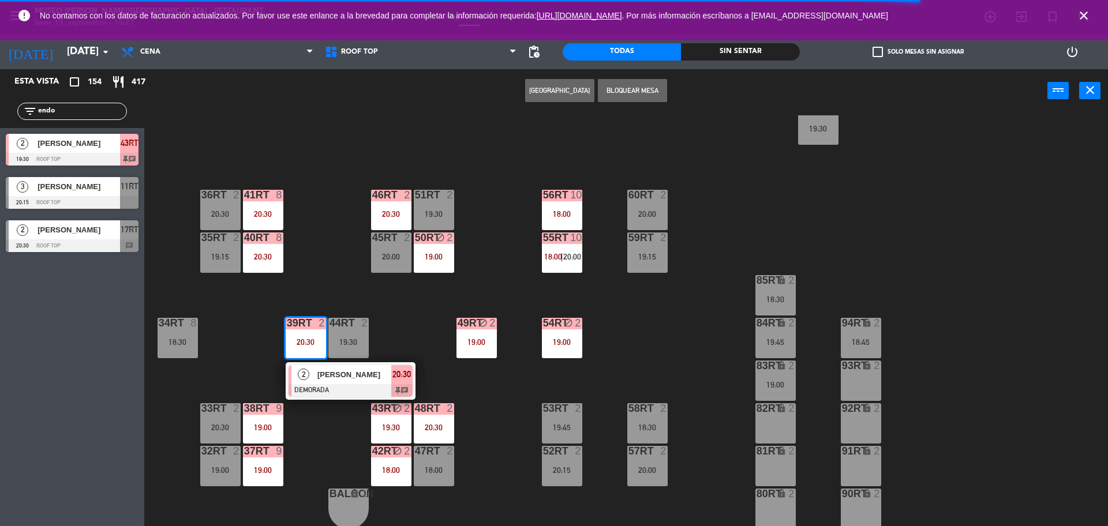
click at [342, 387] on div at bounding box center [351, 390] width 124 height 13
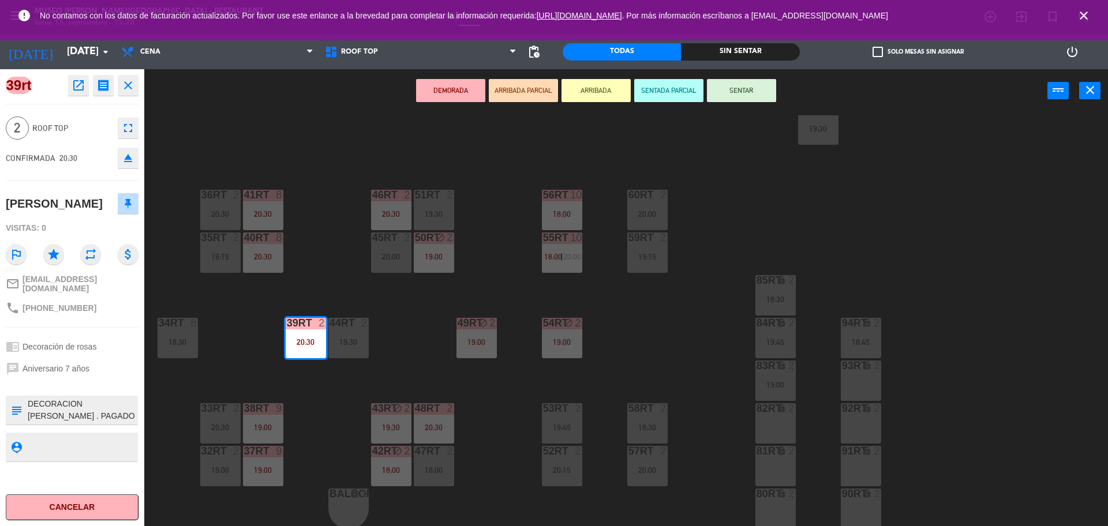
click at [373, 331] on div "18RT 2 19:15 16RT 2 19:15 28RT 2 18:30 80RR lock 2 27RT 6 20:30 7RT 7 13:50 19:…" at bounding box center [631, 322] width 953 height 414
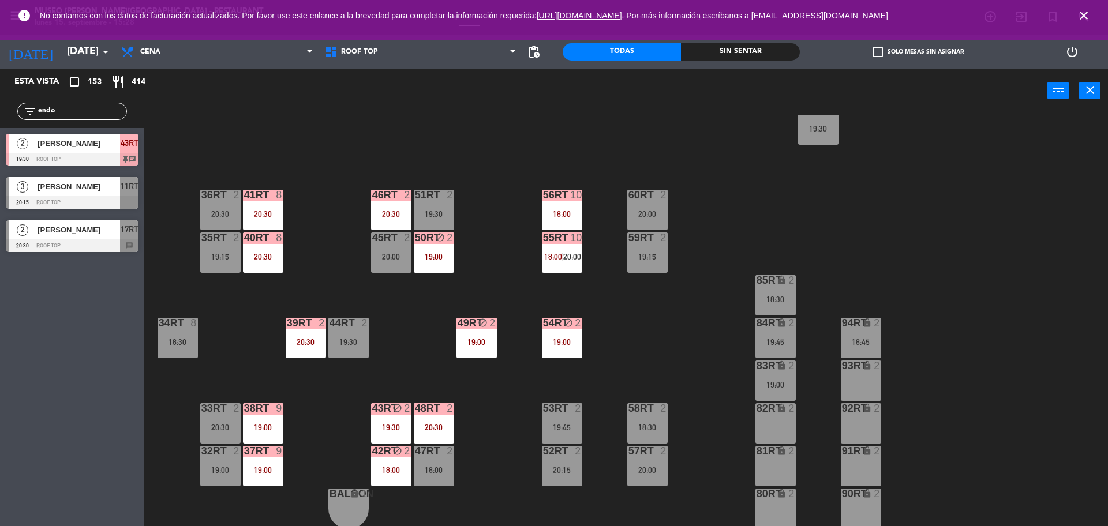
click at [313, 338] on div "20:30" at bounding box center [306, 342] width 40 height 8
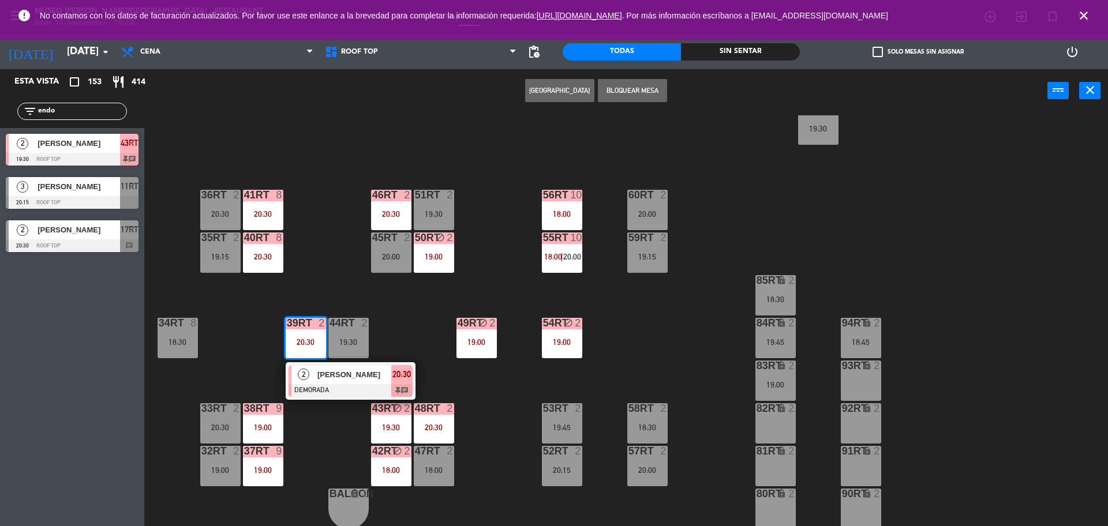
click at [354, 345] on div "19:30" at bounding box center [348, 342] width 40 height 8
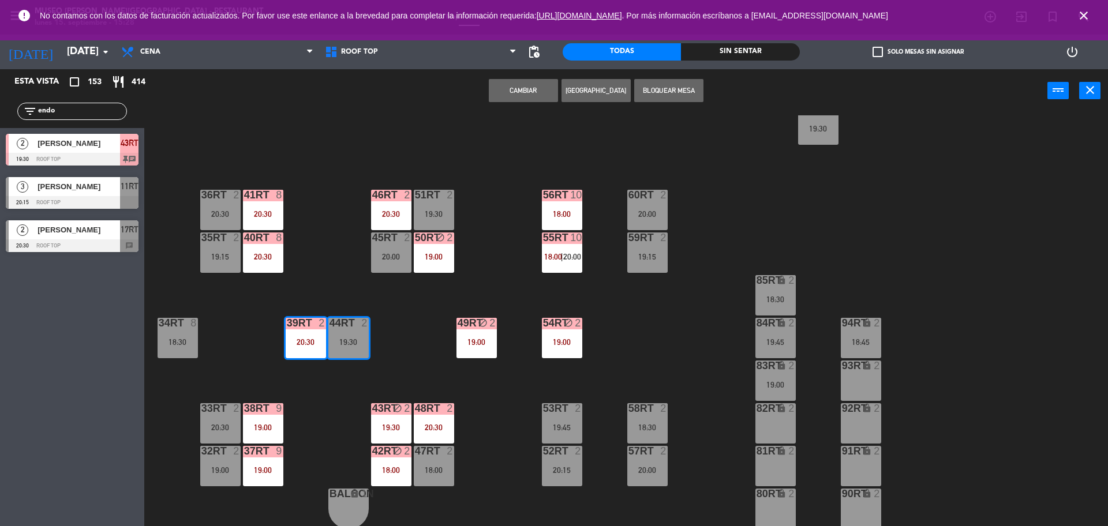
click at [510, 89] on button "Cambiar" at bounding box center [523, 90] width 69 height 23
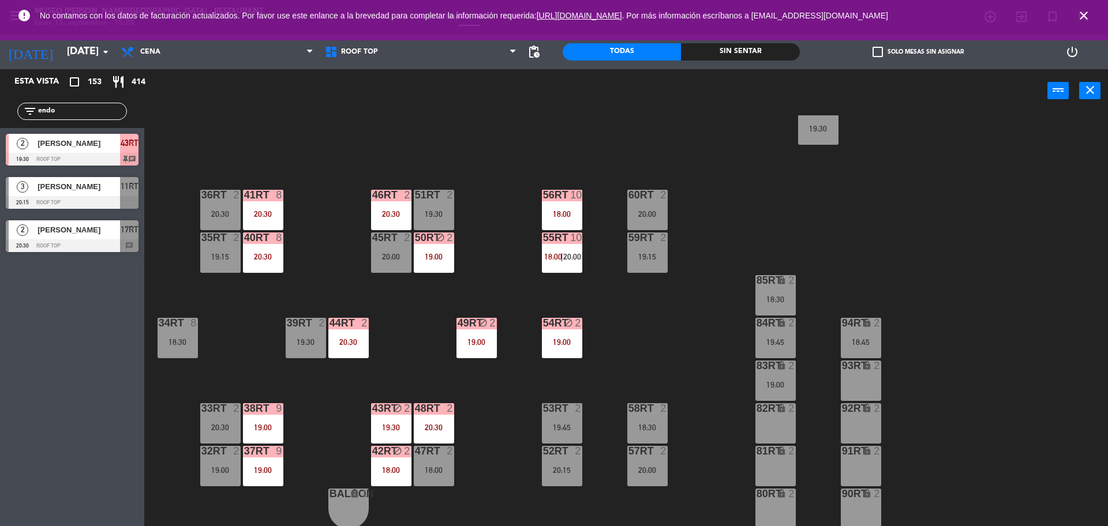
click at [432, 424] on div "20:30" at bounding box center [434, 428] width 40 height 8
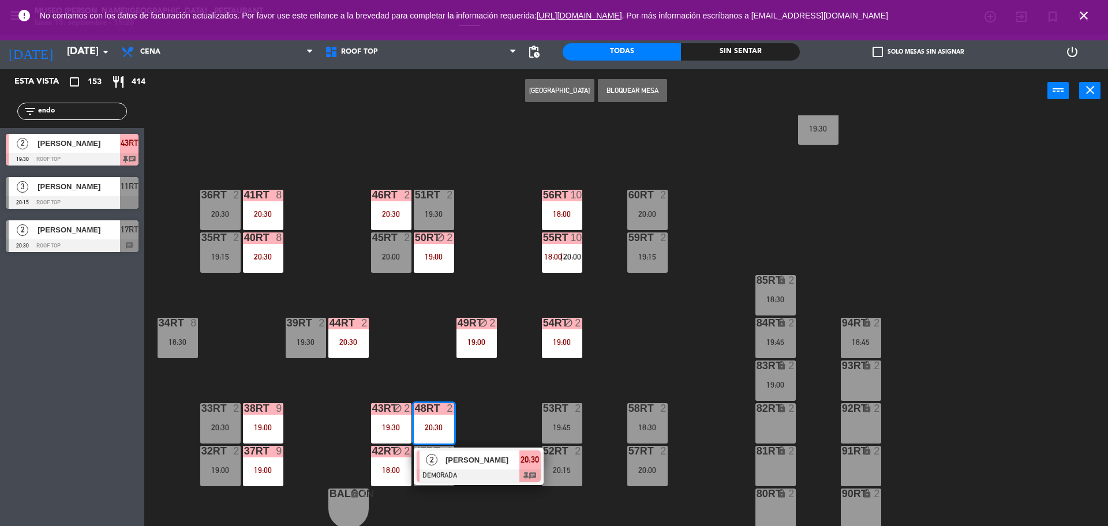
click at [223, 471] on div "19:00" at bounding box center [220, 470] width 40 height 8
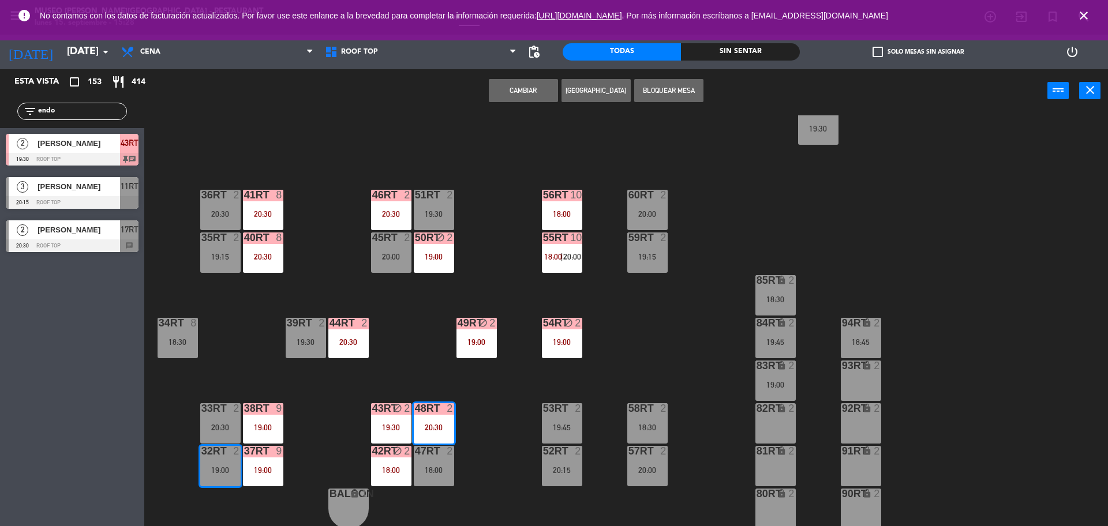
click at [533, 90] on button "Cambiar" at bounding box center [523, 90] width 69 height 23
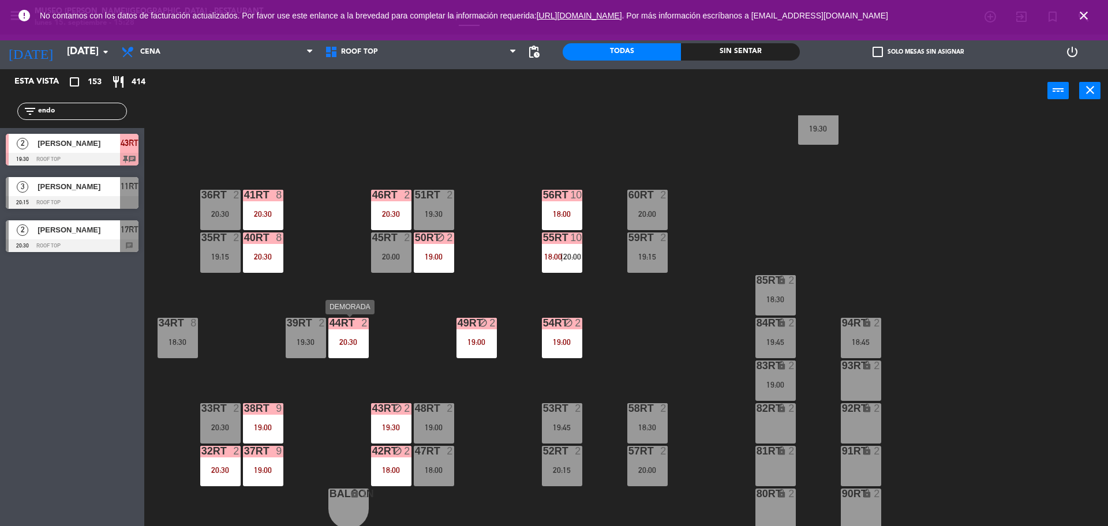
click at [354, 347] on div "44RT 2 20:30" at bounding box center [348, 338] width 40 height 40
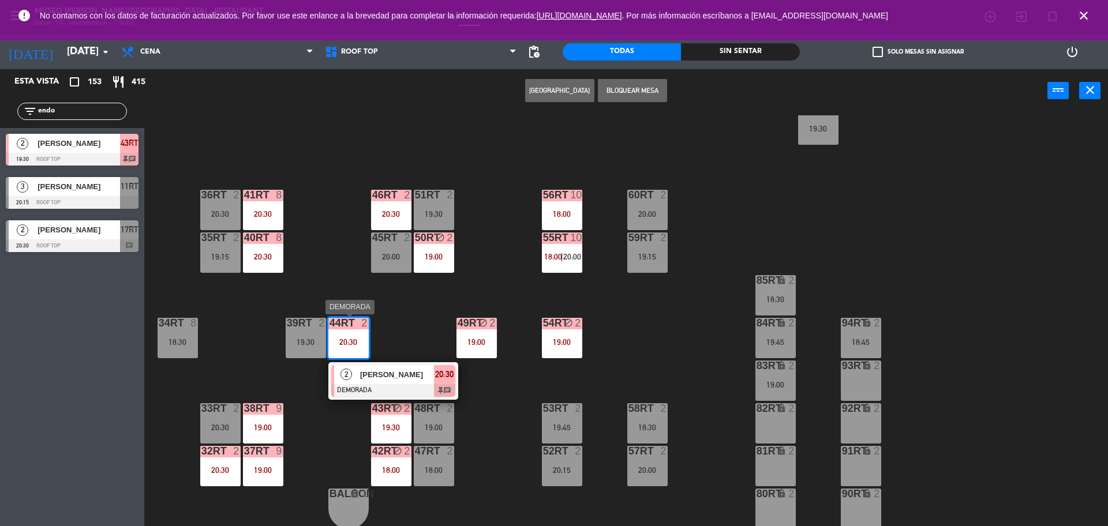
click at [322, 423] on div "18RT 2 19:15 16RT 2 19:15 28RT 2 18:30 80RR lock 2 27RT 6 20:30 7RT 7 13:50 19:…" at bounding box center [631, 322] width 953 height 414
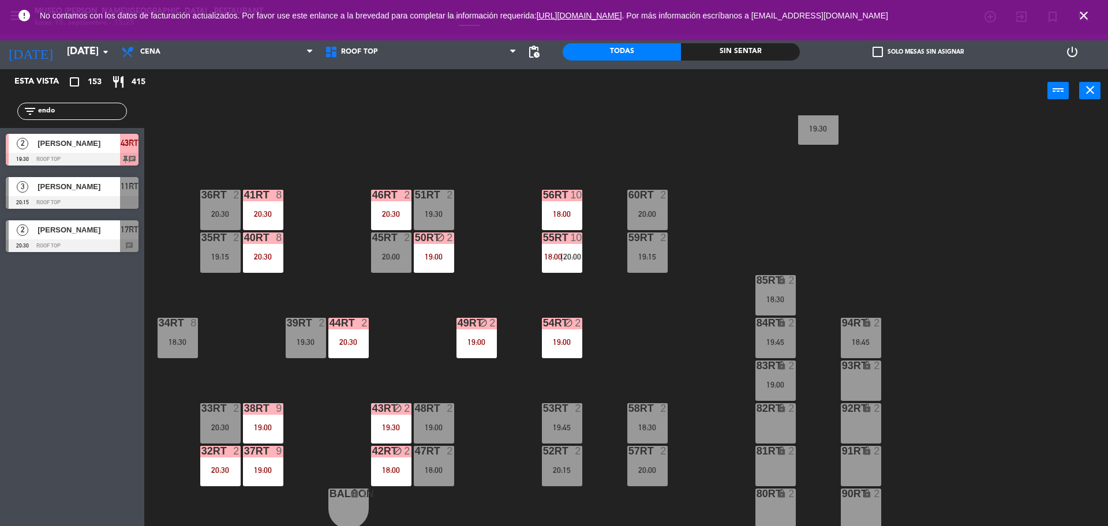
click at [387, 228] on div "46RT 2 20:30" at bounding box center [391, 210] width 40 height 40
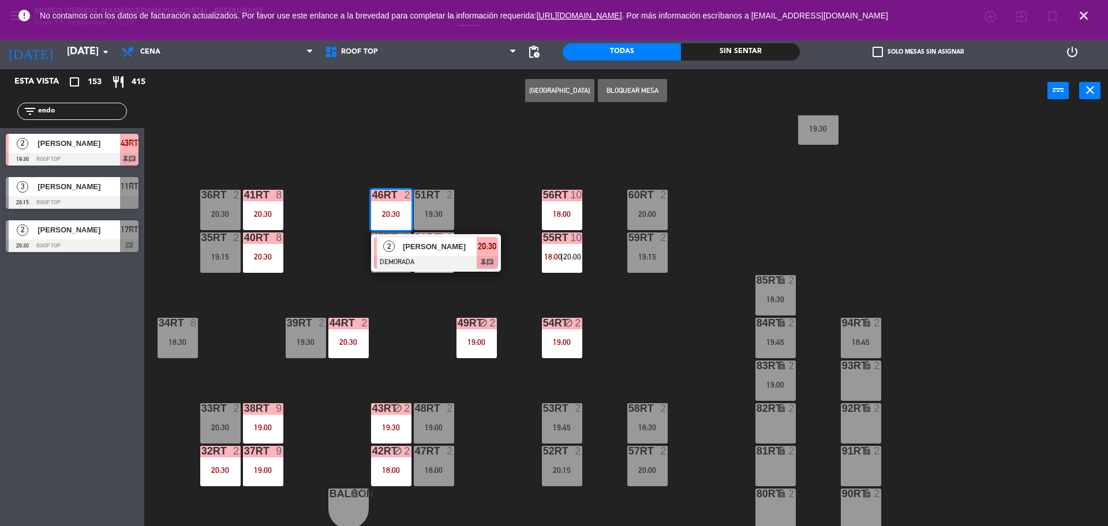
drag, startPoint x: 638, startPoint y: 85, endPoint x: 456, endPoint y: 348, distance: 319.0
click at [456, 348] on div "Crear Reserva Bloquear Mesa power_input close 18RT 2 19:15 16RT 2 19:15 28RT 2 …" at bounding box center [554, 299] width 1108 height 460
click at [417, 348] on div "18RT 2 19:15 16RT 2 19:15 28RT 2 18:30 80RR lock 2 27RT 6 20:30 7RT 7 13:50 19:…" at bounding box center [631, 322] width 953 height 414
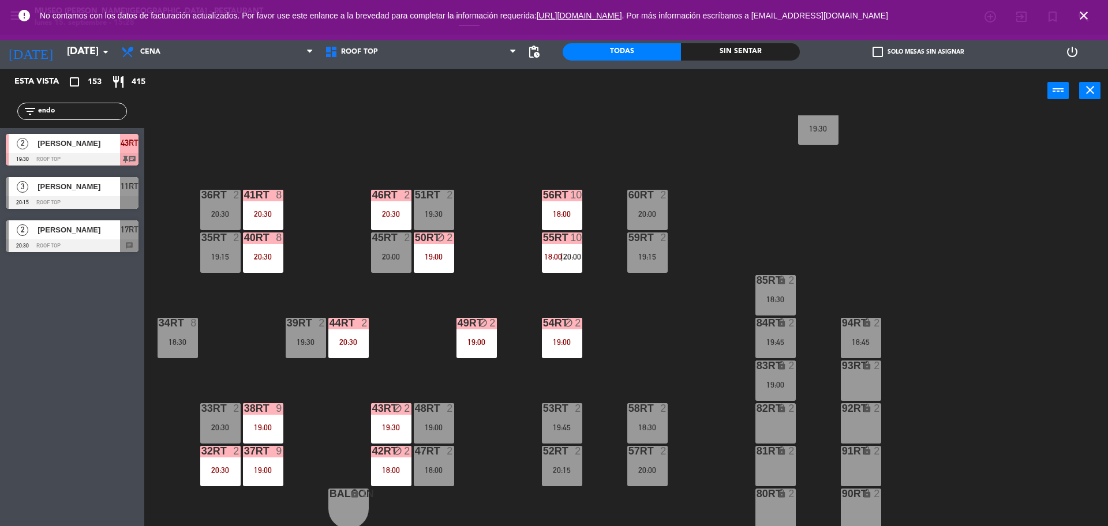
click at [199, 485] on div "18RT 2 19:15 16RT 2 19:15 28RT 2 18:30 80RR lock 2 27RT 6 20:30 7RT 7 13:50 19:…" at bounding box center [631, 322] width 953 height 414
click at [212, 475] on div "32rt 2 20:30" at bounding box center [220, 466] width 40 height 40
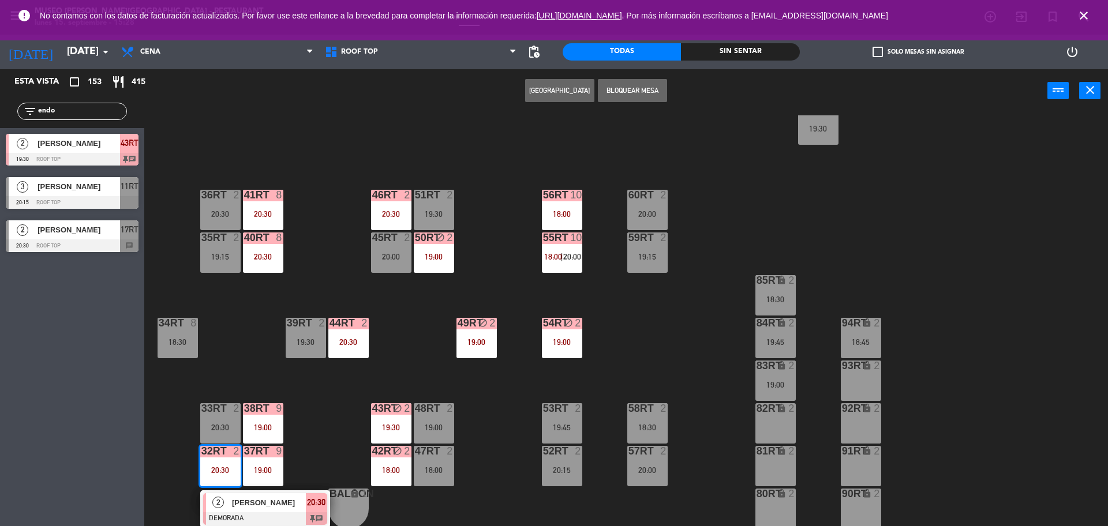
click at [260, 509] on span "[PERSON_NAME]" at bounding box center [269, 503] width 74 height 12
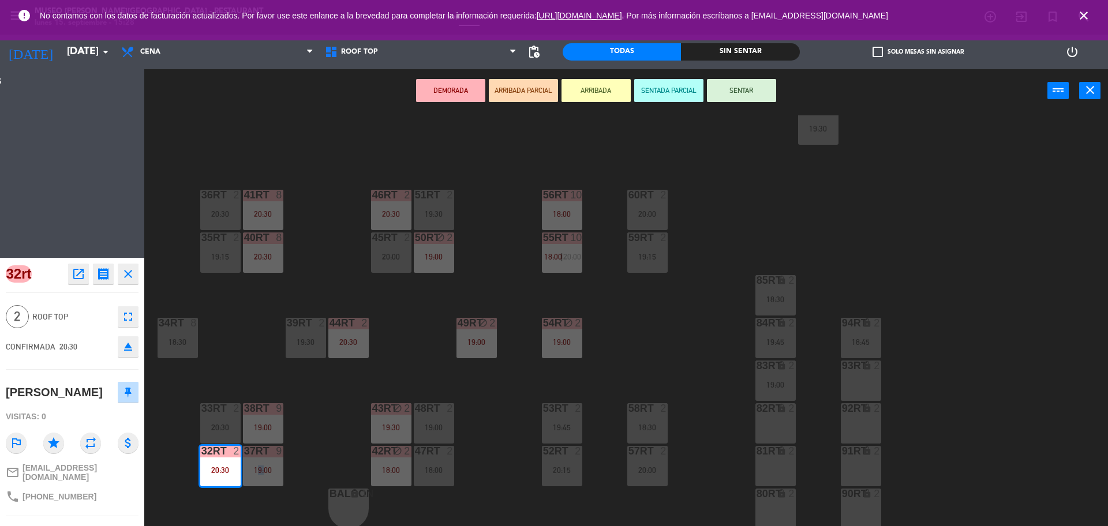
click at [260, 509] on div "18RT 2 19:15 16RT 2 19:15 28RT 2 18:30 80RR lock 2 27RT 6 20:30 7RT 7 13:50 19:…" at bounding box center [631, 322] width 953 height 414
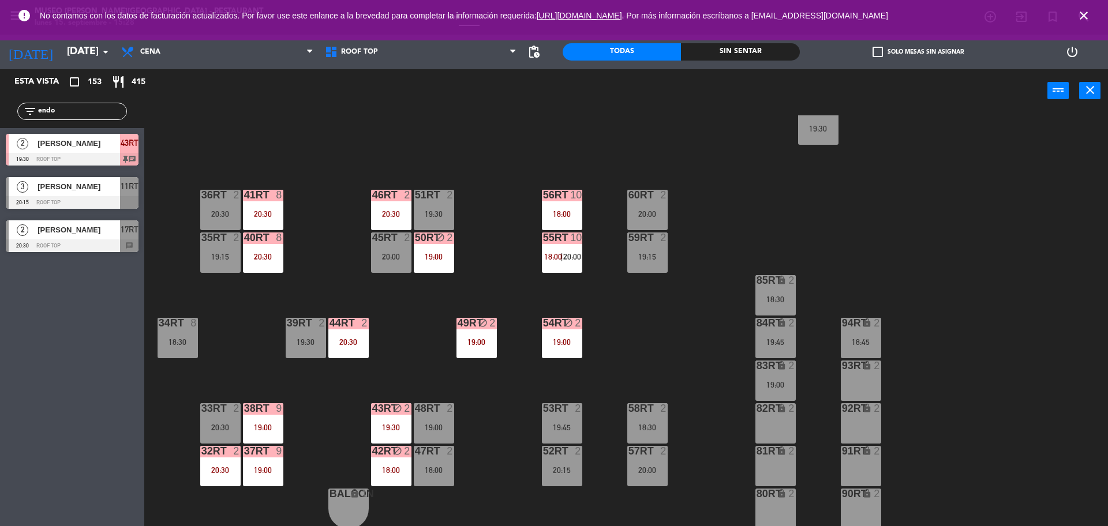
click at [212, 478] on div "32rt 2 20:30" at bounding box center [220, 466] width 40 height 40
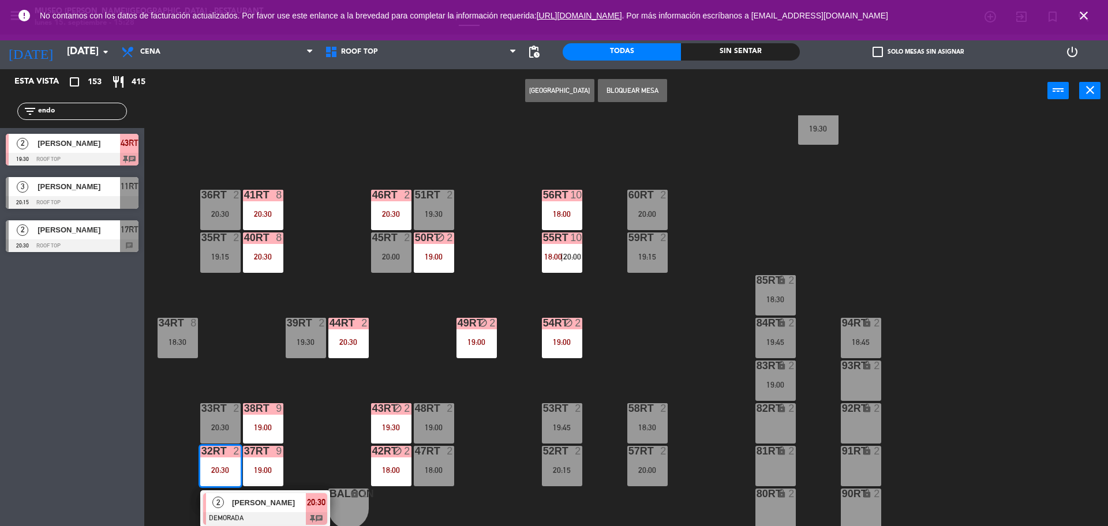
click at [263, 503] on span "[PERSON_NAME]" at bounding box center [269, 503] width 74 height 12
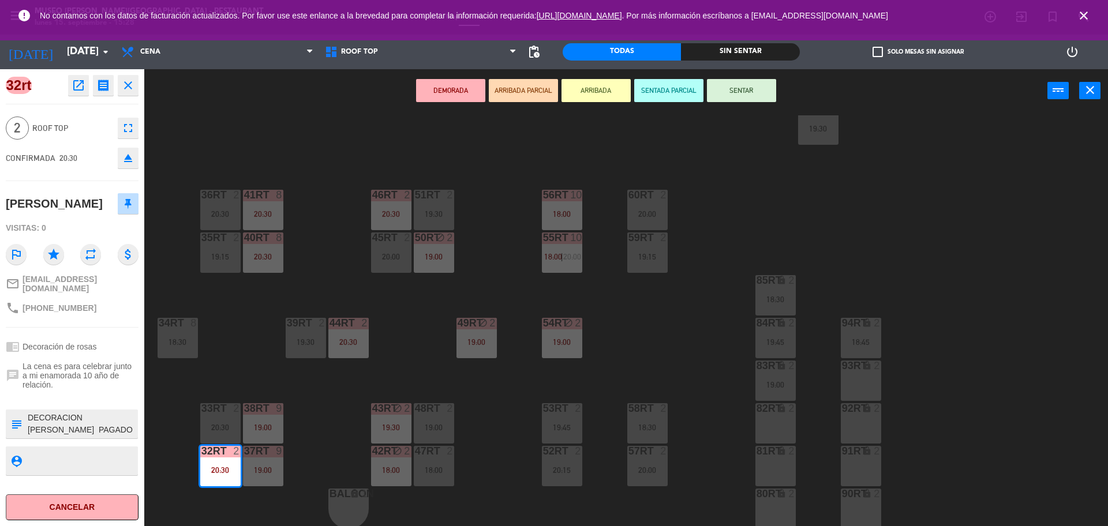
click at [596, 88] on button "ARRIBADA" at bounding box center [596, 90] width 69 height 23
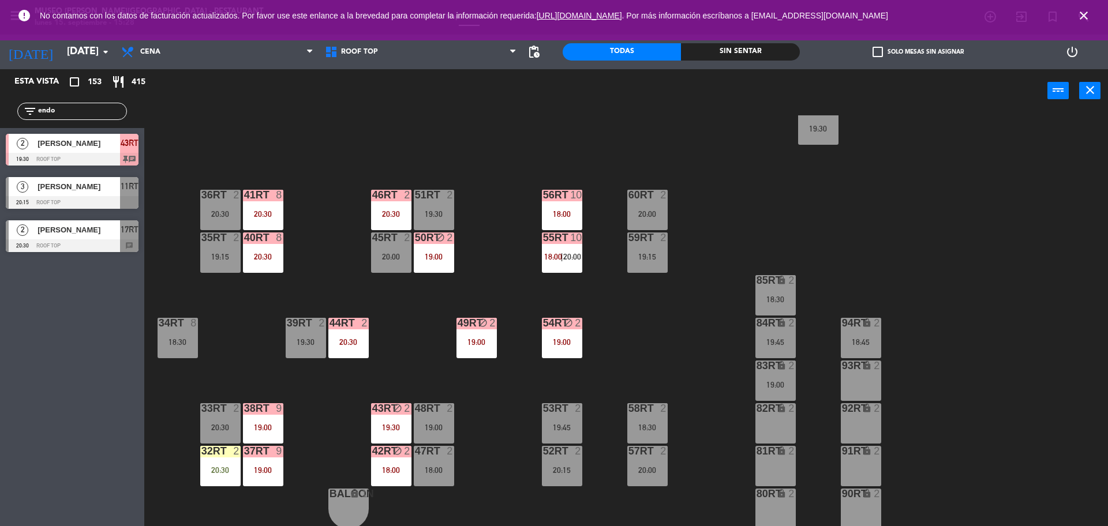
click at [367, 331] on div "44RT 2 20:30" at bounding box center [348, 338] width 40 height 40
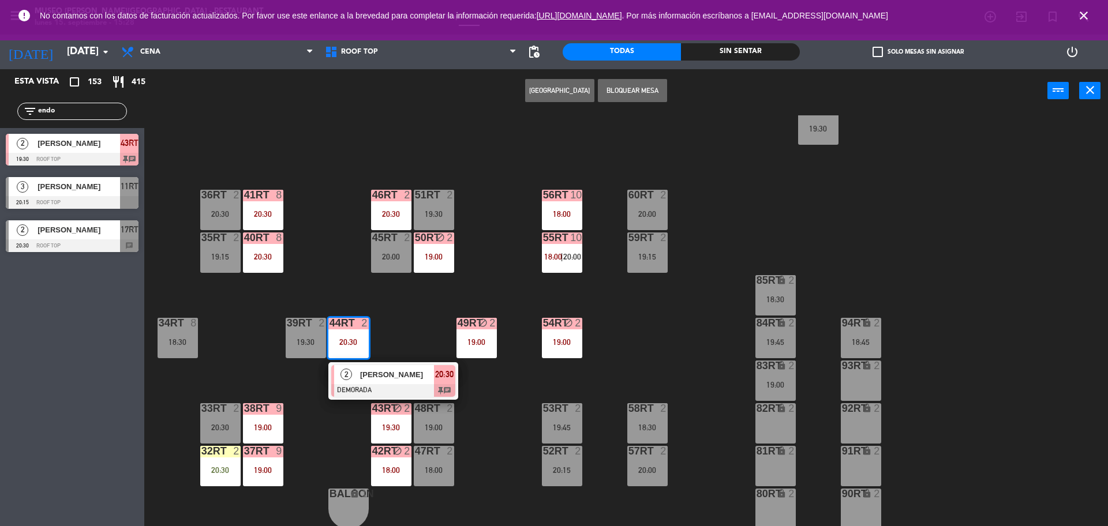
click at [404, 382] on div "[PERSON_NAME]" at bounding box center [396, 374] width 75 height 19
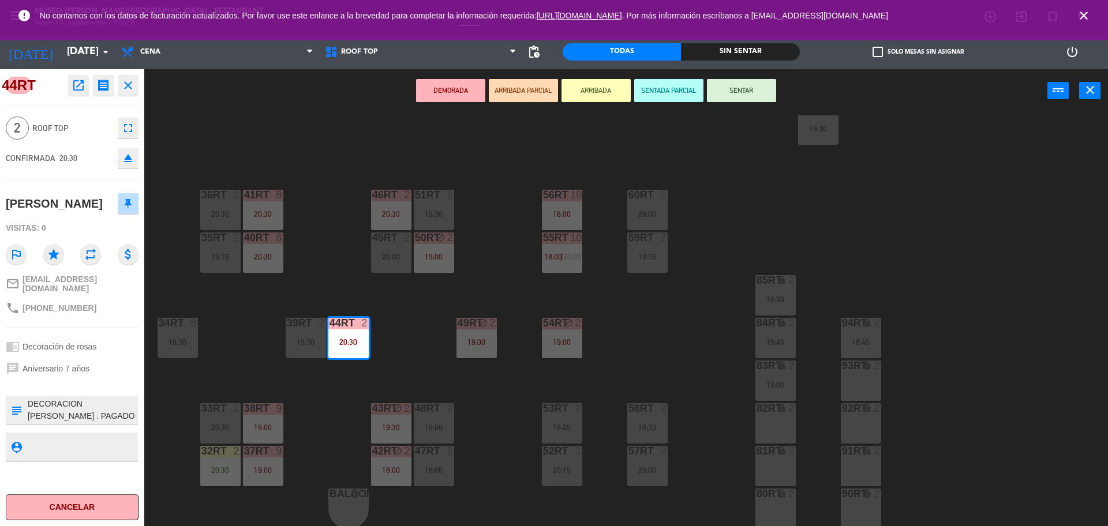
click at [604, 99] on button "ARRIBADA" at bounding box center [596, 90] width 69 height 23
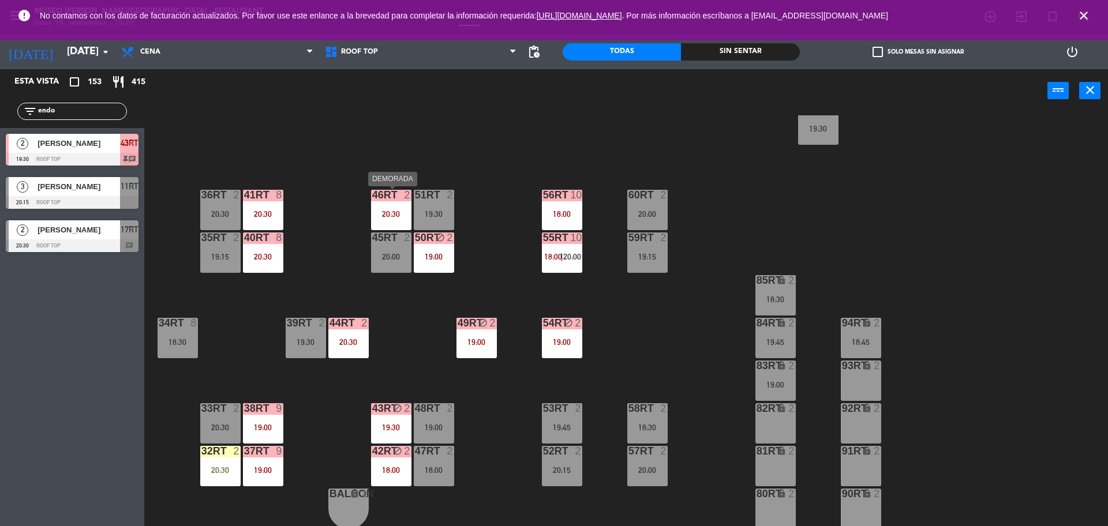
click at [391, 211] on div "20:30" at bounding box center [391, 214] width 40 height 8
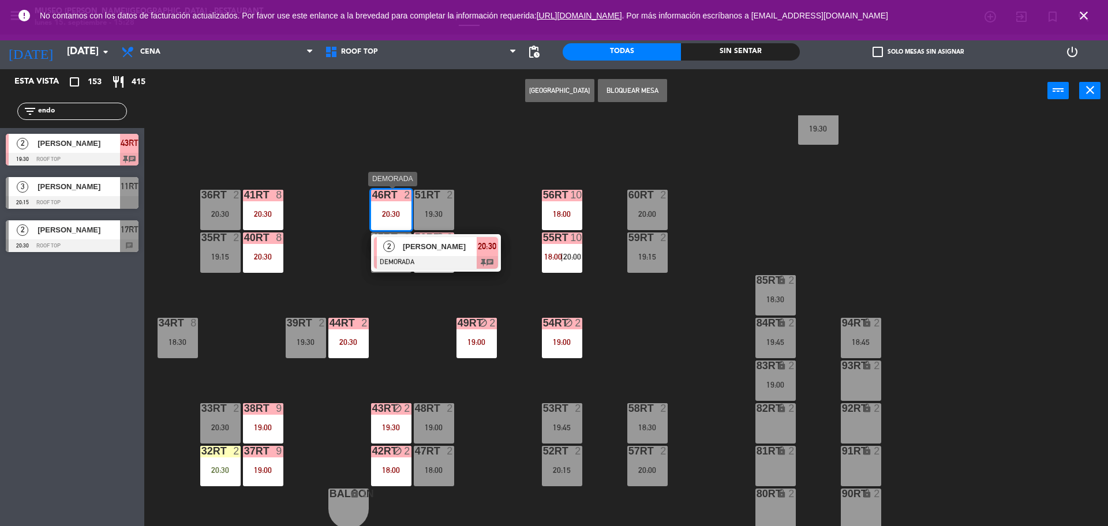
click at [451, 257] on div at bounding box center [436, 262] width 124 height 13
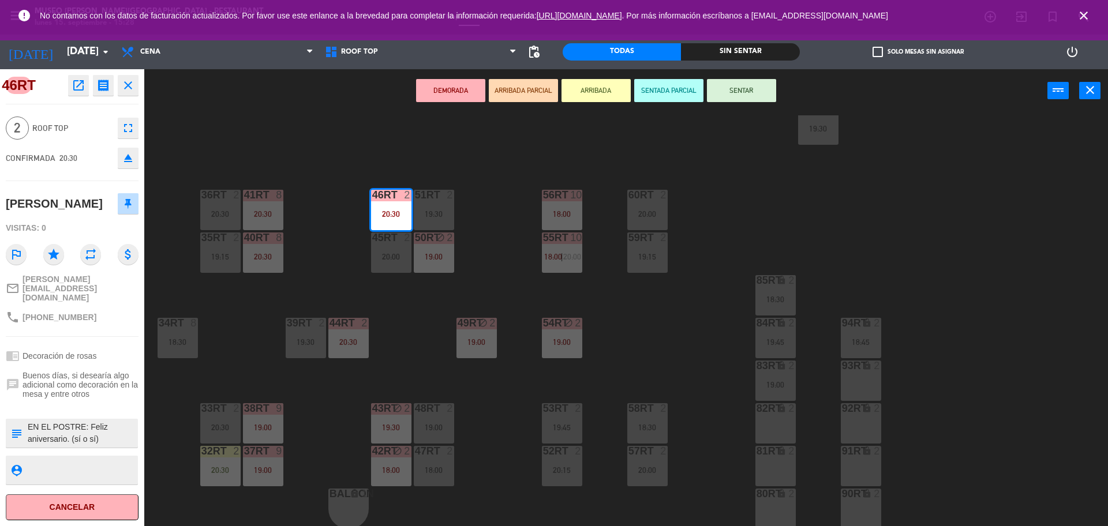
click at [611, 94] on button "ARRIBADA" at bounding box center [596, 90] width 69 height 23
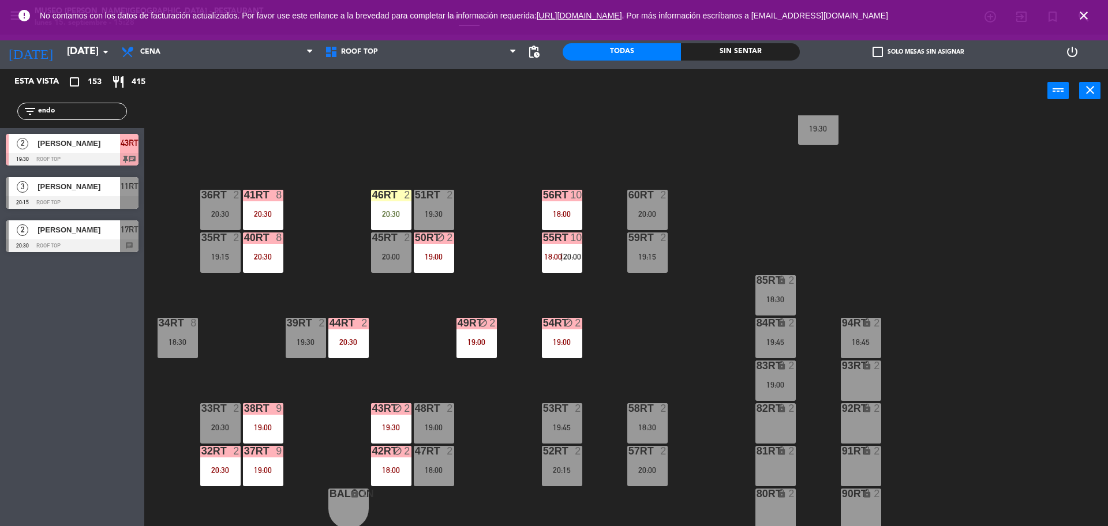
click at [490, 277] on div "18RT 2 19:15 16RT 2 19:15 28RT 2 18:30 80RR lock 2 27RT 6 20:30 7RT 7 13:50 19:…" at bounding box center [631, 322] width 953 height 414
click at [326, 342] on div "19:30" at bounding box center [306, 342] width 40 height 8
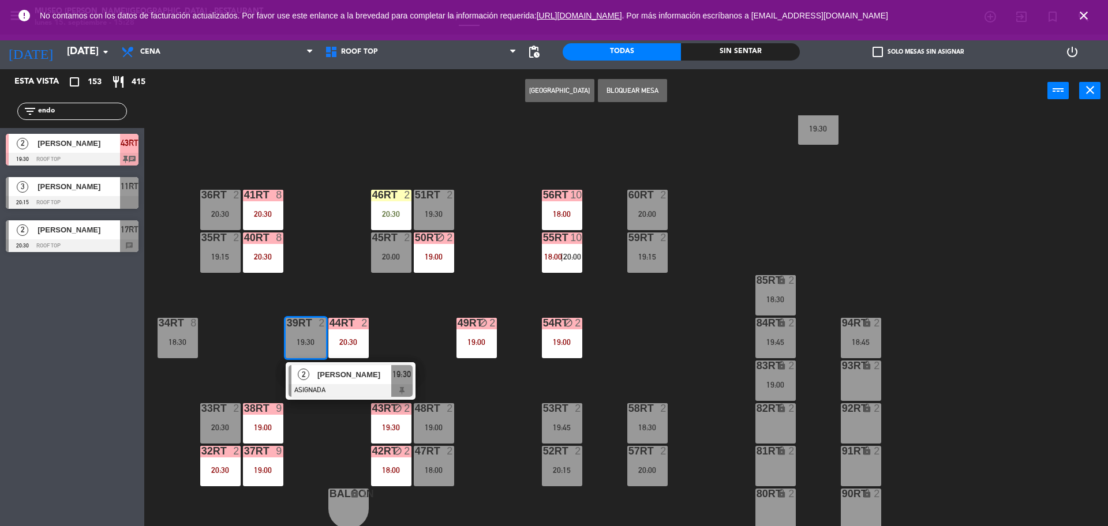
click at [402, 294] on div "18RT 2 19:15 16RT 2 19:15 28RT 2 18:30 80RR lock 2 27RT 6 20:30 7RT 7 13:50 19:…" at bounding box center [631, 322] width 953 height 414
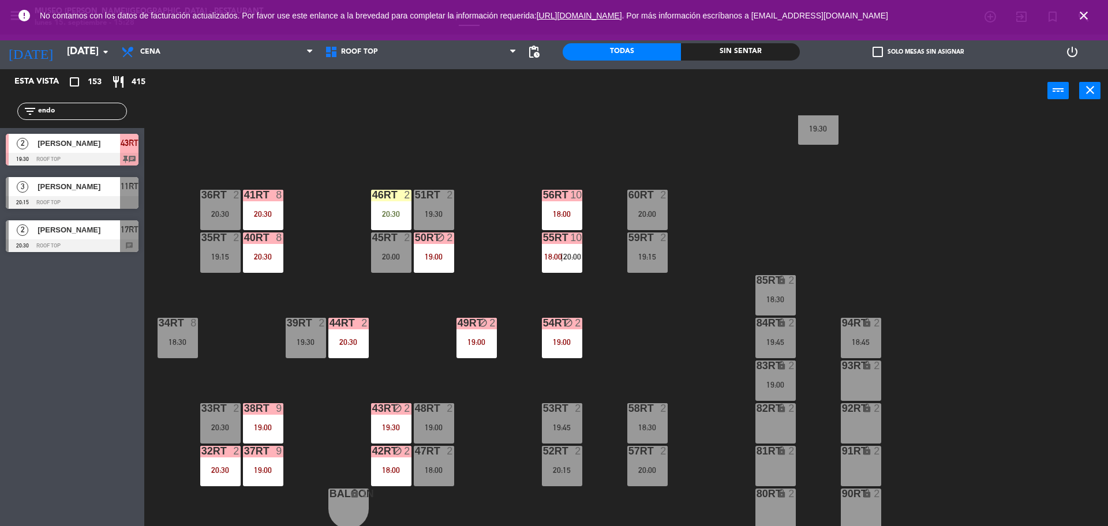
click at [361, 332] on div "44RT 2 20:30" at bounding box center [348, 338] width 40 height 40
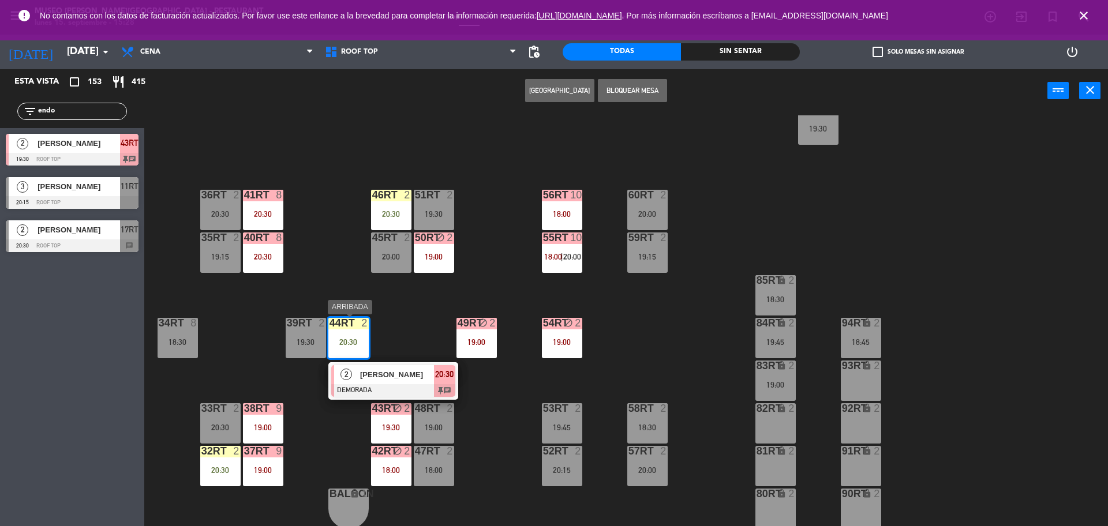
click at [413, 371] on span "[PERSON_NAME]" at bounding box center [397, 375] width 74 height 12
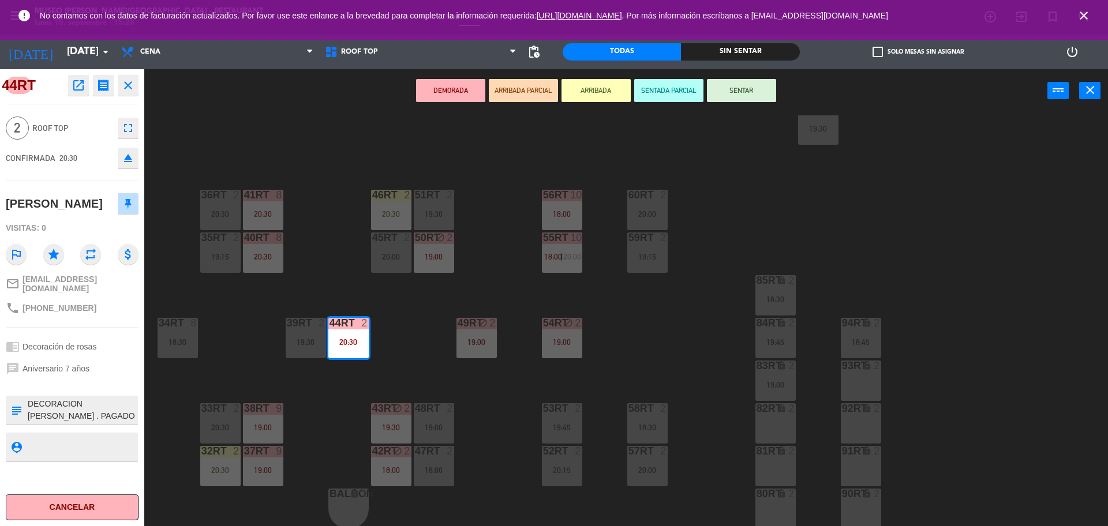
click at [413, 367] on div "18RT 2 19:15 16RT 2 19:15 28RT 2 18:30 80RR lock 2 27RT 6 20:30 7RT 7 13:50 19:…" at bounding box center [631, 322] width 953 height 414
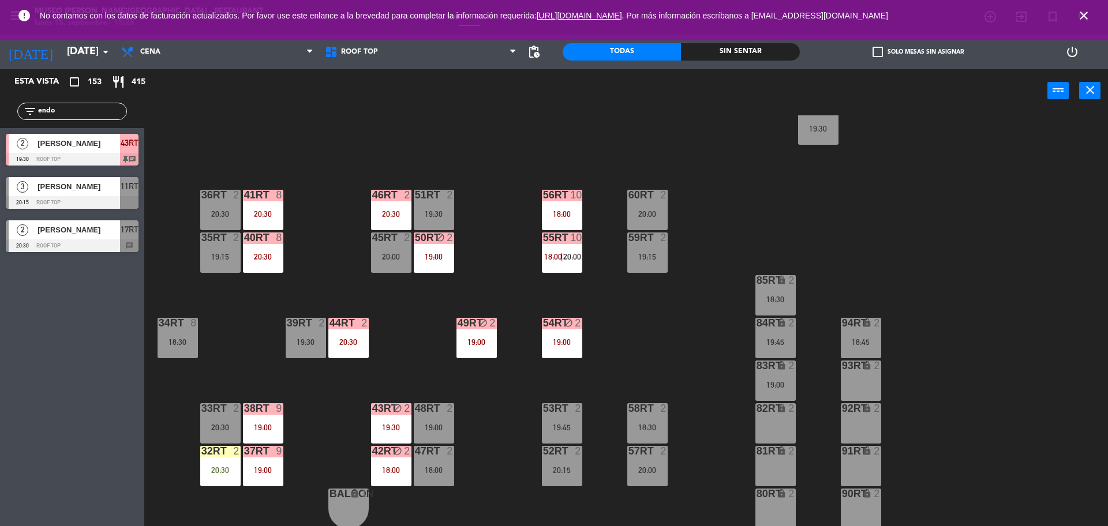
click at [345, 343] on div "20:30" at bounding box center [348, 342] width 40 height 8
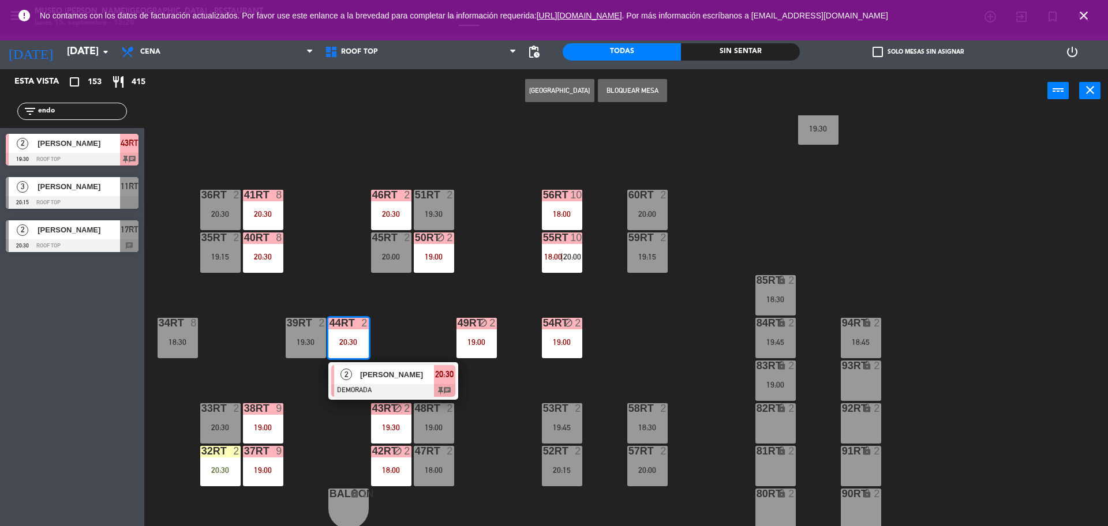
click at [399, 375] on span "[PERSON_NAME]" at bounding box center [397, 375] width 74 height 12
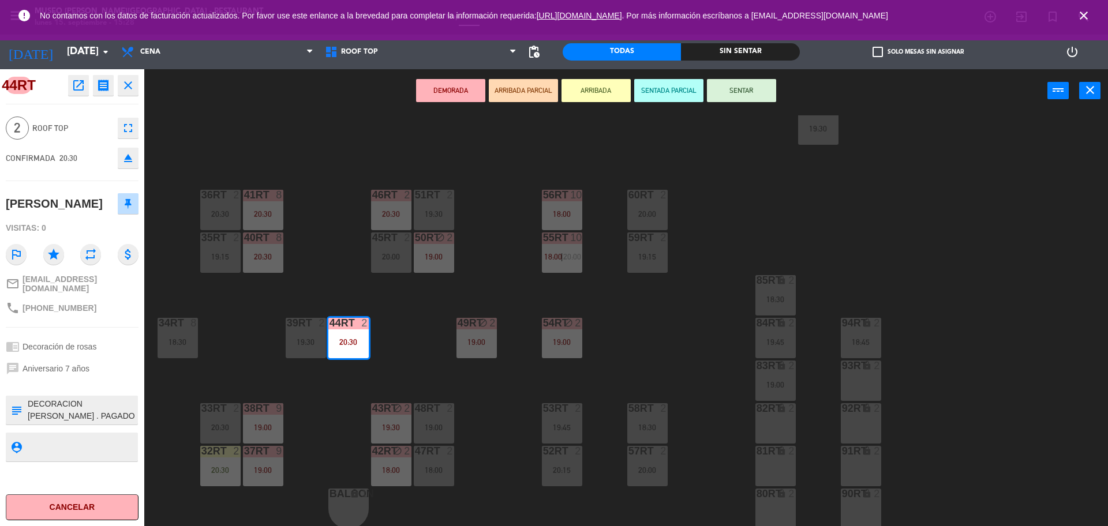
click at [608, 100] on button "ARRIBADA" at bounding box center [596, 90] width 69 height 23
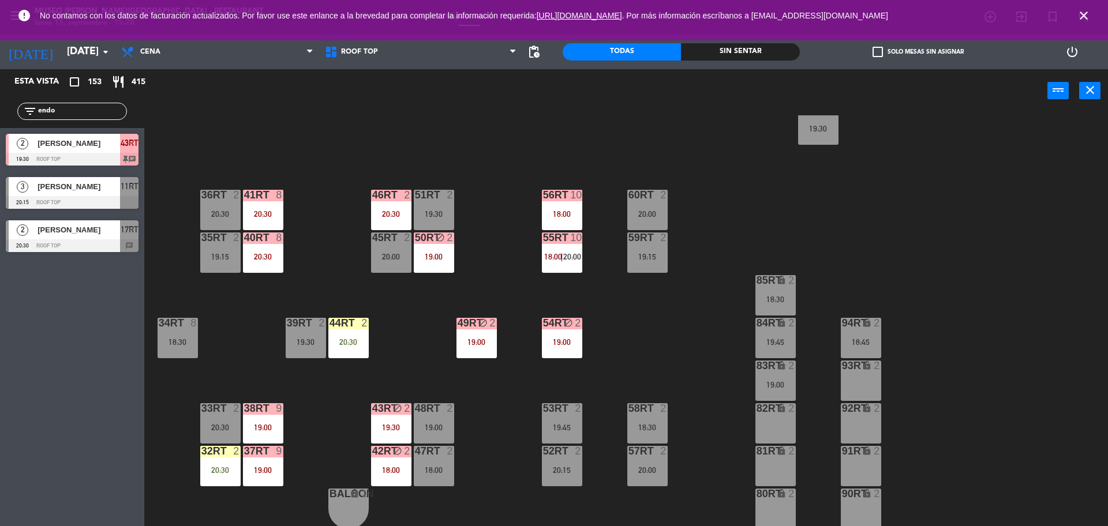
click at [401, 230] on div "46RT 2 20:30" at bounding box center [391, 210] width 40 height 40
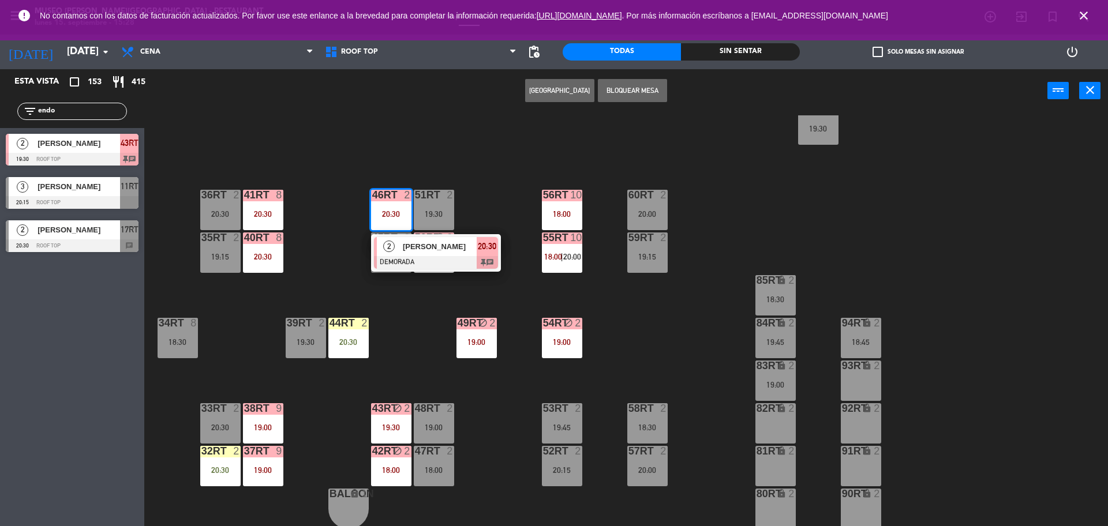
click at [423, 268] on div at bounding box center [436, 262] width 124 height 13
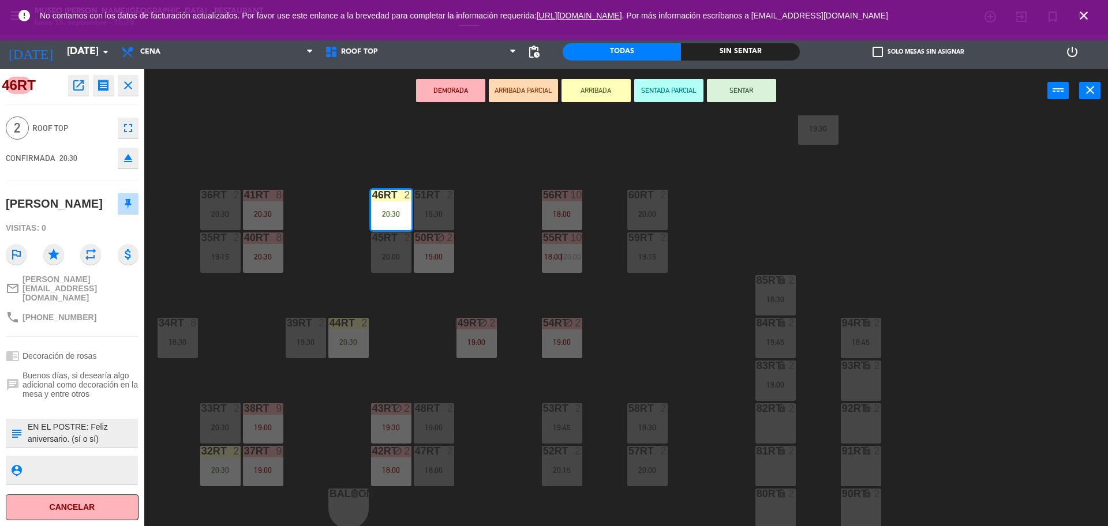
click at [506, 204] on div "18RT 2 19:15 16RT 2 19:15 28RT 2 18:30 80RR lock 2 27RT 6 20:30 7RT 7 13:50 19:…" at bounding box center [631, 322] width 953 height 414
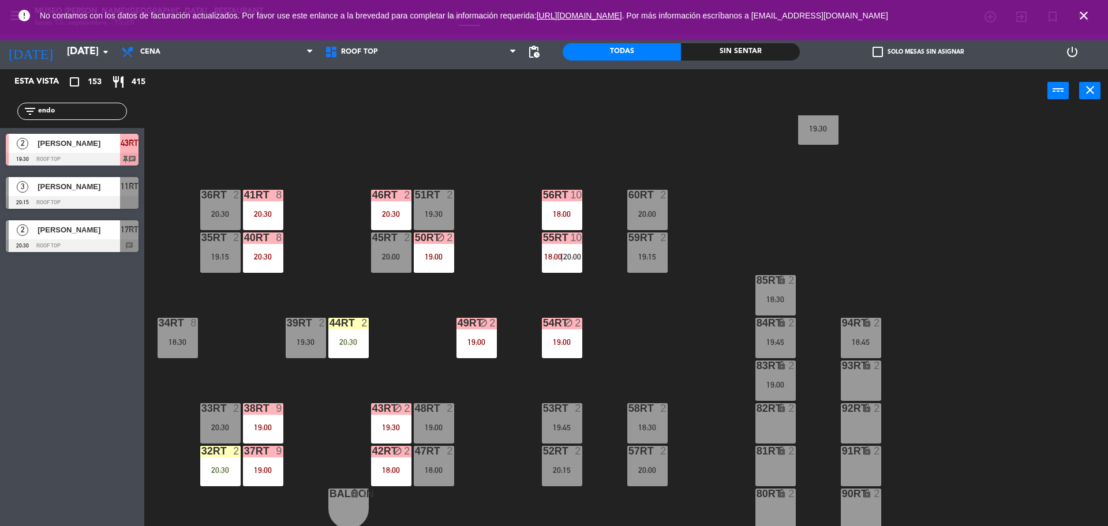
click at [433, 261] on div "19:00" at bounding box center [434, 257] width 40 height 8
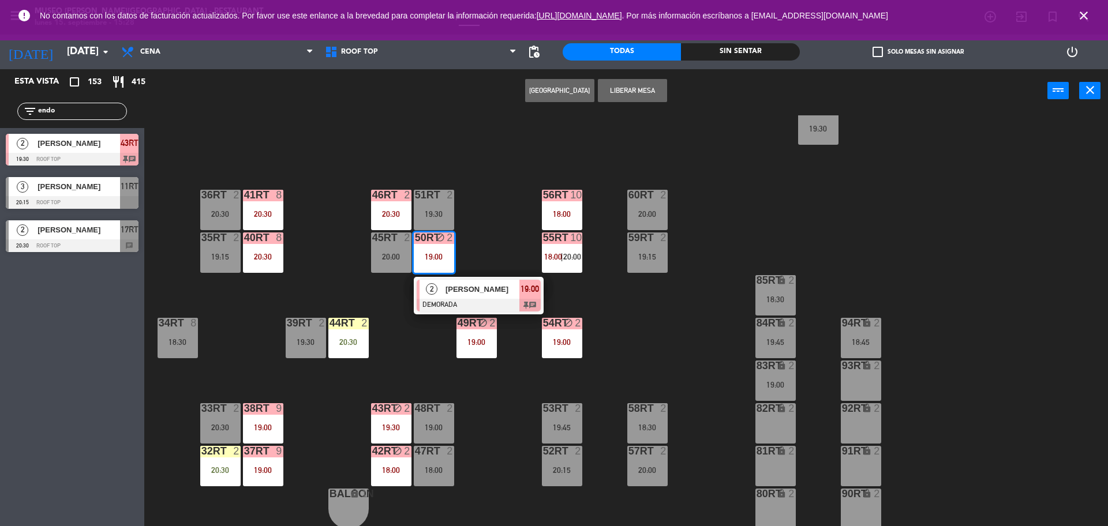
click at [475, 295] on span "[PERSON_NAME]" at bounding box center [483, 289] width 74 height 12
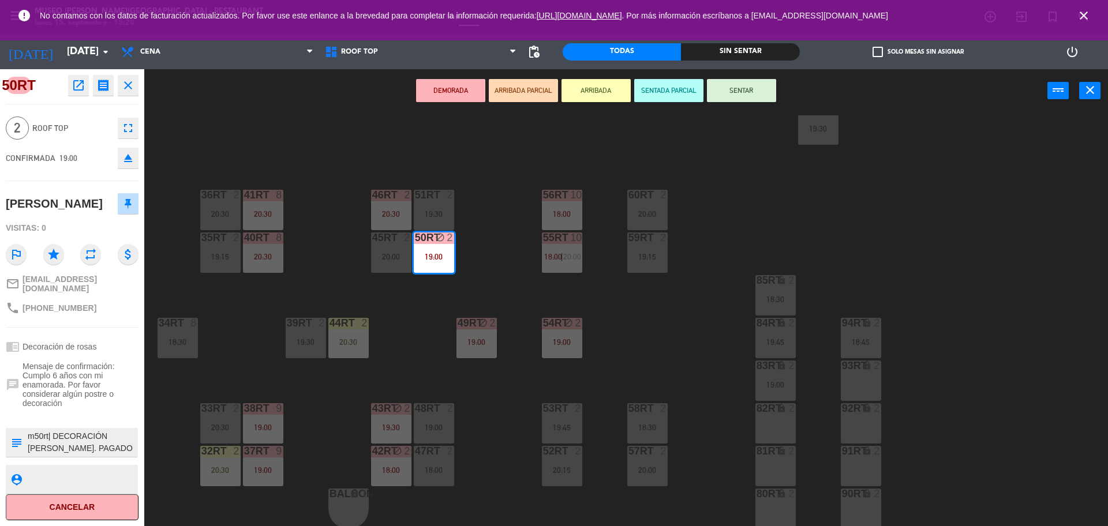
click at [361, 348] on div "44RT 2 20:30" at bounding box center [348, 338] width 40 height 40
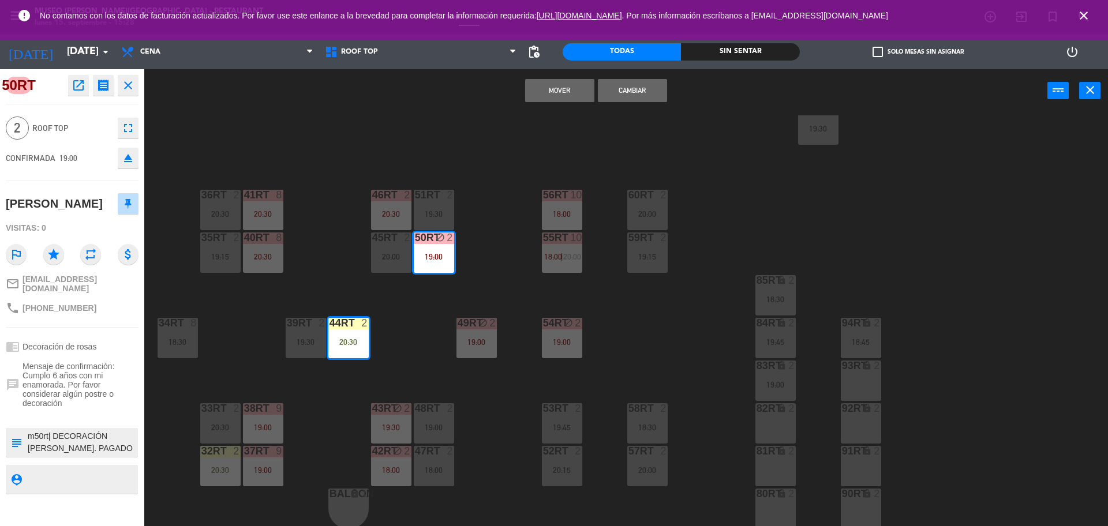
click at [426, 321] on div "18RT 2 19:15 16RT 2 19:15 28RT 2 18:30 80RR lock 2 27RT 6 20:30 7RT 7 13:50 19:…" at bounding box center [631, 322] width 953 height 414
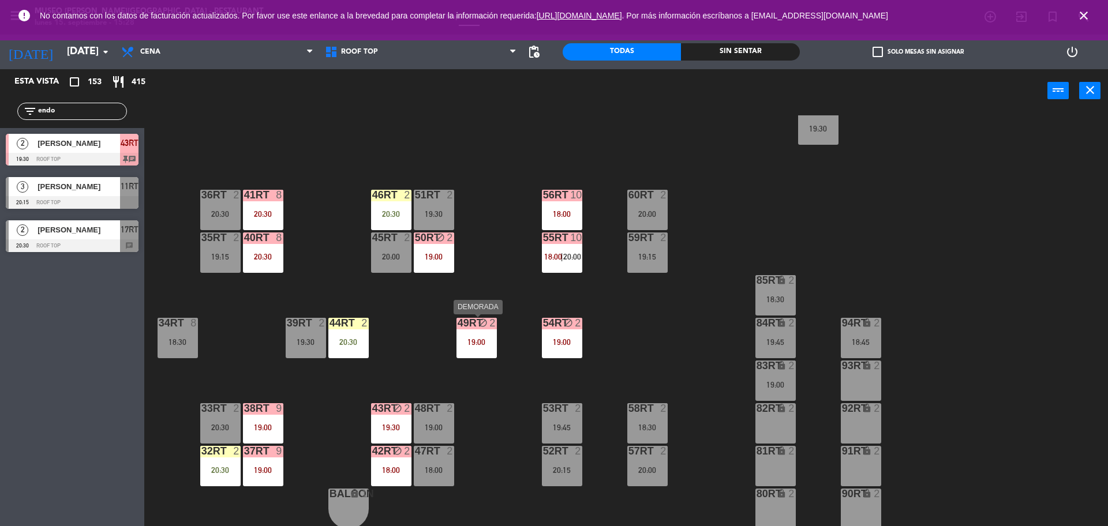
click at [498, 326] on div "2" at bounding box center [495, 323] width 19 height 11
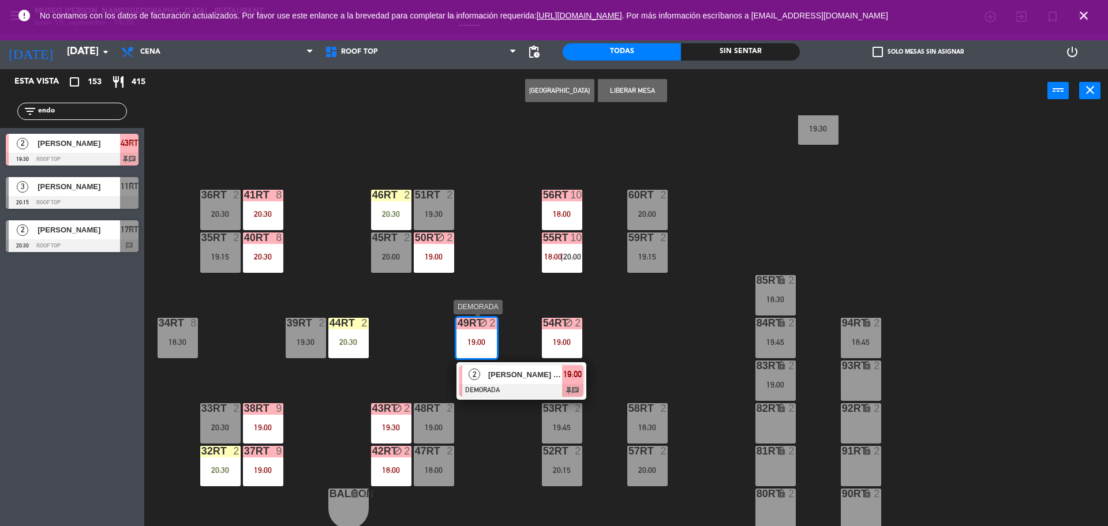
click at [509, 372] on span "[PERSON_NAME] proncipe" at bounding box center [525, 375] width 74 height 12
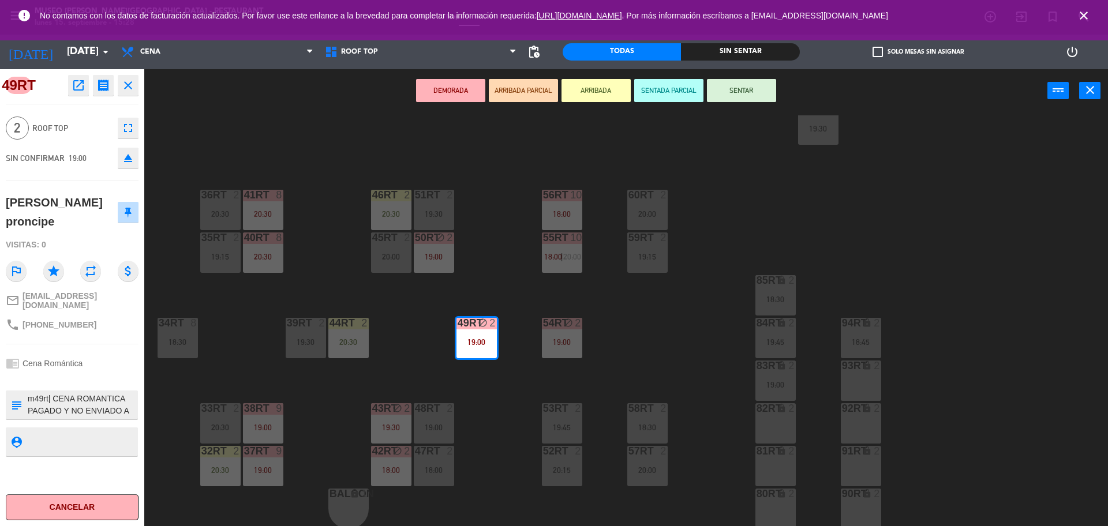
click at [428, 368] on div "18RT 2 19:15 16RT 2 19:15 28RT 2 18:30 80RR lock 2 27RT 6 20:30 7RT 7 13:50 19:…" at bounding box center [631, 322] width 953 height 414
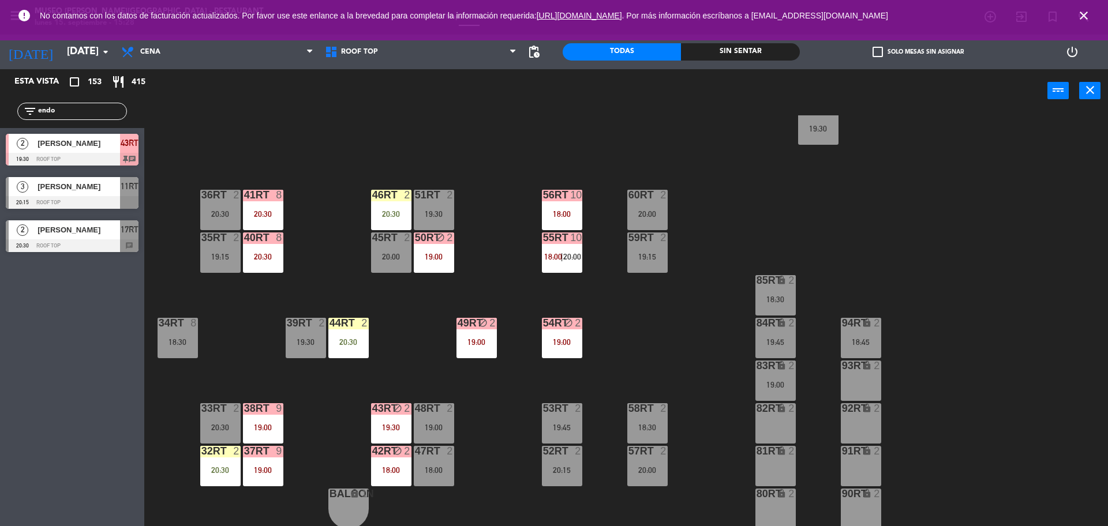
click at [403, 383] on div "18RT 2 19:15 16RT 2 19:15 28RT 2 18:30 80RR lock 2 27RT 6 20:30 7RT 7 13:50 19:…" at bounding box center [631, 322] width 953 height 414
